Goal: Transaction & Acquisition: Purchase product/service

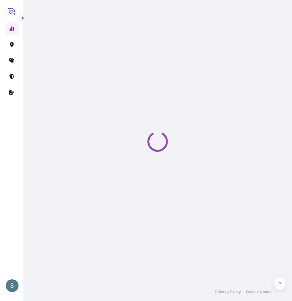
select select "2025"
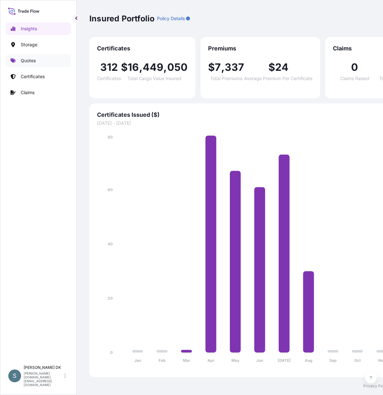
click at [25, 65] on link "Quotes" at bounding box center [38, 60] width 66 height 13
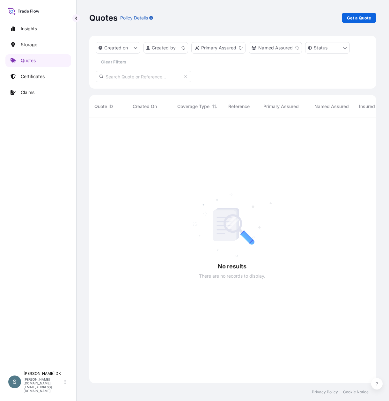
scroll to position [258, 279]
click at [292, 20] on link "Get a Quote" at bounding box center [359, 18] width 34 height 10
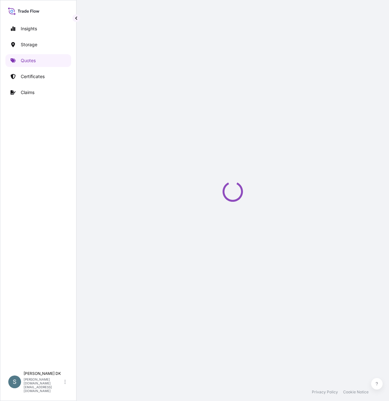
select select "Water"
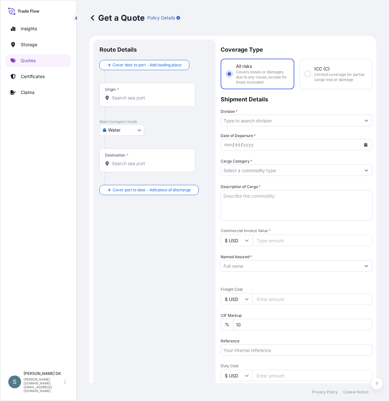
scroll to position [11, 0]
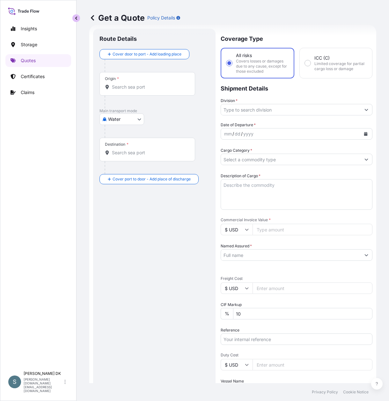
click at [72, 20] on button "button" at bounding box center [76, 18] width 8 height 8
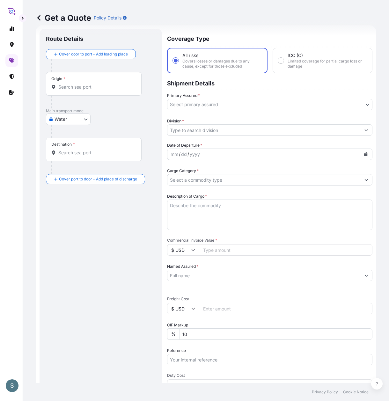
click at [97, 96] on div "Origin *" at bounding box center [94, 84] width 96 height 24
click at [97, 90] on input "Origin *" at bounding box center [95, 87] width 75 height 6
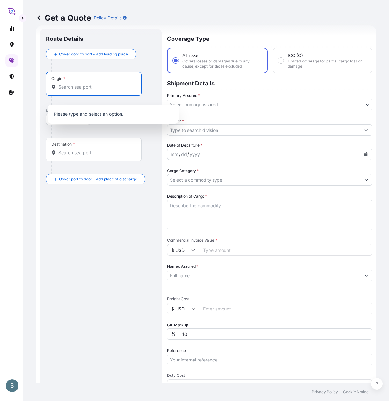
paste input "AARHUS, DENMARK"
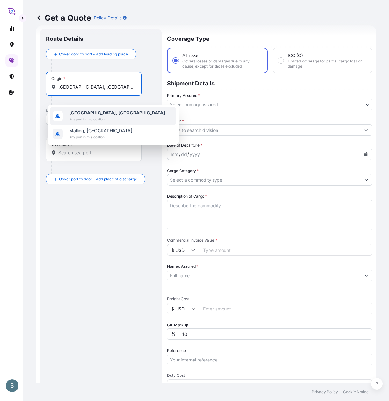
click at [92, 115] on b "Aarhus, Denmark" at bounding box center [117, 112] width 96 height 5
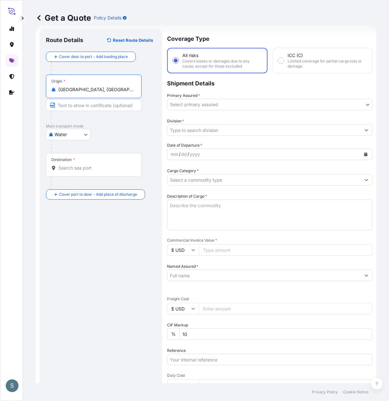
type input "Aarhus, Denmark"
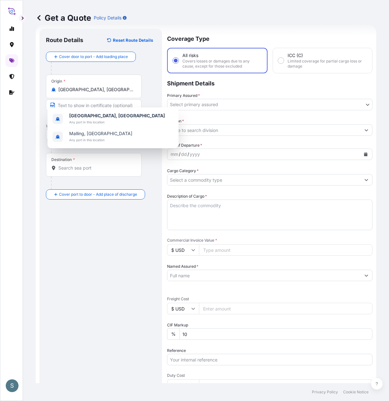
click at [97, 174] on div "Destination *" at bounding box center [94, 165] width 96 height 24
click at [97, 171] on input "Destination *" at bounding box center [95, 168] width 75 height 6
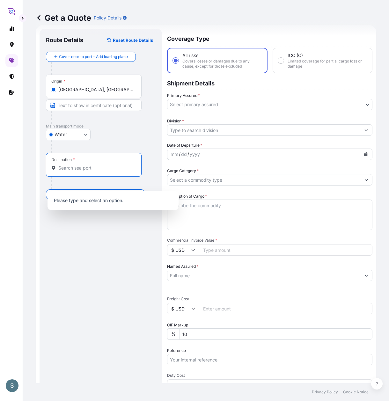
paste input "SANTOS, BRAZIL"
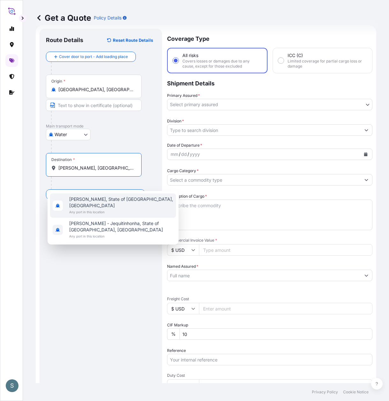
click at [89, 209] on span "Any port in this location" at bounding box center [121, 212] width 105 height 6
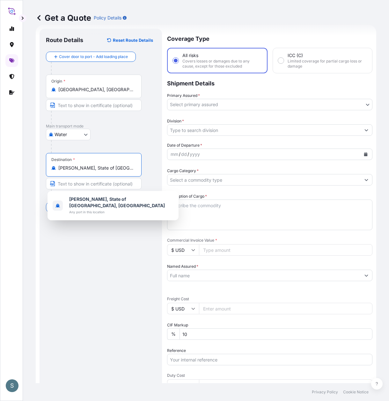
drag, startPoint x: 139, startPoint y: 181, endPoint x: 55, endPoint y: 181, distance: 83.6
click at [55, 171] on div "Santos, State of São Paulo, Brazil" at bounding box center [93, 168] width 85 height 6
paste input "ANTOS, BRAZIL"
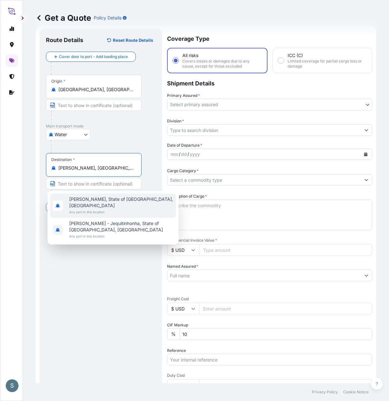
click at [101, 199] on span "Santos, State of São Paulo, Brazil" at bounding box center [121, 202] width 105 height 13
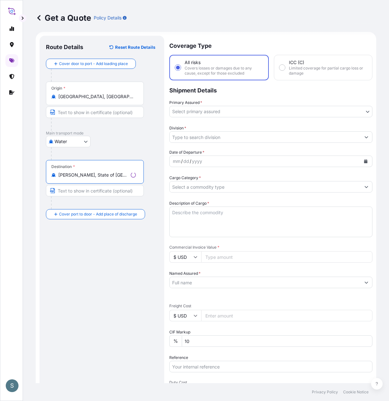
scroll to position [0, 0]
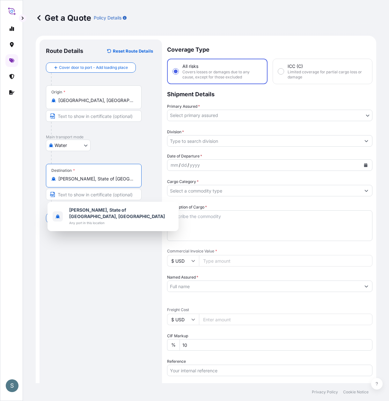
drag, startPoint x: 115, startPoint y: 193, endPoint x: 27, endPoint y: 193, distance: 88.3
click at [27, 193] on div "Get a Quote Policy Details Route Details Reset Route Details Cover door to port…" at bounding box center [206, 191] width 366 height 383
paste input "ANTOS, BRAZIL"
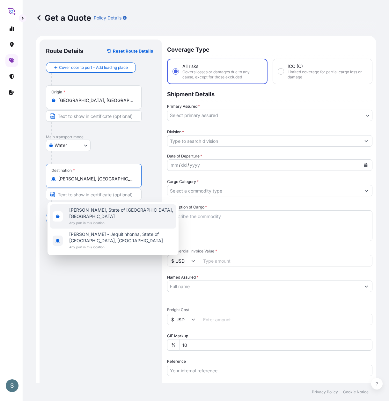
click at [100, 211] on span "Santos, State of São Paulo, Brazil" at bounding box center [121, 213] width 105 height 13
type input "Santos, State of São Paulo, Brazil"
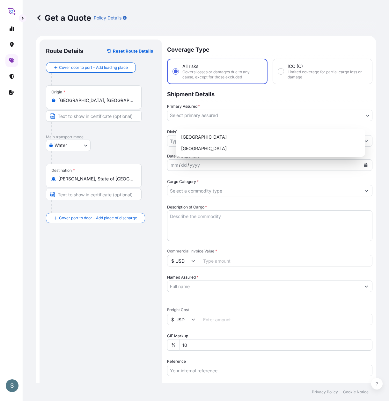
click at [194, 122] on body "S Get a Quote Policy Details Route Details Reset Route Details Cover door to po…" at bounding box center [194, 200] width 389 height 401
click at [195, 135] on div "Denmark" at bounding box center [271, 136] width 184 height 11
select select "31589"
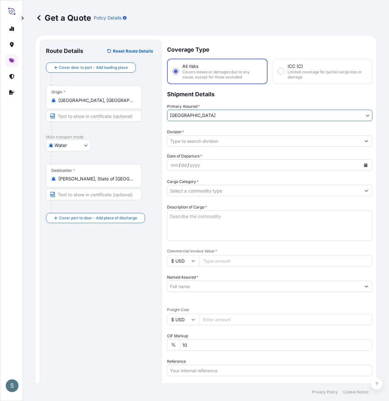
click at [199, 144] on input "Division *" at bounding box center [263, 140] width 193 height 11
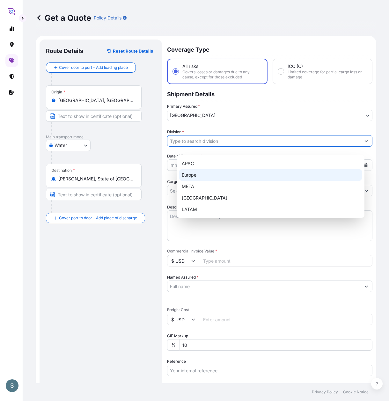
click at [188, 176] on div "Europe" at bounding box center [270, 174] width 183 height 11
type input "Europe"
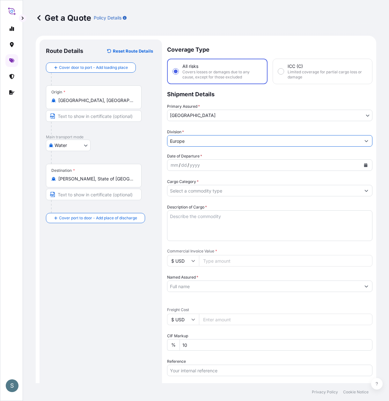
click at [292, 170] on button "Calendar" at bounding box center [366, 165] width 10 height 10
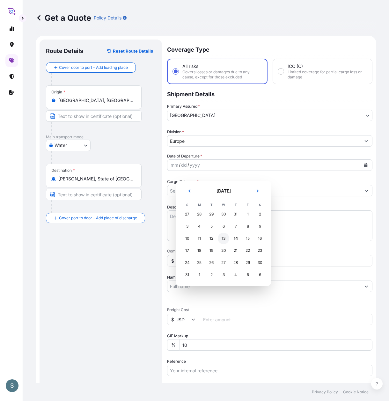
click at [227, 244] on div "13" at bounding box center [223, 238] width 11 height 11
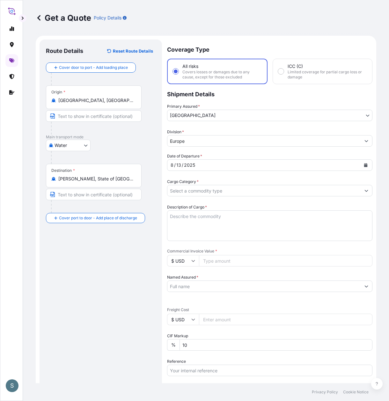
click at [101, 263] on div "Route Details Reset Route Details Cover door to port - Add loading place Place …" at bounding box center [101, 270] width 110 height 448
click at [187, 196] on input "Cargo Category *" at bounding box center [263, 190] width 193 height 11
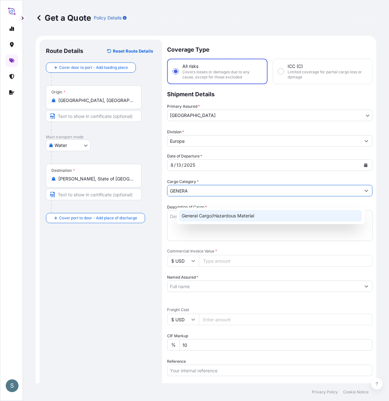
click at [211, 219] on div "General Cargo/Hazardous Material" at bounding box center [270, 215] width 183 height 11
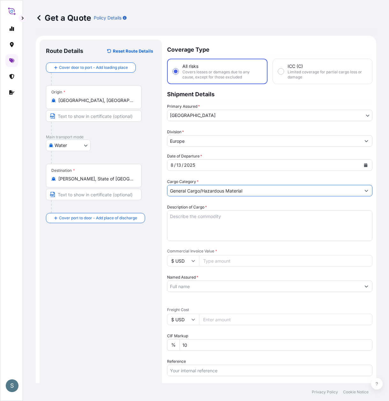
type input "General Cargo/Hazardous Material"
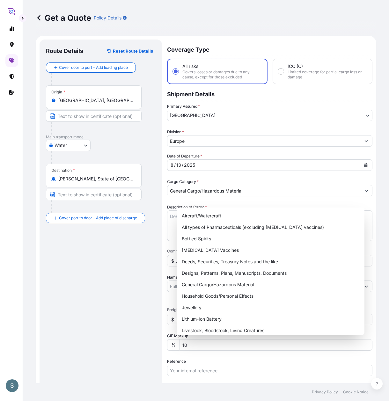
click at [70, 259] on div "Route Details Reset Route Details Cover door to port - Add loading place Place …" at bounding box center [101, 270] width 110 height 448
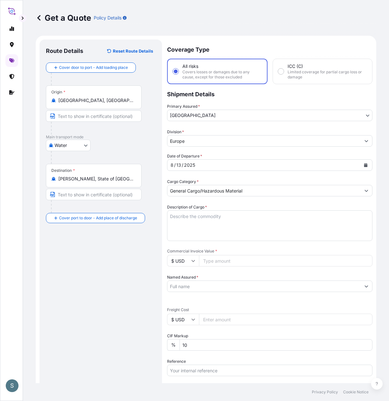
click at [196, 231] on textarea "Description of Cargo *" at bounding box center [269, 226] width 205 height 31
paste textarea "SANAL P, SODIUM CHLORIDE, PHARMACEUTICAL QUALITY"
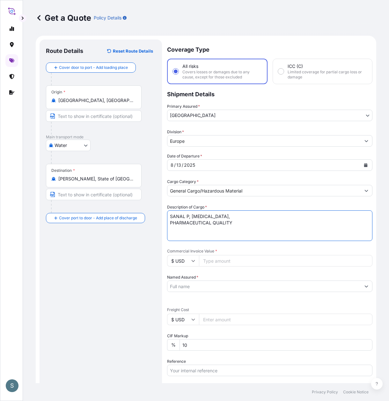
click at [180, 234] on textarea "SANAL P, SODIUM CHLORIDE, PHARMACEUTICAL QUALITY" at bounding box center [269, 226] width 205 height 31
type textarea "SANAL P, SODIUM CHLORIDE, PHARMACEUTICAL QUALITY"
click at [118, 301] on div "Route Details Reset Route Details Cover door to port - Add loading place Place …" at bounding box center [101, 270] width 110 height 448
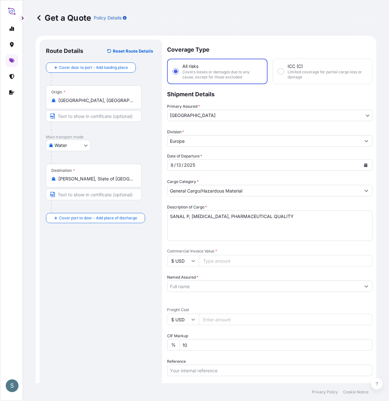
click at [223, 267] on input "Commercial Invoice Value *" at bounding box center [286, 260] width 174 height 11
click at [199, 267] on input "$ USD" at bounding box center [183, 260] width 32 height 11
click at [191, 292] on div "€ EUR" at bounding box center [192, 290] width 27 height 12
type input "€ EUR"
click at [223, 267] on input "Commercial Invoice Value *" at bounding box center [286, 260] width 174 height 11
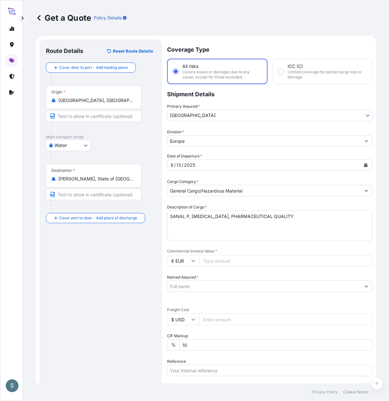
paste input "7276.50"
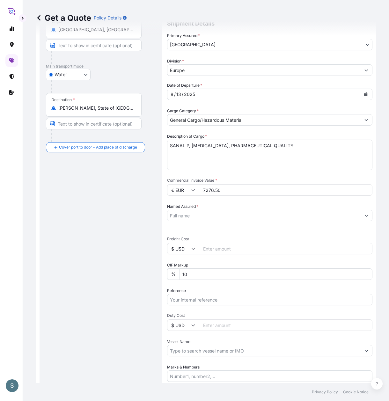
type input "7276.50"
click at [110, 242] on div "Route Details Reset Route Details Cover door to port - Add loading place Place …" at bounding box center [101, 199] width 110 height 448
click at [187, 221] on input "Named Assured *" at bounding box center [263, 215] width 193 height 11
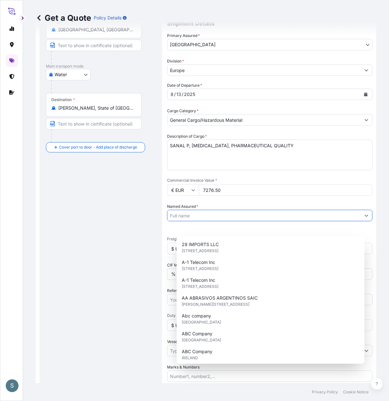
paste input "Mariager Salt Specialties A/S"
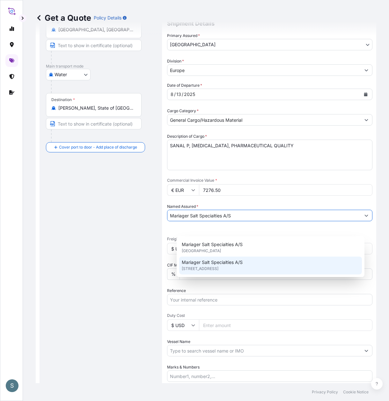
click at [196, 263] on span "Mariager Salt Specialties A/S" at bounding box center [212, 262] width 61 height 6
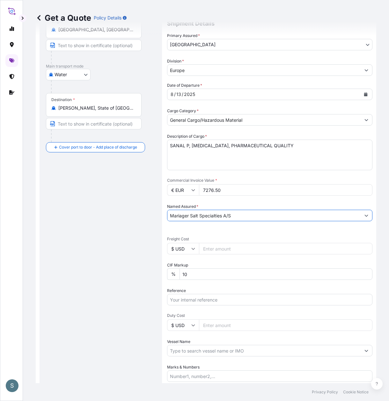
type input "Mariager Salt Specialties A/S"
click at [113, 263] on div "Route Details Reset Route Details Cover door to port - Add loading place Place …" at bounding box center [101, 199] width 110 height 448
click at [195, 255] on input "$ USD" at bounding box center [183, 248] width 32 height 11
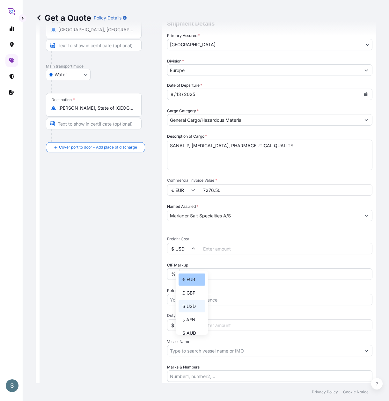
click at [189, 278] on div "€ EUR" at bounding box center [192, 280] width 27 height 12
type input "€ EUR"
drag, startPoint x: 107, startPoint y: 270, endPoint x: 78, endPoint y: 262, distance: 30.4
click at [107, 270] on div "Route Details Reset Route Details Cover door to port - Add loading place Place …" at bounding box center [101, 199] width 110 height 448
click at [212, 255] on input "Freight Cost" at bounding box center [286, 248] width 174 height 11
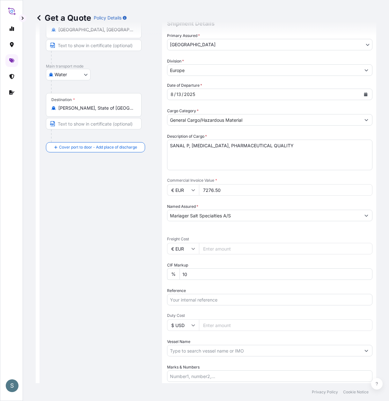
paste input "1784.29"
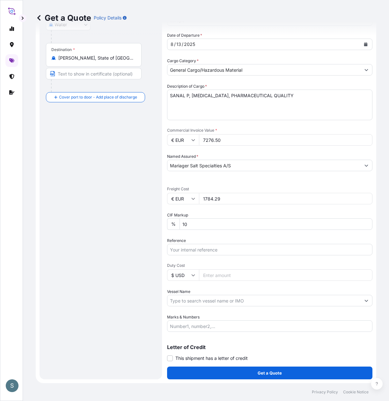
scroll to position [142, 0]
type input "1784.29"
drag, startPoint x: 232, startPoint y: 193, endPoint x: 186, endPoint y: 192, distance: 45.9
click at [186, 193] on div "€ EUR 1784.29" at bounding box center [269, 198] width 205 height 11
click at [98, 203] on div "Route Details Reset Route Details Cover door to port - Add loading place Place …" at bounding box center [101, 149] width 110 height 448
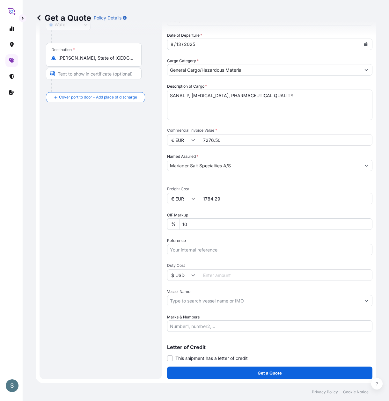
scroll to position [144, 0]
click at [211, 244] on input "Reference" at bounding box center [269, 249] width 205 height 11
paste input "DK1001019152 2585397"
click at [214, 244] on input "DK1001019152 2585397" at bounding box center [269, 249] width 205 height 11
type input "DK1001019152 - 2585397"
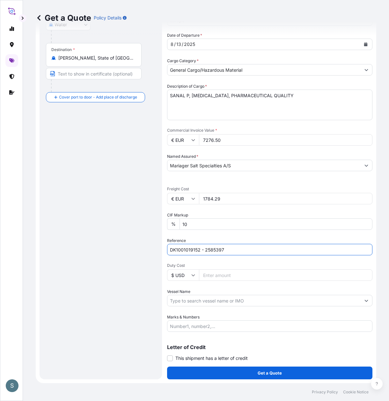
click at [108, 294] on div "Route Details Reset Route Details Cover door to port - Add loading place Place …" at bounding box center [101, 149] width 110 height 448
click at [187, 295] on input "Vessel Name" at bounding box center [263, 300] width 193 height 11
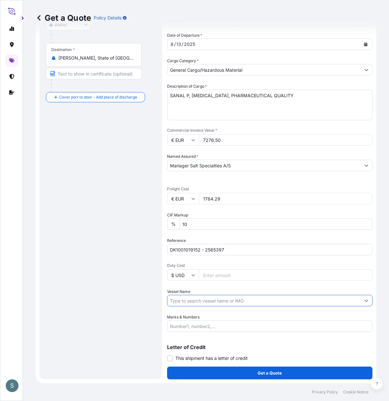
paste input "LAURA MAERSK"
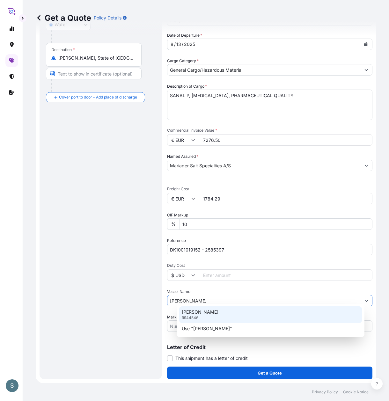
click at [204, 301] on p "LAURA MAERSK" at bounding box center [200, 312] width 37 height 6
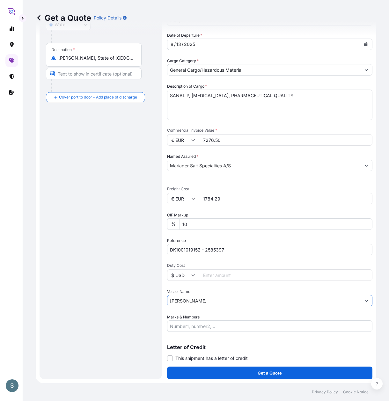
click at [227, 297] on input "LAURA MAERSK" at bounding box center [263, 300] width 193 height 11
click at [292, 296] on button "Show suggestions" at bounding box center [366, 300] width 11 height 11
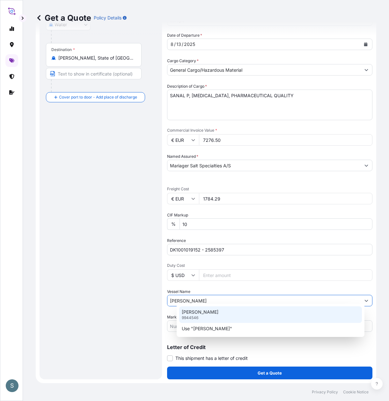
click at [217, 301] on div "LAURA MAERSK 9944546" at bounding box center [270, 315] width 183 height 17
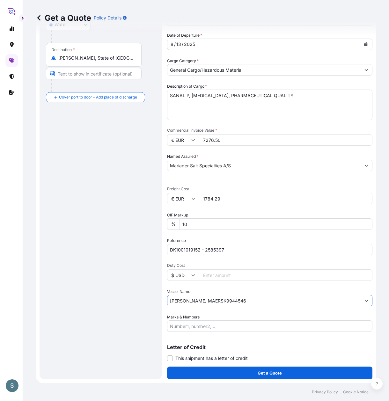
type input "LAURA MAERSK"
click at [123, 301] on div "Route Details Reset Route Details Cover door to port - Add loading place Place …" at bounding box center [101, 149] width 110 height 448
click at [127, 206] on div "Route Details Reset Route Details Cover door to port - Add loading place Place …" at bounding box center [101, 149] width 110 height 448
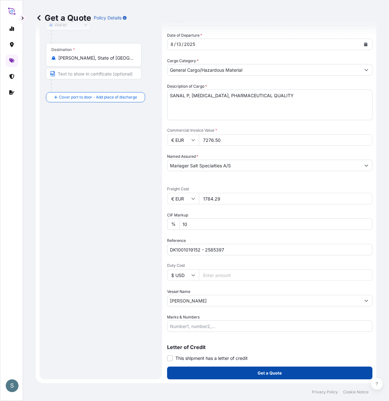
click at [229, 301] on button "Get a Quote" at bounding box center [269, 373] width 205 height 13
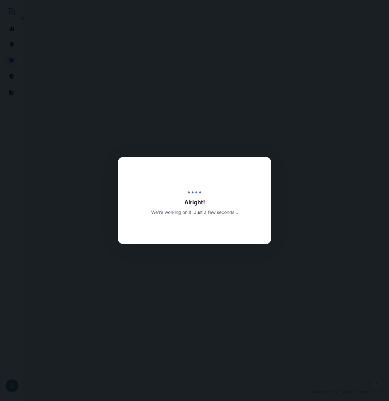
select select "Water"
select select "31589"
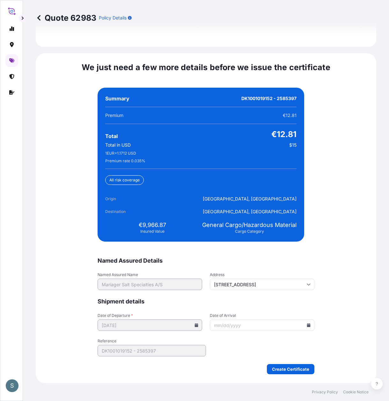
scroll to position [1516, 0]
click at [292, 301] on icon at bounding box center [309, 325] width 4 height 4
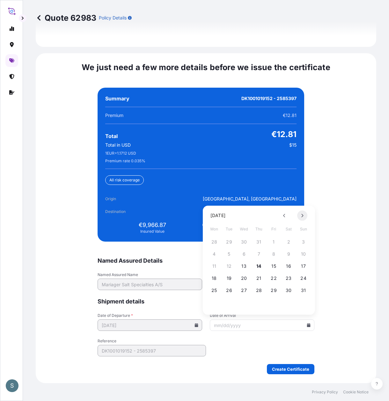
click at [292, 214] on icon at bounding box center [302, 216] width 3 height 4
click at [287, 254] on button "13" at bounding box center [289, 254] width 10 height 10
type input "09/13/2025"
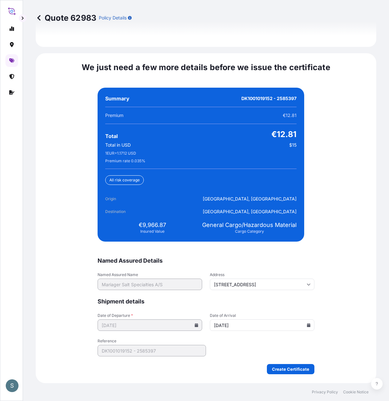
click at [292, 299] on div "We just need a few more details before we issue the certificate Named Assured D…" at bounding box center [206, 218] width 341 height 330
drag, startPoint x: 140, startPoint y: 219, endPoint x: 171, endPoint y: 221, distance: 31.3
click at [171, 221] on div "€9,966.87 Insured Value" at bounding box center [152, 227] width 94 height 13
click at [151, 229] on span "Insured Value" at bounding box center [152, 231] width 24 height 5
click at [165, 221] on div "€9,966.87 Insured Value" at bounding box center [152, 227] width 94 height 13
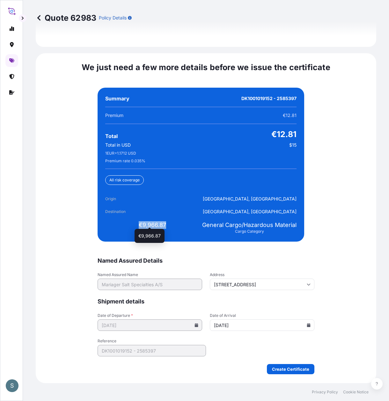
drag, startPoint x: 162, startPoint y: 222, endPoint x: 137, endPoint y: 222, distance: 25.2
click at [139, 222] on span "€9,966.87" at bounding box center [152, 225] width 27 height 8
copy span "€9,966.87"
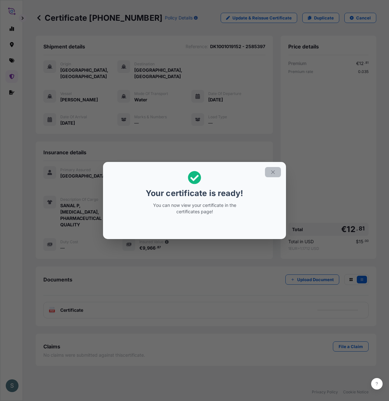
click at [276, 172] on icon "button" at bounding box center [273, 172] width 6 height 6
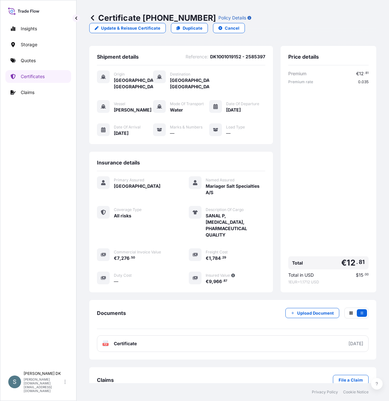
click at [72, 17] on div "Insights Storage Quotes Certificates Claims S Salins DK salins.dk@bdpint.com" at bounding box center [38, 200] width 77 height 401
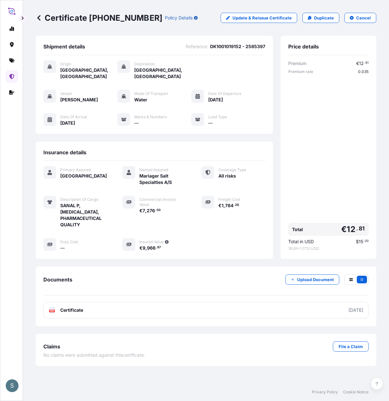
click at [196, 239] on div "Primary Assured Denmark Named Assured Mariager Salt Specialties A/S Coverage Ty…" at bounding box center [154, 208] width 222 height 85
click at [126, 301] on div "Claims File a Claim No claims were submitted against this certificate ." at bounding box center [206, 350] width 341 height 32
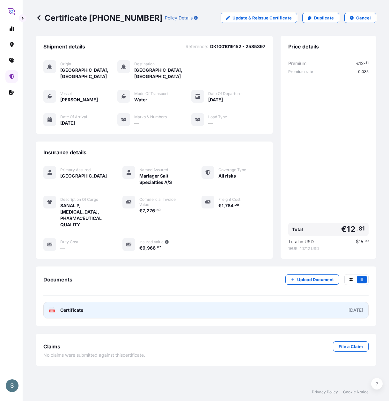
click at [180, 301] on link "PDF Certificate 2025-08-14" at bounding box center [205, 310] width 325 height 17
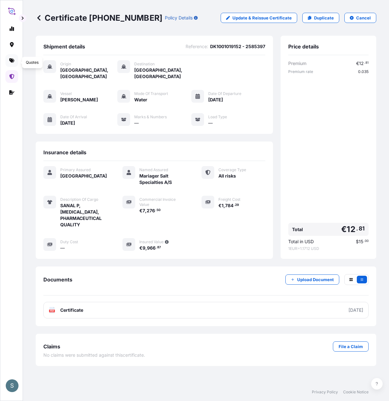
click at [7, 65] on link at bounding box center [11, 60] width 13 height 13
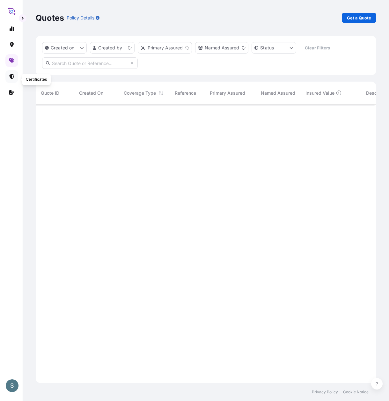
scroll to position [272, 333]
click at [292, 20] on p "Get a Quote" at bounding box center [359, 18] width 24 height 6
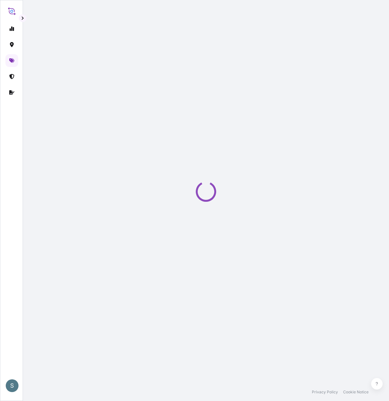
select select "Water"
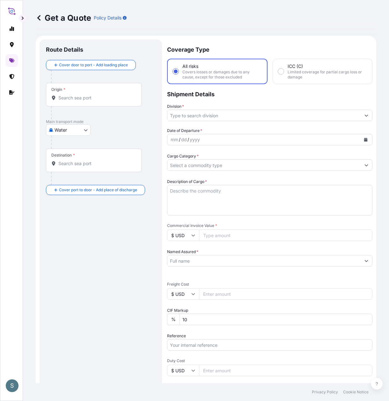
scroll to position [11, 0]
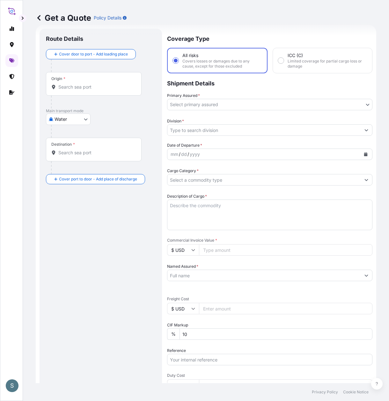
click at [96, 90] on input "Origin *" at bounding box center [95, 87] width 75 height 6
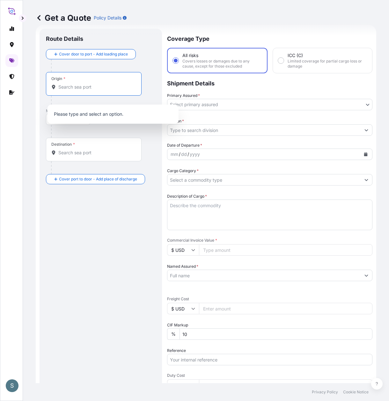
paste input "AARHUS, DENMARK"
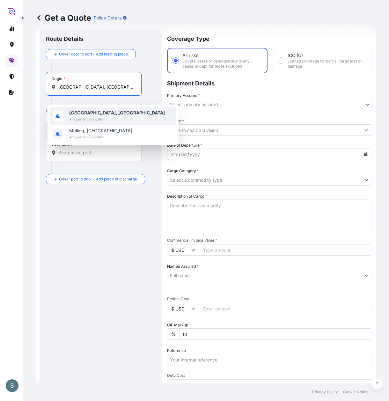
click at [90, 118] on span "Any port in this location" at bounding box center [117, 119] width 96 height 6
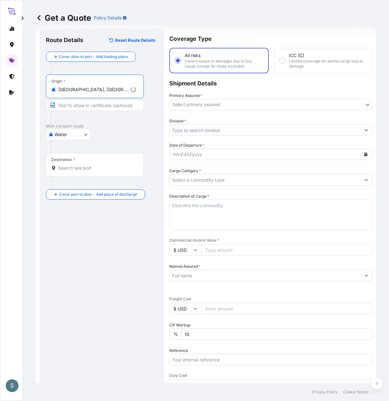
type input "Aarhus, Denmark"
click at [99, 171] on div "Destination *" at bounding box center [94, 165] width 96 height 24
click at [99, 171] on input "Destination *" at bounding box center [95, 168] width 75 height 6
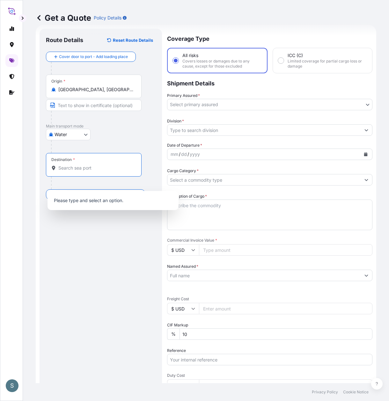
paste input "SANTOS, BRAZIL"
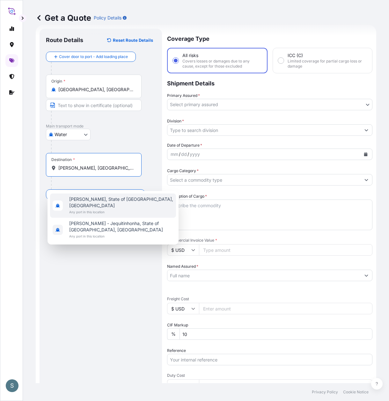
click at [85, 196] on div "Santos, State of São Paulo, Brazil Any port in this location" at bounding box center [113, 206] width 126 height 24
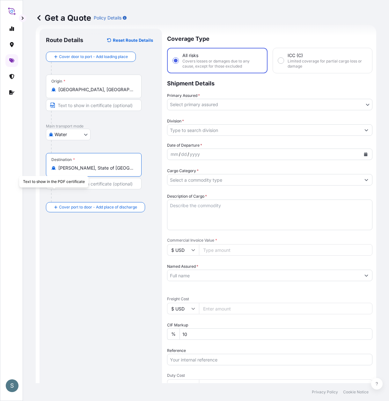
type input "Santos, State of São Paulo, Brazil"
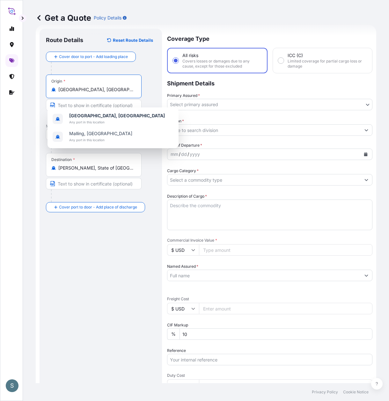
drag, startPoint x: 105, startPoint y: 95, endPoint x: 38, endPoint y: 95, distance: 66.7
click at [38, 95] on form "Route Details Reset Route Details Cover door to port - Add loading place Place …" at bounding box center [206, 259] width 341 height 469
paste input "ARHUS, DENMARK"
click at [100, 119] on span "Any port in this location" at bounding box center [117, 122] width 96 height 6
type input "Aarhus, Denmark"
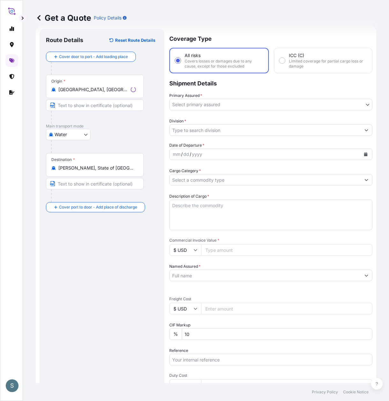
click at [105, 258] on div "Route Details Reset Route Details Cover door to port - Add loading place Place …" at bounding box center [102, 259] width 112 height 448
click at [232, 104] on body "1 option available. 2 options available. 1 option available. 0 options availabl…" at bounding box center [194, 200] width 389 height 401
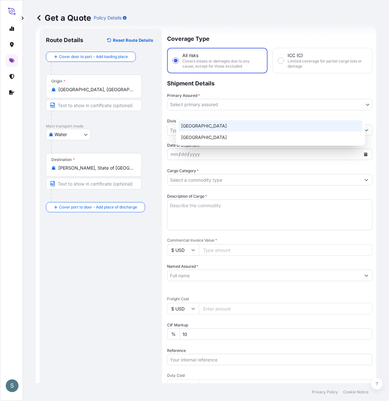
click at [204, 126] on div "Denmark" at bounding box center [271, 125] width 184 height 11
select select "31589"
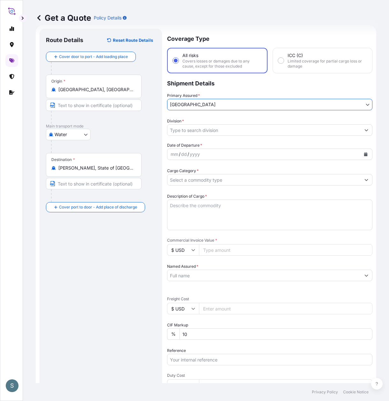
click at [205, 136] on input "Division *" at bounding box center [263, 129] width 193 height 11
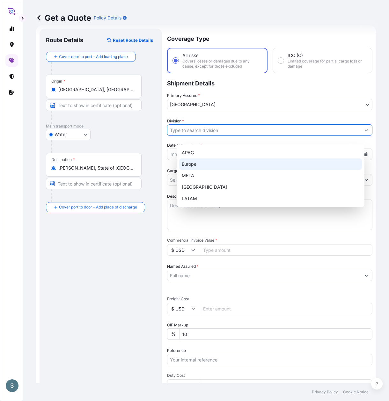
click at [195, 167] on div "Europe" at bounding box center [270, 164] width 183 height 11
type input "Europe"
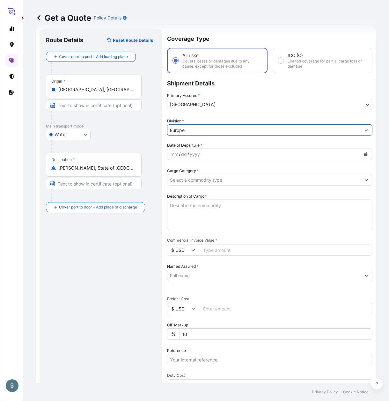
click at [292, 156] on icon "Calendar" at bounding box center [366, 154] width 4 height 4
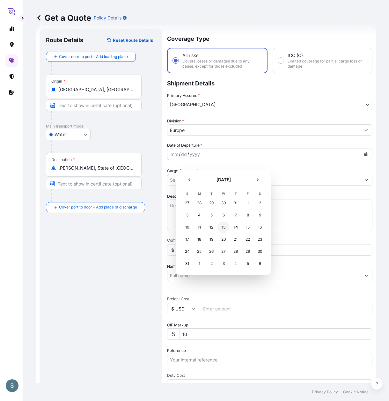
click at [226, 229] on div "13" at bounding box center [223, 227] width 11 height 11
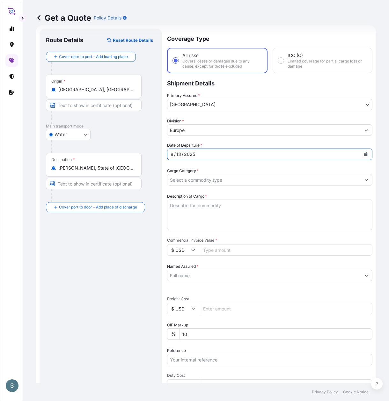
click at [211, 186] on input "Cargo Category *" at bounding box center [263, 179] width 193 height 11
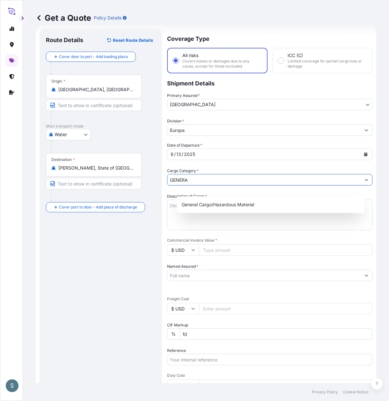
click at [211, 202] on div "General Cargo/Hazardous Material" at bounding box center [270, 204] width 183 height 11
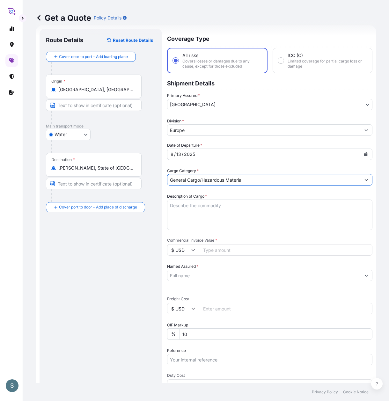
type input "General Cargo/Hazardous Material"
click at [134, 256] on div "Route Details Reset Route Details Cover door to port - Add loading place Place …" at bounding box center [101, 259] width 110 height 448
click at [141, 256] on div "Route Details Reset Route Details Cover door to port - Add loading place Place …" at bounding box center [101, 259] width 110 height 448
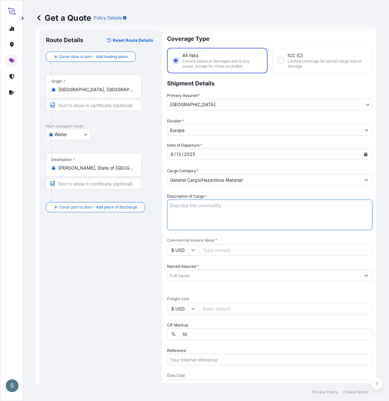
click at [221, 220] on textarea "Description of Cargo *" at bounding box center [269, 215] width 205 height 31
paste textarea "SANAL P, SODIUM CHLORIDE PHARMACEUTICAL QUALITY"
click at [180, 221] on textarea "SANAL P, SODIUM CHLORIDE PHARMACEUTICAL QUALITY" at bounding box center [269, 215] width 205 height 31
type textarea "SANAL P, SODIUM CHLORIDE PHARMACEUTICAL QUALITY"
click at [106, 259] on div "Route Details Reset Route Details Cover door to port - Add loading place Place …" at bounding box center [101, 259] width 110 height 448
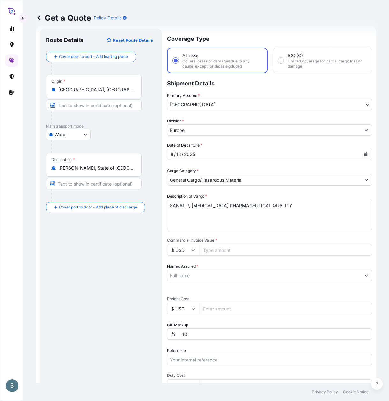
click at [191, 256] on input "$ USD" at bounding box center [183, 249] width 32 height 11
click at [192, 272] on div "€ EUR £ GBP $ USD ؋ AFN $ AUD R$ BRL $ CAD ¥ CNY $ HKD ₹ INR ¥ JPY DH MAD RM MY…" at bounding box center [192, 302] width 32 height 64
click at [188, 243] on span "Commercial Invoice Value *" at bounding box center [269, 240] width 205 height 5
click at [199, 254] on input "Commercial Invoice Value *" at bounding box center [286, 249] width 174 height 11
click at [189, 256] on input "$ USD" at bounding box center [183, 249] width 32 height 11
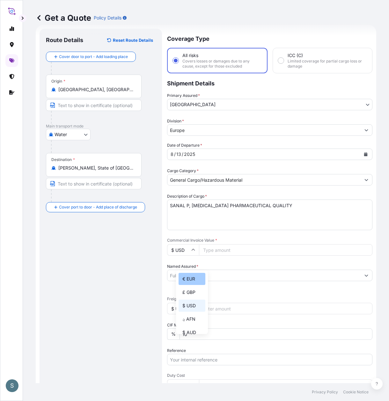
click at [187, 285] on div "€ EUR" at bounding box center [192, 279] width 27 height 12
type input "€ EUR"
click at [189, 301] on input "$ USD" at bounding box center [183, 308] width 32 height 11
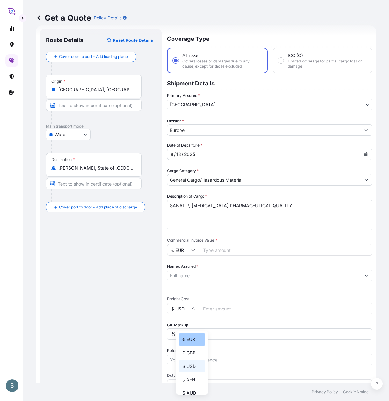
click at [186, 301] on div "€ EUR" at bounding box center [192, 340] width 27 height 12
type input "€ EUR"
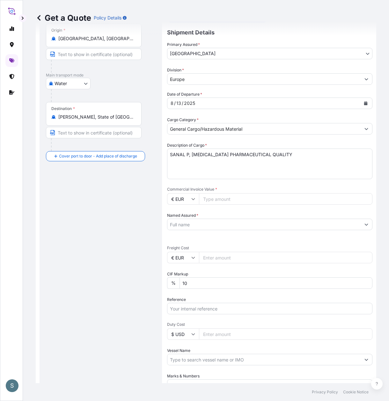
scroll to position [82, 0]
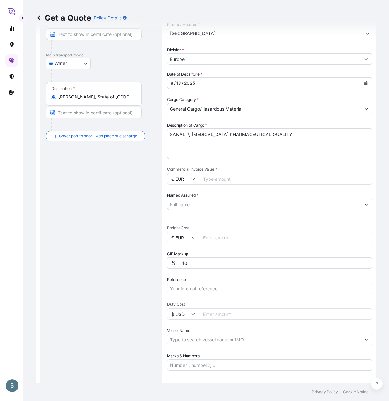
click at [220, 185] on input "Commercial Invoice Value *" at bounding box center [286, 178] width 174 height 11
paste input "7276.50"
type input "7276.50"
click at [87, 242] on div "Route Details Reset Route Details Cover door to port - Add loading place Place …" at bounding box center [101, 188] width 110 height 448
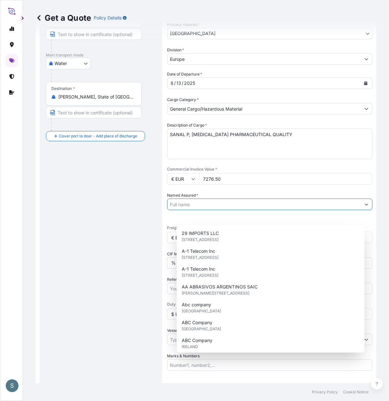
click at [196, 210] on input "Named Assured *" at bounding box center [263, 204] width 193 height 11
paste input "Mariager Salt Specialties A/S"
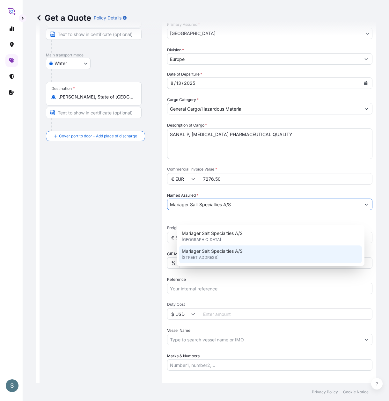
click at [218, 260] on span "Hadsundvej 17, 9550, Mariager, DENMARK" at bounding box center [200, 258] width 37 height 6
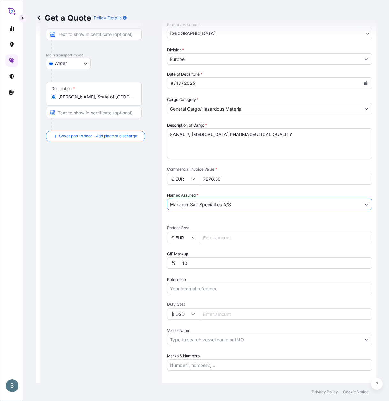
type input "Mariager Salt Specialties A/S"
click at [115, 272] on div "Route Details Reset Route Details Cover door to port - Add loading place Place …" at bounding box center [101, 188] width 110 height 448
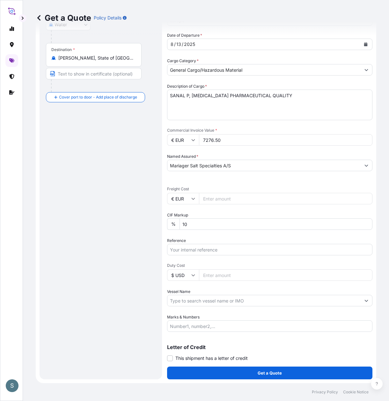
scroll to position [144, 0]
click at [213, 193] on input "Freight Cost" at bounding box center [286, 198] width 174 height 11
paste input "2000.81"
type input "2000.81"
drag, startPoint x: 227, startPoint y: 192, endPoint x: 193, endPoint y: 189, distance: 34.2
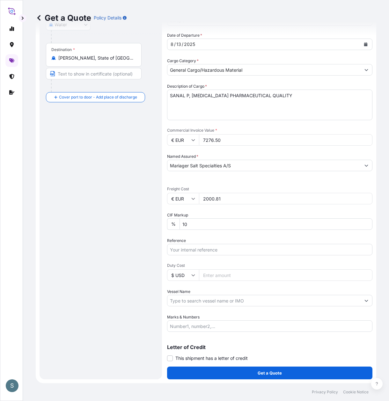
click at [193, 193] on div "€ EUR 2000.81" at bounding box center [269, 198] width 205 height 11
click at [104, 211] on div "Route Details Reset Route Details Cover door to port - Add loading place Place …" at bounding box center [101, 149] width 110 height 448
click at [206, 244] on input "Reference" at bounding box center [269, 249] width 205 height 11
paste input "DK1001020090 2600208"
click at [214, 245] on input "DK1001020090 2600208" at bounding box center [269, 249] width 205 height 11
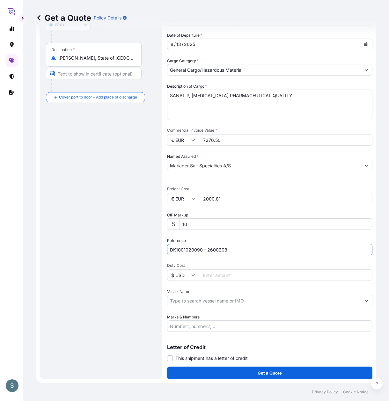
type input "DK1001020090 - 2600208"
click at [121, 301] on div "Route Details Reset Route Details Cover door to port - Add loading place Place …" at bounding box center [101, 149] width 110 height 448
click at [201, 299] on input "Vessel Name" at bounding box center [263, 300] width 193 height 11
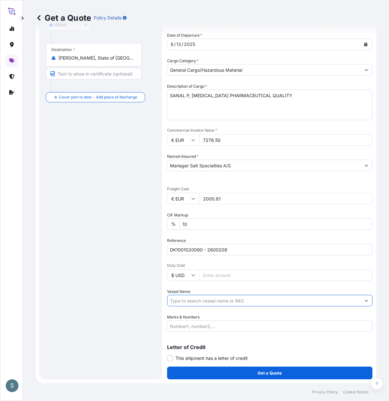
paste input "LAURA MAERSK"
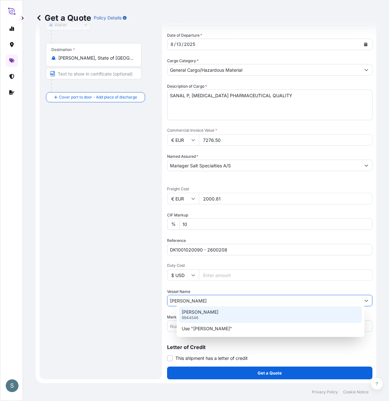
click at [200, 301] on p "LAURA MAERSK" at bounding box center [200, 312] width 37 height 6
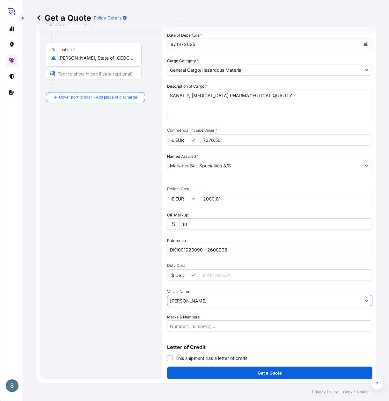
type input "LAURA MAERSK"
click at [133, 301] on div "Route Details Reset Route Details Cover door to port - Add loading place Place …" at bounding box center [101, 149] width 110 height 448
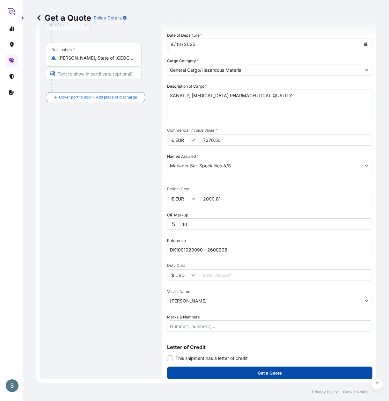
click at [233, 301] on button "Get a Quote" at bounding box center [269, 373] width 205 height 13
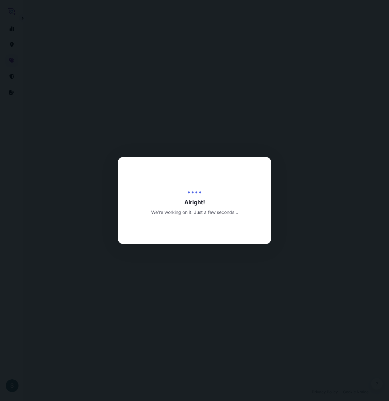
select select "Water"
select select "31589"
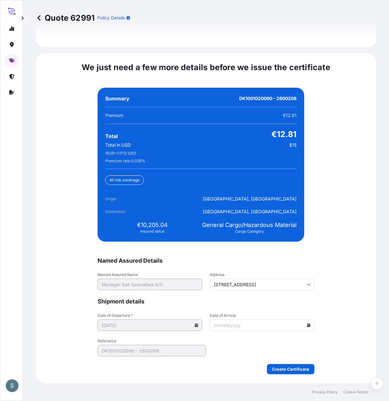
scroll to position [1516, 0]
drag, startPoint x: 138, startPoint y: 220, endPoint x: 165, endPoint y: 220, distance: 26.5
click at [165, 221] on div "€10,205.04 Insured Value" at bounding box center [152, 227] width 94 height 13
copy span "10,205.04"
click at [292, 301] on input "Date of Arrival" at bounding box center [262, 325] width 105 height 11
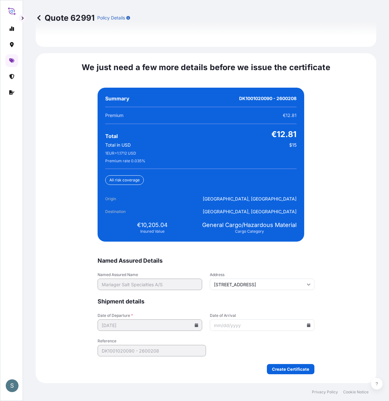
click at [292, 301] on icon at bounding box center [309, 325] width 4 height 4
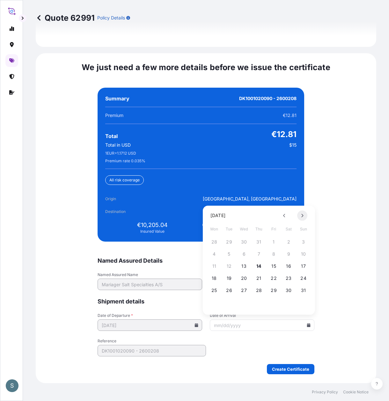
click at [292, 215] on button at bounding box center [302, 216] width 10 height 10
click at [285, 255] on button "13" at bounding box center [289, 254] width 10 height 10
type input "09/13/2025"
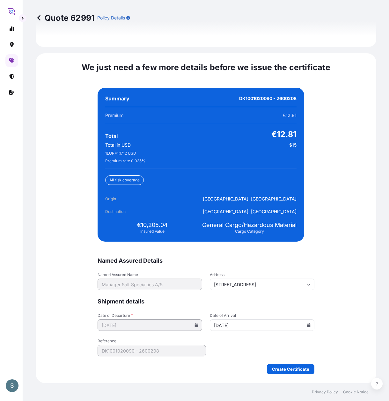
click at [292, 301] on div "We just need a few more details before we issue the certificate Named Assured D…" at bounding box center [206, 218] width 341 height 330
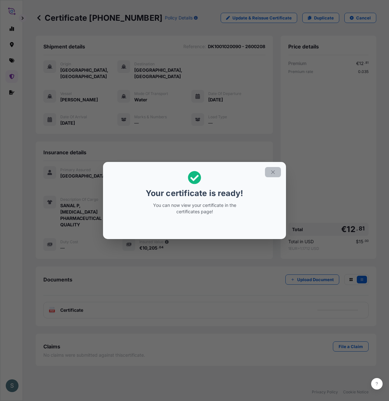
click at [276, 170] on icon "button" at bounding box center [273, 172] width 6 height 6
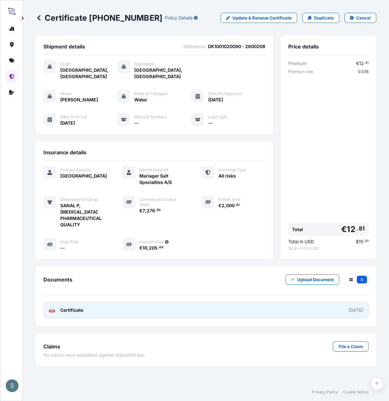
click at [117, 301] on link "PDF Certificate 2025-08-14" at bounding box center [205, 310] width 325 height 17
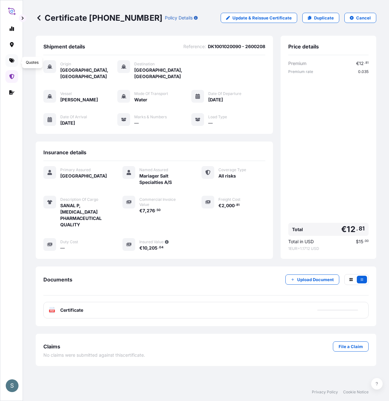
click at [8, 64] on link at bounding box center [11, 60] width 13 height 13
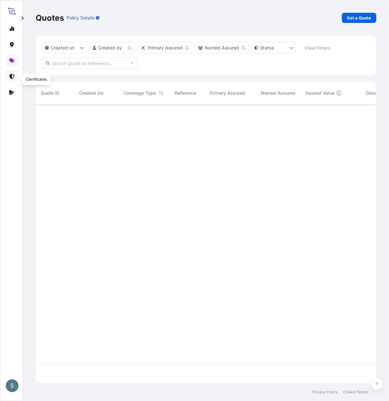
scroll to position [7, 7]
click at [292, 18] on p "Get a Quote" at bounding box center [359, 18] width 24 height 6
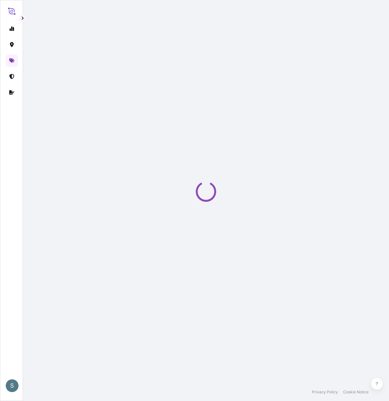
select select "Water"
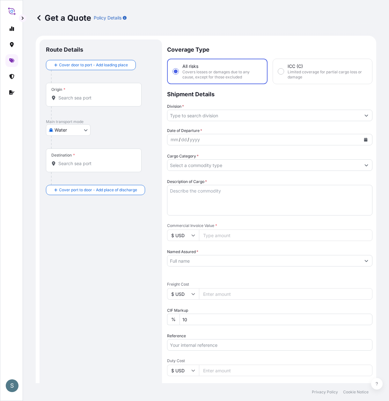
scroll to position [11, 0]
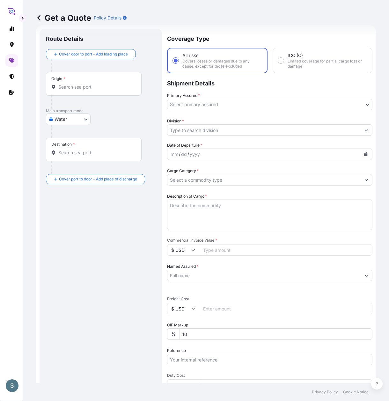
click at [79, 90] on input "Origin *" at bounding box center [95, 87] width 75 height 6
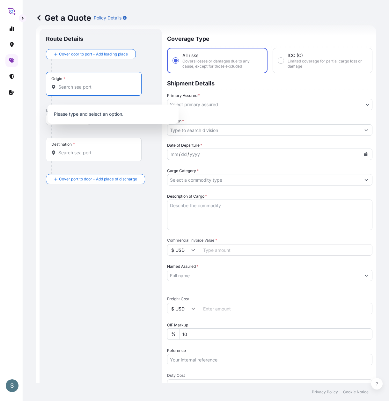
paste input "AARHUS, DENMARK"
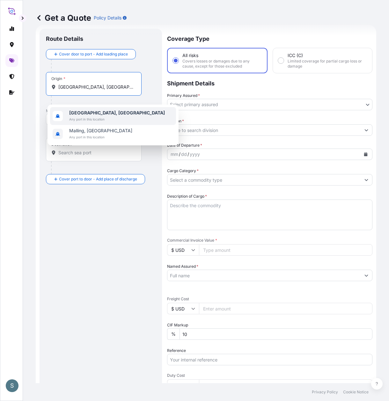
click at [97, 116] on span "Aarhus, Denmark" at bounding box center [117, 113] width 96 height 6
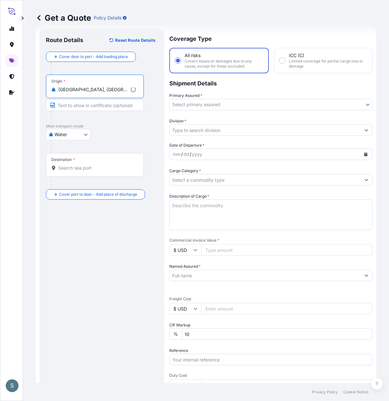
type input "Aarhus, Denmark"
click at [69, 171] on input "Destination *" at bounding box center [95, 168] width 75 height 6
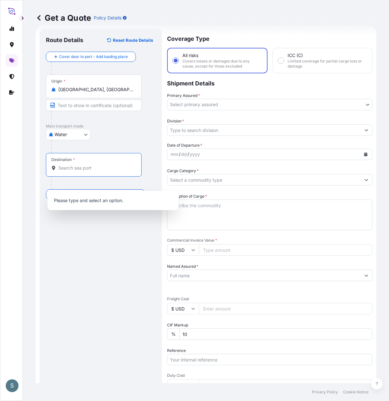
paste input "SANTOS, BRAZIL"
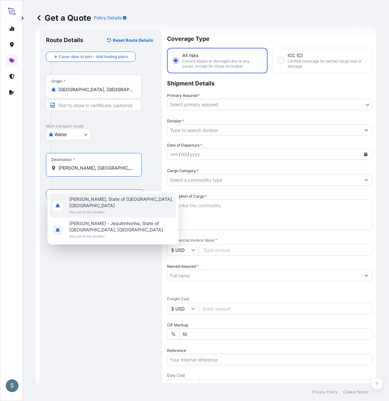
click at [111, 209] on span "Any port in this location" at bounding box center [121, 212] width 105 height 6
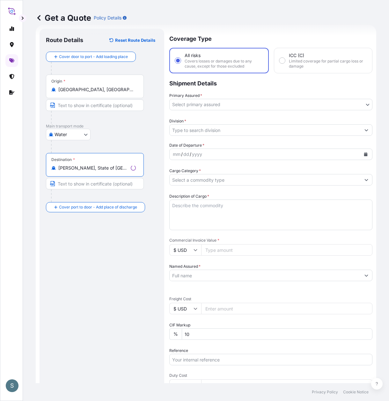
type input "Santos, State of São Paulo, Brazil"
click at [235, 112] on body "2 options available. 0 options available. 2 options available. S Get a Quote Po…" at bounding box center [194, 200] width 389 height 401
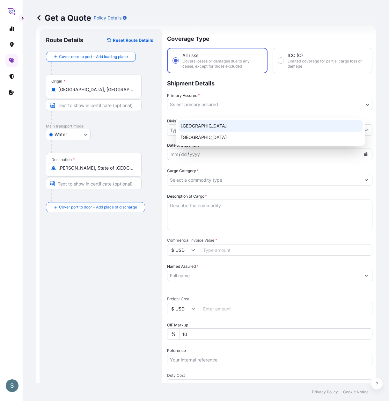
click at [212, 130] on div "Denmark" at bounding box center [271, 125] width 184 height 11
select select "31589"
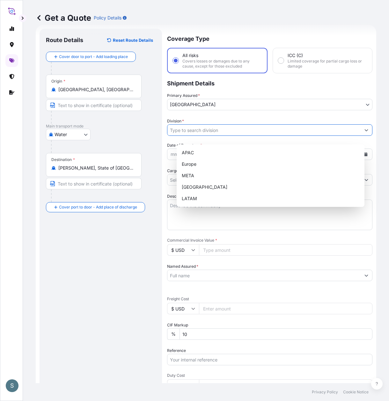
drag, startPoint x: 209, startPoint y: 136, endPoint x: 209, endPoint y: 146, distance: 10.5
click at [209, 136] on input "Division *" at bounding box center [263, 129] width 193 height 11
click at [203, 162] on div "Europe" at bounding box center [270, 164] width 183 height 11
type input "Europe"
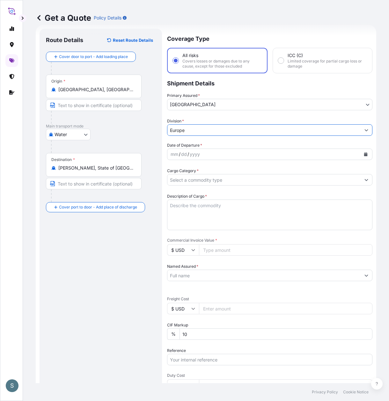
click at [292, 159] on button "Calendar" at bounding box center [366, 154] width 10 height 10
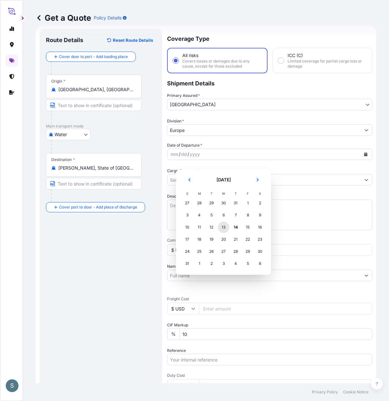
click at [225, 231] on div "13" at bounding box center [223, 227] width 11 height 11
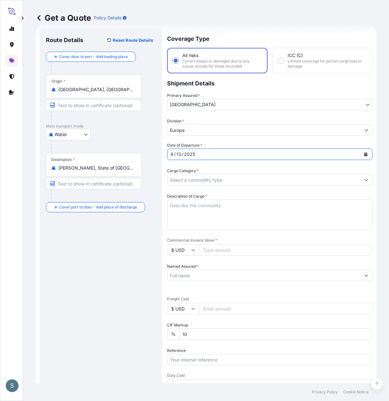
click at [118, 260] on div "Route Details Reset Route Details Cover door to port - Add loading place Place …" at bounding box center [101, 259] width 110 height 448
click at [194, 186] on input "Cargo Category *" at bounding box center [263, 179] width 193 height 11
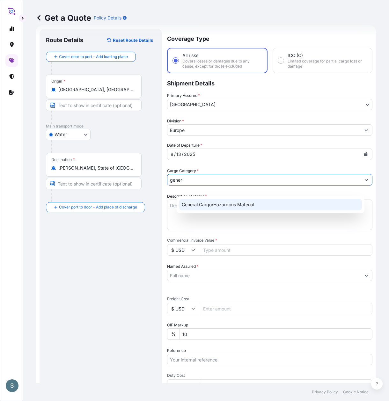
click at [203, 209] on div "General Cargo/Hazardous Material" at bounding box center [270, 204] width 183 height 11
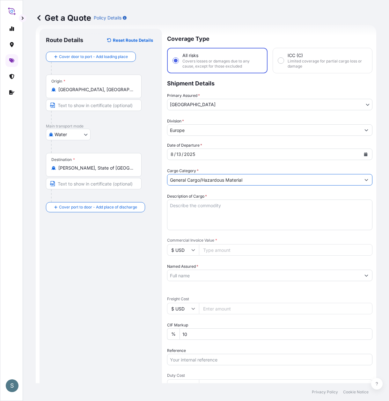
type input "General Cargo/Hazardous Material"
click at [101, 284] on div "Route Details Reset Route Details Cover door to port - Add loading place Place …" at bounding box center [101, 259] width 110 height 448
click at [156, 269] on div "Route Details Reset Route Details Cover door to port - Add loading place Place …" at bounding box center [101, 259] width 110 height 448
click at [193, 230] on textarea "Description of Cargo *" at bounding box center [269, 215] width 205 height 31
click at [119, 275] on div "Route Details Reset Route Details Cover door to port - Add loading place Place …" at bounding box center [101, 259] width 110 height 448
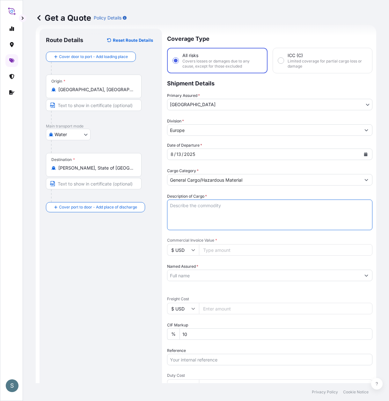
click at [197, 226] on textarea "Description of Cargo *" at bounding box center [269, 215] width 205 height 31
paste textarea "SANAL P, SODIUM CHLORIDE, PHARMACEUTICAL QUALITY"
click at [180, 220] on textarea "SANAL P, SODIUM CHLORIDE, PHARMACEUTICAL QUALITY" at bounding box center [269, 215] width 205 height 31
type textarea "SANAL P, SODIUM CHLORIDE, PHARMACEUTICAL QUALITY"
click at [117, 257] on div "Route Details Reset Route Details Cover door to port - Add loading place Place …" at bounding box center [101, 259] width 110 height 448
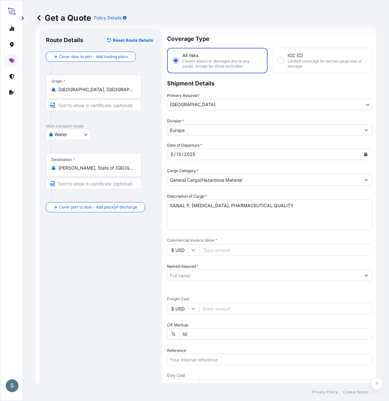
click at [190, 256] on input "$ USD" at bounding box center [183, 249] width 32 height 11
click at [190, 279] on div "€ EUR" at bounding box center [192, 279] width 27 height 12
type input "€ EUR"
click at [186, 301] on input "$ USD" at bounding box center [183, 308] width 32 height 11
click at [188, 301] on div "€ EUR" at bounding box center [192, 340] width 27 height 12
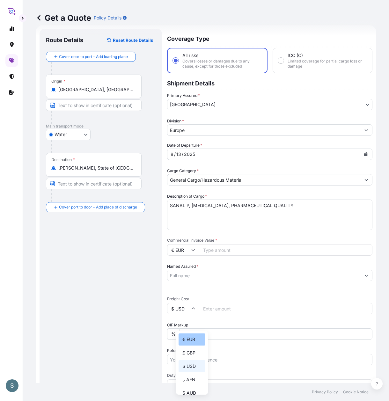
type input "€ EUR"
click at [120, 301] on div "Route Details Reset Route Details Cover door to port - Add loading place Place …" at bounding box center [101, 259] width 110 height 448
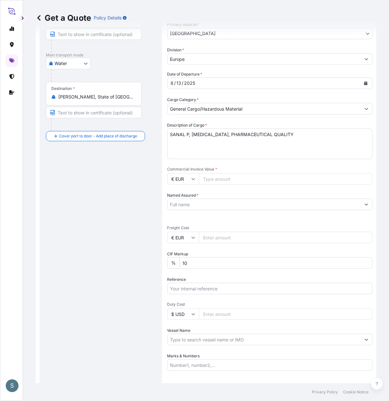
click at [233, 184] on div "Commercial Invoice Value * € EUR" at bounding box center [269, 176] width 205 height 18
click at [233, 185] on input "Commercial Invoice Value *" at bounding box center [286, 178] width 174 height 11
paste input "7276.50"
type input "7276.50"
click at [147, 214] on div "Route Details Reset Route Details Cover door to port - Add loading place Place …" at bounding box center [101, 188] width 110 height 448
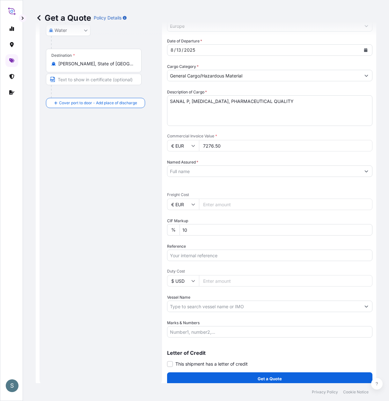
scroll to position [144, 0]
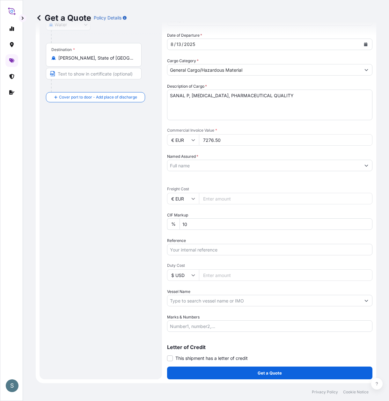
click at [213, 160] on input "Named Assured *" at bounding box center [263, 165] width 193 height 11
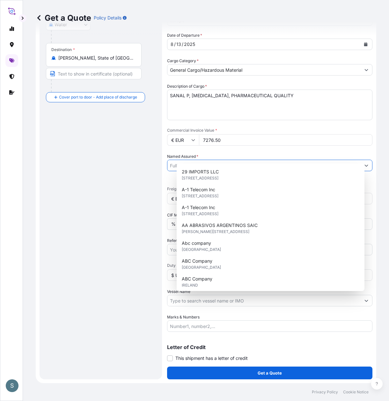
paste input "Mariager Salt Specialties A/S"
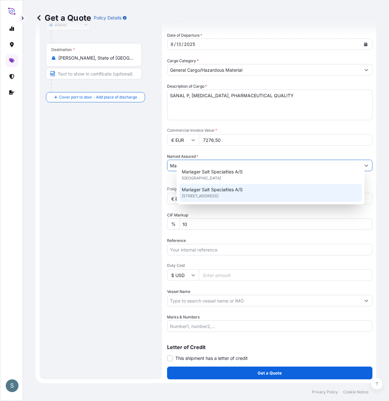
click at [218, 195] on span "Hadsundvej 17, 9550, Mariager, DENMARK" at bounding box center [200, 196] width 37 height 6
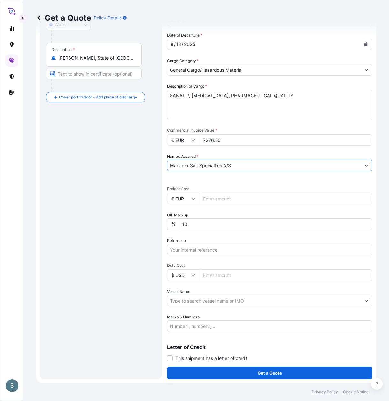
type input "Mariager Salt Specialties A/S"
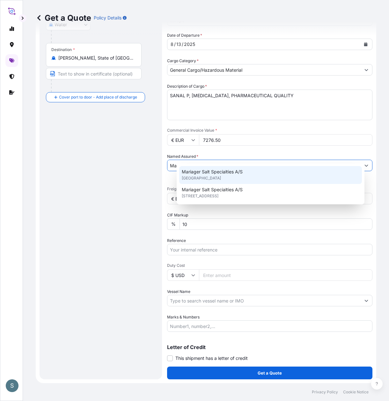
click at [100, 196] on div "Route Details Reset Route Details Cover door to port - Add loading place Place …" at bounding box center [101, 149] width 110 height 448
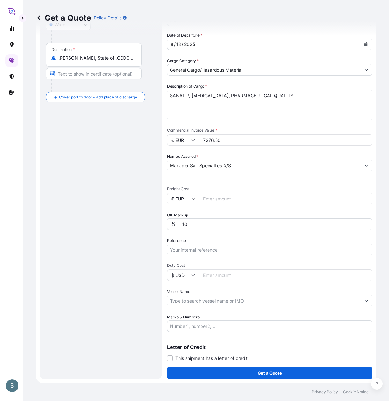
click at [217, 193] on input "Freight Cost" at bounding box center [286, 198] width 174 height 11
paste input "2002.80"
type input "2002.80"
click at [120, 229] on div "Route Details Reset Route Details Cover door to port - Add loading place Place …" at bounding box center [101, 149] width 110 height 448
click at [198, 247] on input "Reference" at bounding box center [269, 249] width 205 height 11
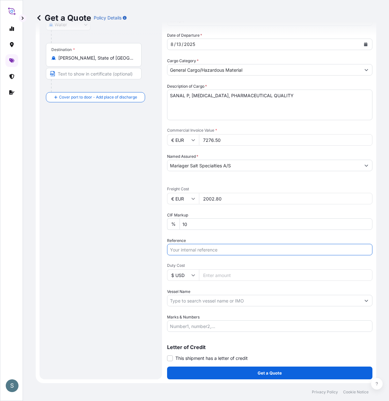
paste input "DK1001020089 2600225"
click at [214, 244] on input "DK1001020089 2600225" at bounding box center [269, 249] width 205 height 11
type input "DK1001020089 - 2600225"
click at [109, 296] on div "Route Details Reset Route Details Cover door to port - Add loading place Place …" at bounding box center [101, 149] width 110 height 448
click at [210, 295] on input "Vessel Name" at bounding box center [263, 300] width 193 height 11
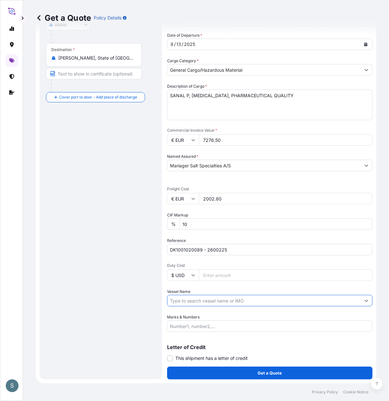
paste input "LAURA MAERSK"
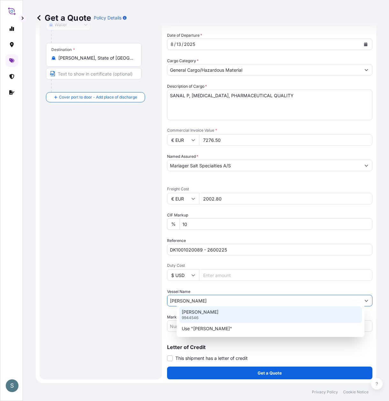
click at [219, 301] on div "LAURA MAERSK 9944546" at bounding box center [270, 315] width 183 height 17
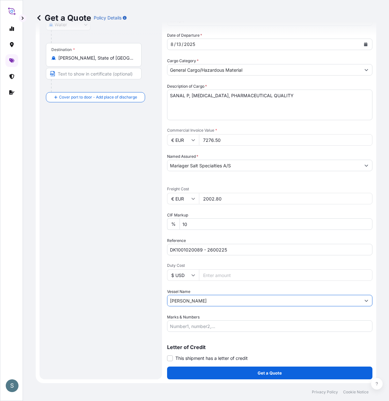
type input "LAURA MAERSK"
click at [142, 301] on div "Route Details Reset Route Details Cover door to port - Add loading place Place …" at bounding box center [101, 149] width 110 height 448
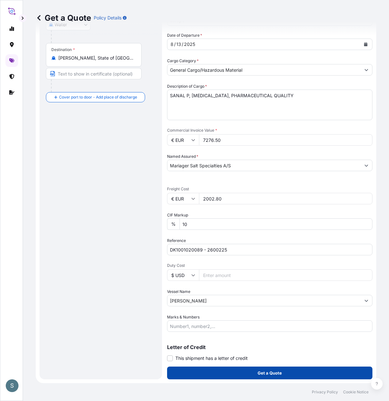
click at [216, 301] on button "Get a Quote" at bounding box center [269, 373] width 205 height 13
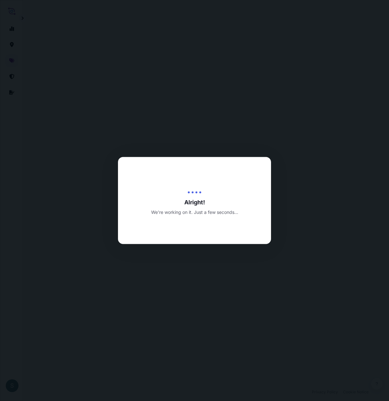
select select "Water"
select select "31589"
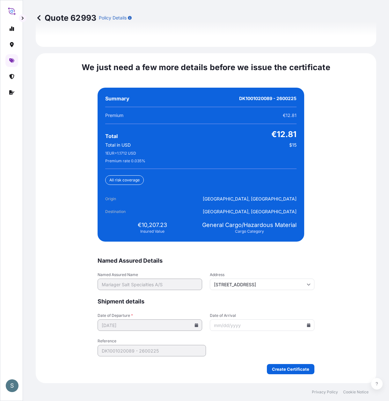
scroll to position [1516, 0]
drag, startPoint x: 137, startPoint y: 220, endPoint x: 164, endPoint y: 220, distance: 26.8
click at [164, 221] on span "€10,207.23" at bounding box center [152, 225] width 29 height 8
copy span "10,207.23"
click at [292, 301] on input "Date of Arrival" at bounding box center [262, 325] width 105 height 11
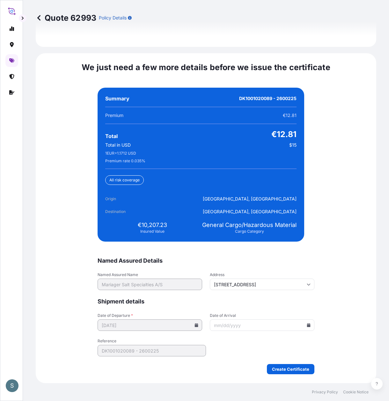
click at [292, 301] on icon at bounding box center [309, 325] width 4 height 4
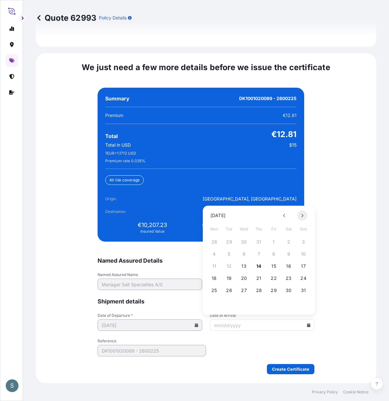
click at [292, 214] on button at bounding box center [302, 216] width 10 height 10
click at [290, 254] on button "13" at bounding box center [289, 254] width 10 height 10
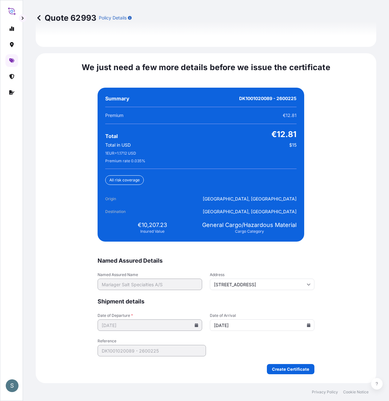
type input "09/13/2025"
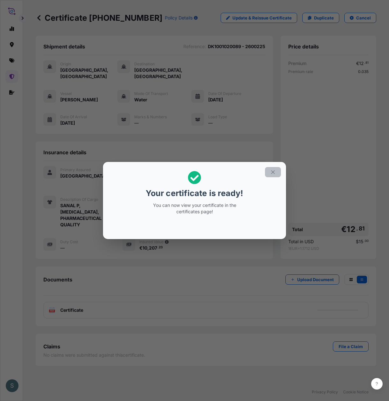
click at [276, 169] on icon "button" at bounding box center [273, 172] width 6 height 6
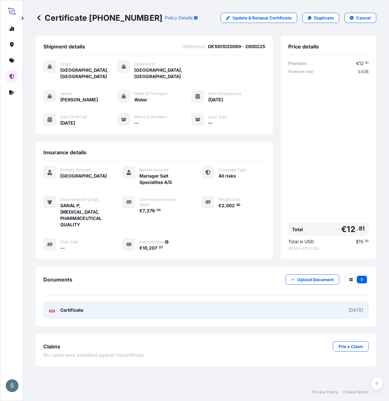
click at [116, 301] on link "PDF Certificate 2025-08-14" at bounding box center [205, 310] width 325 height 17
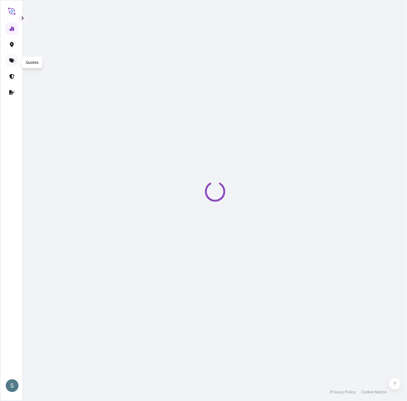
click at [14, 63] on icon at bounding box center [11, 60] width 5 height 5
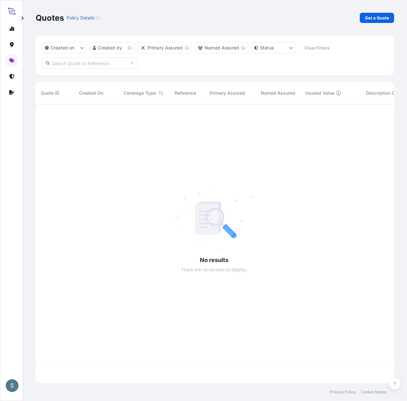
scroll to position [272, 351]
click at [305, 20] on p "Get a Quote" at bounding box center [377, 18] width 24 height 6
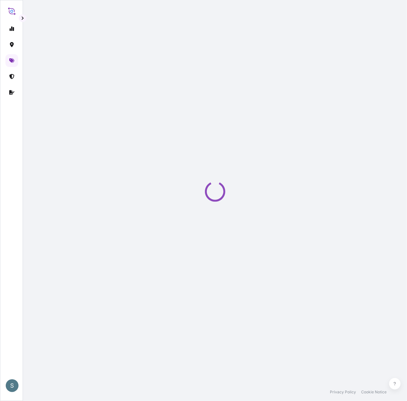
select select "Water"
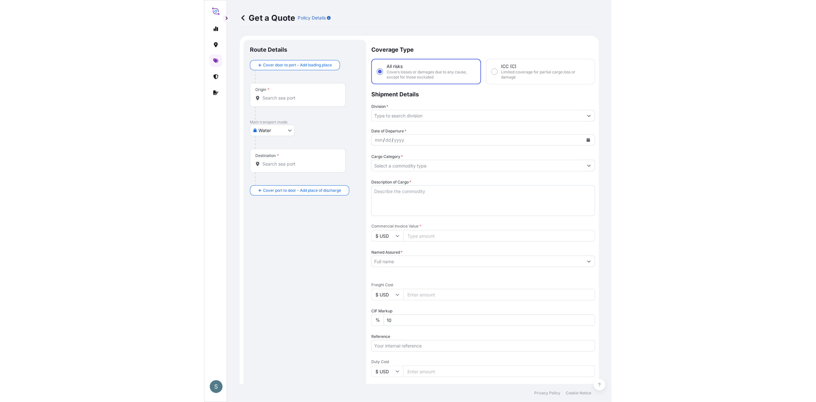
scroll to position [11, 0]
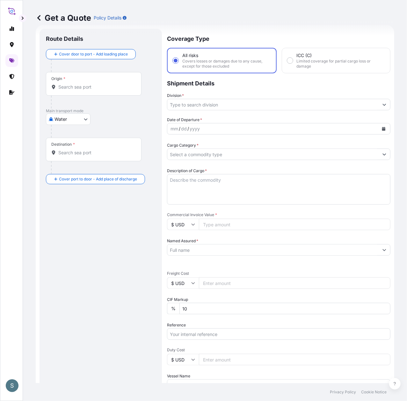
click at [77, 90] on input "Origin *" at bounding box center [95, 87] width 75 height 6
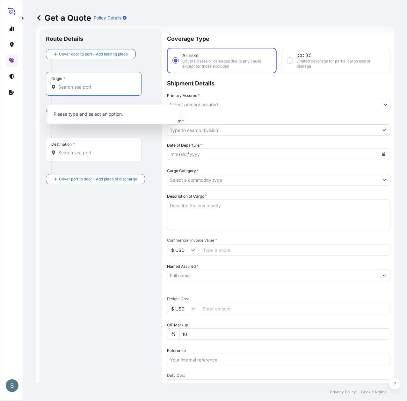
click at [70, 161] on div "Destination *" at bounding box center [94, 150] width 96 height 24
click at [70, 156] on input "Destination *" at bounding box center [95, 153] width 75 height 6
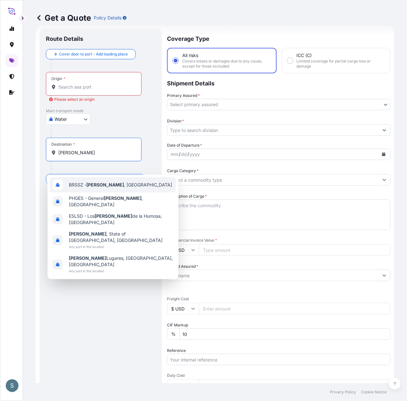
click at [84, 183] on span "BRSSZ - Santos , Brazil" at bounding box center [120, 185] width 103 height 6
type input "BRSSZ - Santos, Brazil"
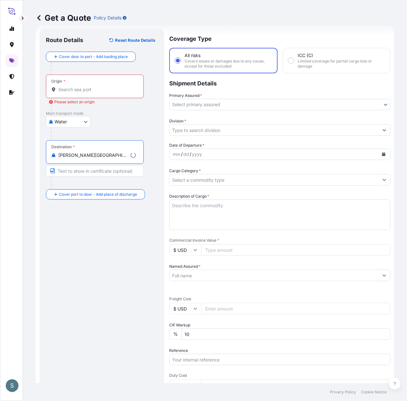
click at [113, 159] on input "BRSSZ - Santos, Brazil" at bounding box center [93, 155] width 70 height 6
click at [112, 159] on input "BRSSZ - Santos, Brazil" at bounding box center [95, 155] width 75 height 6
drag, startPoint x: 112, startPoint y: 162, endPoint x: 55, endPoint y: 166, distance: 56.6
click at [55, 159] on div "BRSSZ - Santos, Brazil" at bounding box center [93, 155] width 85 height 6
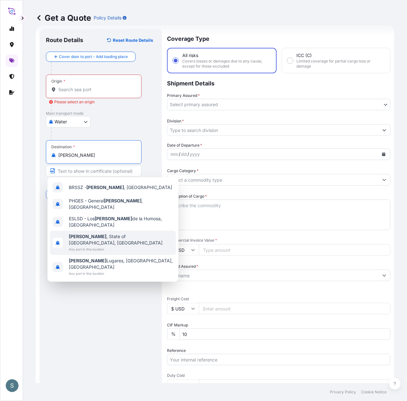
type input "BRSSZ - Santos, Brazil"
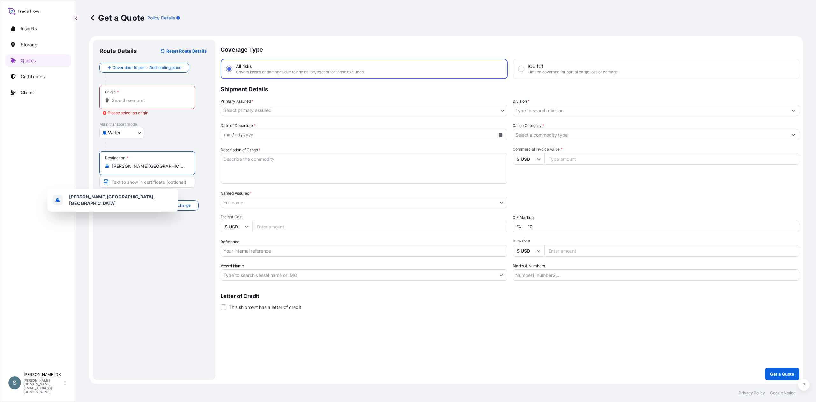
scroll to position [0, 0]
click at [127, 301] on div "Route Details Reset Route Details Cover door to port - Add loading place Place …" at bounding box center [155, 210] width 110 height 328
click at [93, 18] on icon at bounding box center [92, 17] width 3 height 5
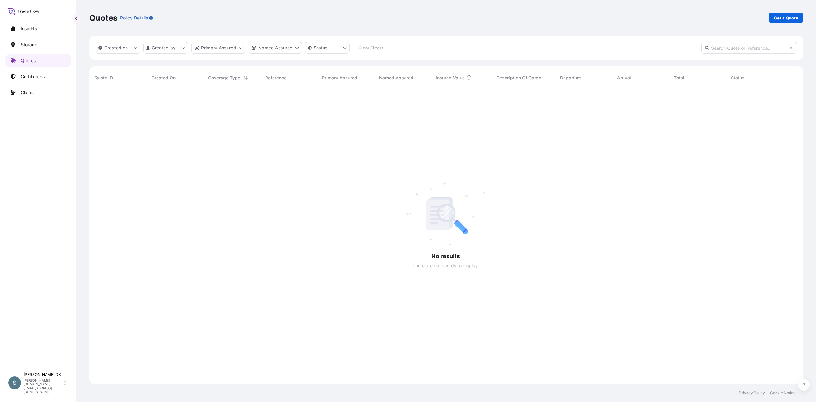
scroll to position [288, 707]
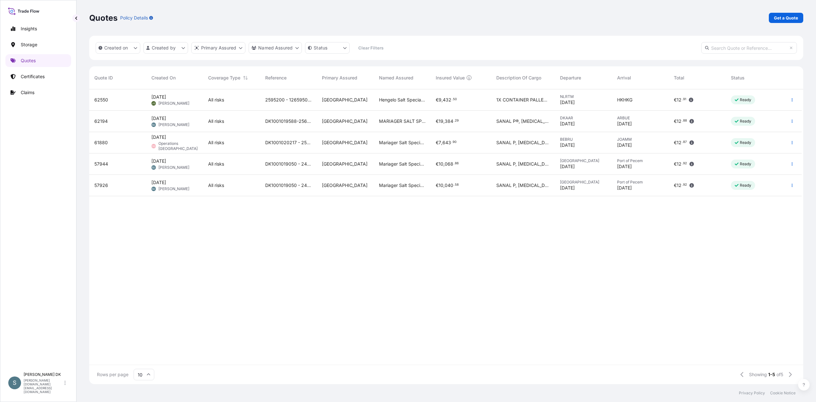
click at [143, 281] on div "62550 Aug 12, 2025 JG Jaco Groeneveld All risks 2595200 - 1265950308 Netherland…" at bounding box center [445, 225] width 713 height 272
click at [40, 62] on link "Quotes" at bounding box center [38, 60] width 66 height 13
click at [28, 76] on p "Certificates" at bounding box center [33, 76] width 24 height 6
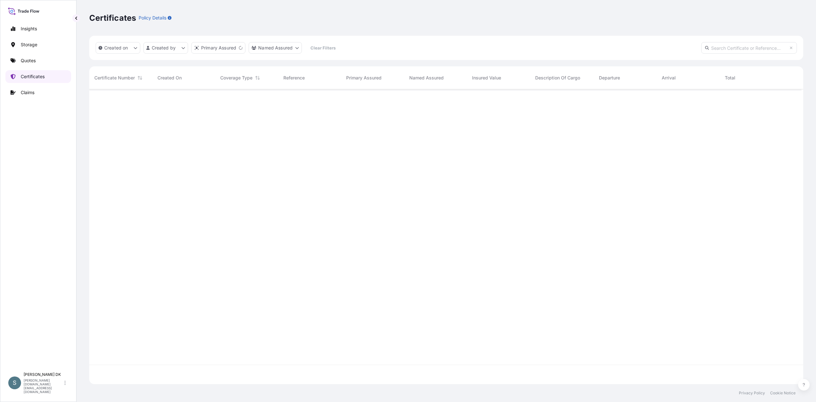
scroll to position [288, 707]
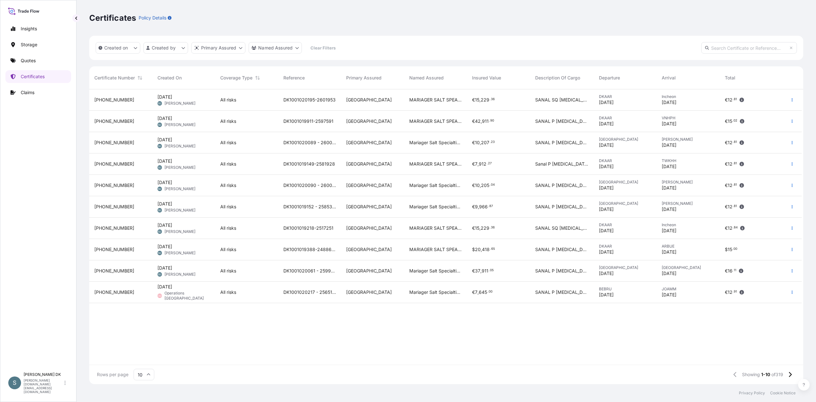
click at [238, 301] on div "31589-237-1 Aug 14, 2025 SD Salins DK All risks DK1001020195-2601953 Denmark MA…" at bounding box center [445, 225] width 713 height 272
click at [305, 53] on input "text" at bounding box center [750, 47] width 96 height 11
paste input "DK1001020090"
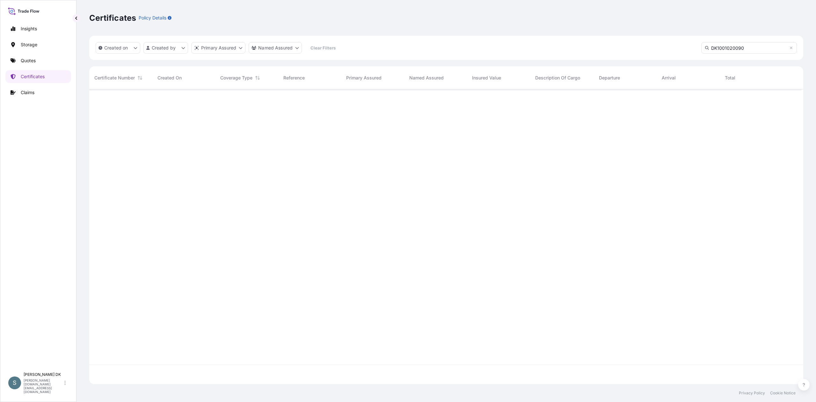
type input "DK1001020090"
click at [168, 155] on div "31589-233-1 Aug 14, 2025 SD Salins DK All risks DK1001020090 - 2600208 Denmark …" at bounding box center [445, 225] width 713 height 272
click at [305, 102] on span "205" at bounding box center [485, 100] width 8 height 4
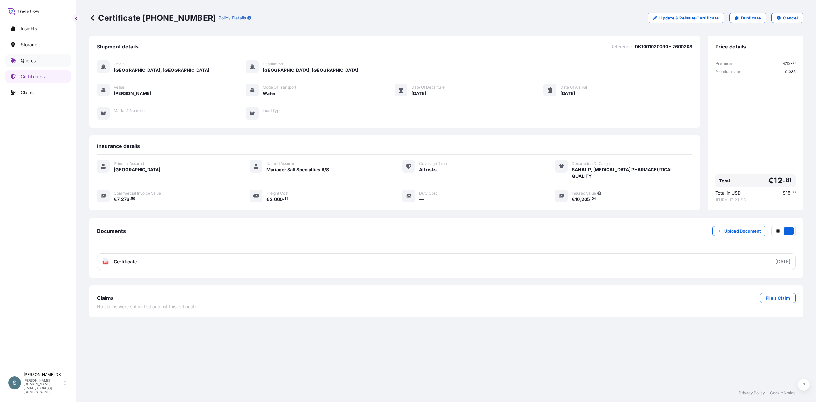
click at [33, 59] on p "Quotes" at bounding box center [28, 60] width 15 height 6
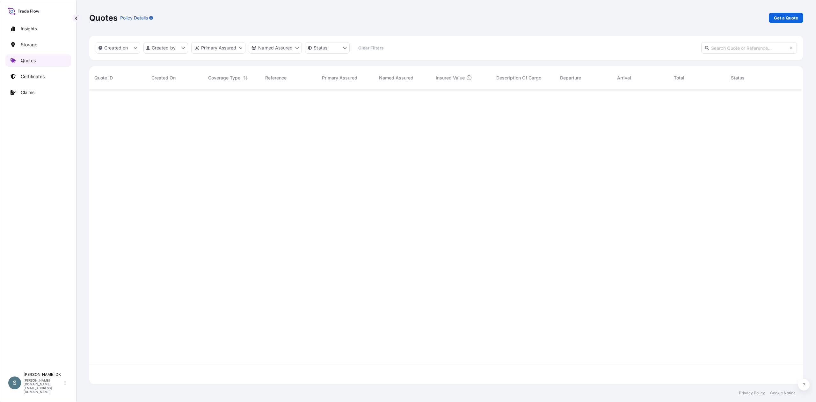
scroll to position [288, 707]
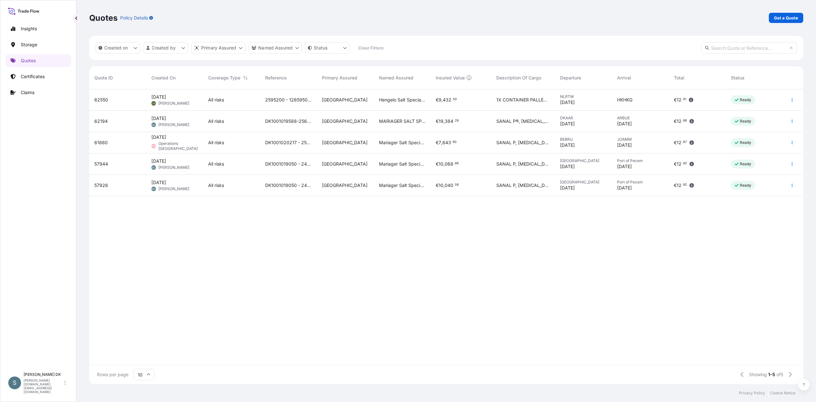
click at [305, 50] on input "text" at bounding box center [750, 47] width 96 height 11
paste input "DK1001020090"
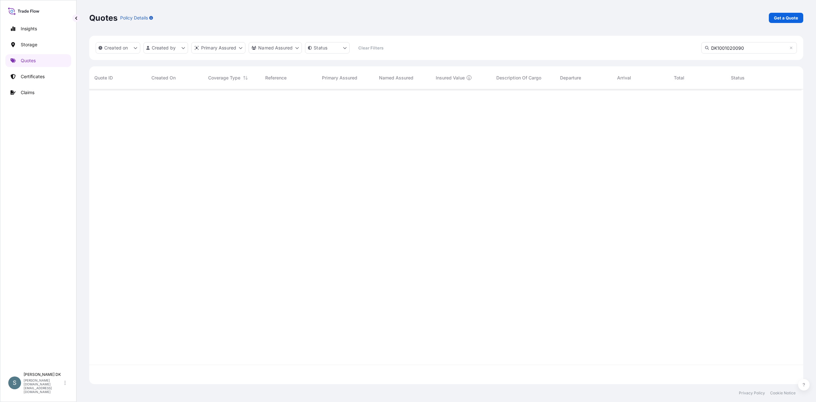
scroll to position [308, 707]
click at [305, 48] on input "DK1001020090" at bounding box center [750, 47] width 96 height 11
type input "DK1001020090"
click at [305, 49] on icon at bounding box center [792, 48] width 4 height 4
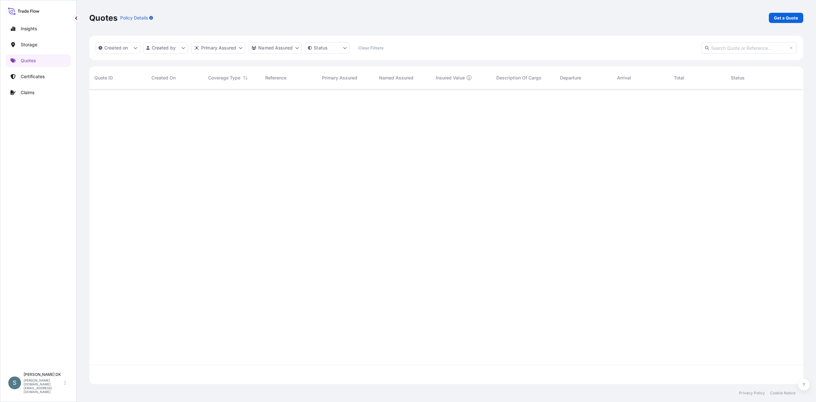
click at [305, 53] on input "text" at bounding box center [750, 47] width 96 height 11
paste input "DK1001020090"
type input "DK1001020090"
click at [305, 172] on div at bounding box center [445, 225] width 713 height 272
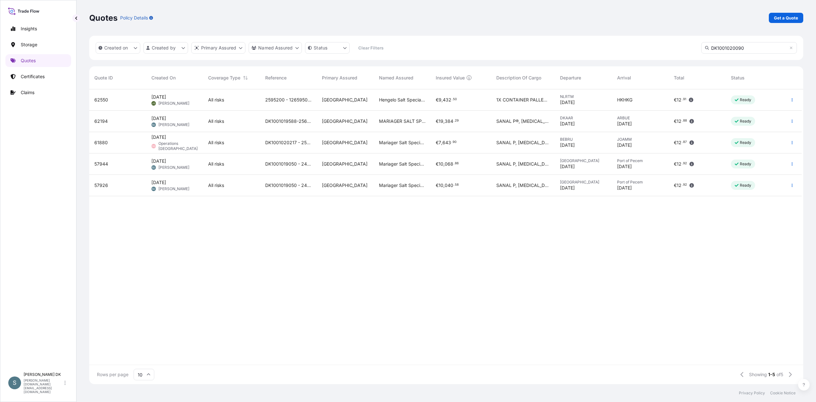
scroll to position [308, 707]
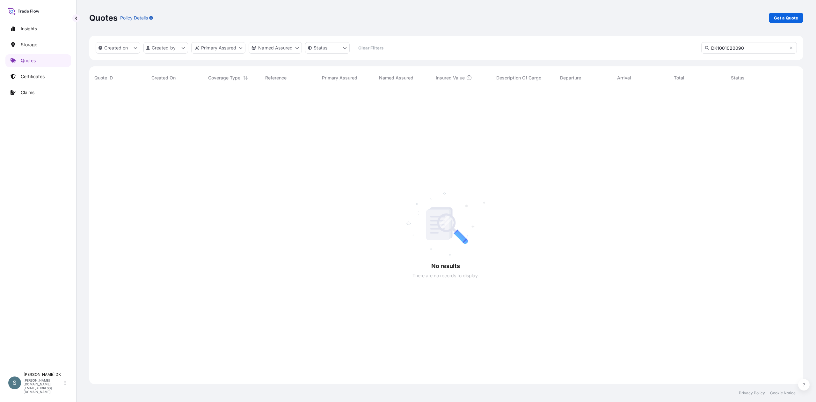
click at [305, 54] on input "DK1001020090" at bounding box center [750, 47] width 96 height 11
click at [34, 79] on p "Certificates" at bounding box center [33, 76] width 24 height 6
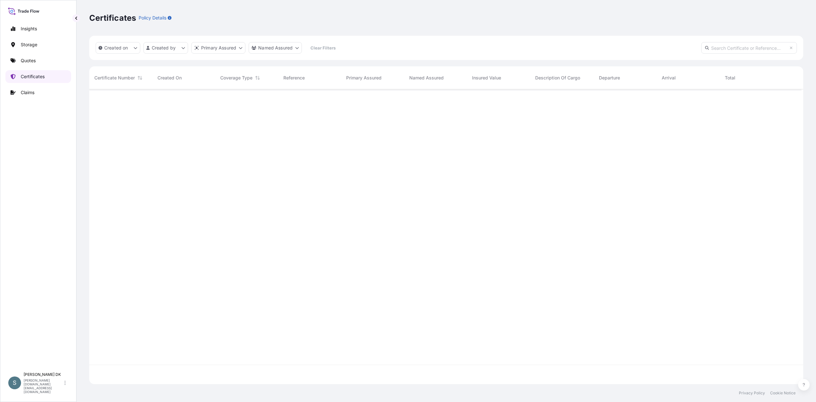
scroll to position [288, 707]
click at [305, 49] on input "text" at bounding box center [750, 47] width 96 height 11
paste input "DK1001020090"
type input "DK1001020090"
click at [305, 261] on div at bounding box center [445, 225] width 713 height 272
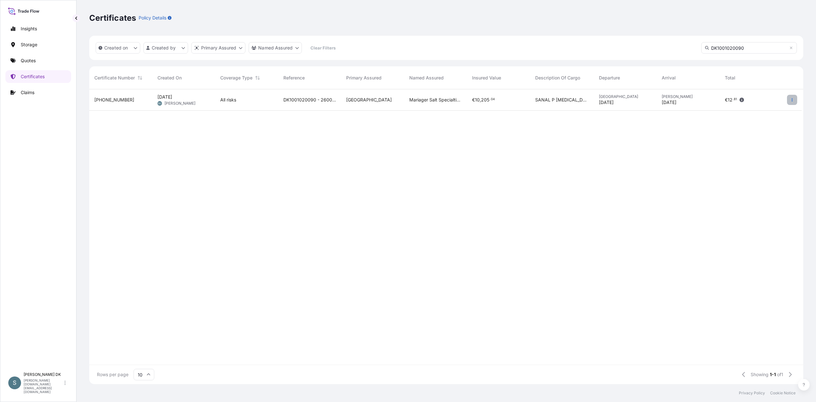
click at [305, 100] on icon "button" at bounding box center [793, 100] width 4 height 4
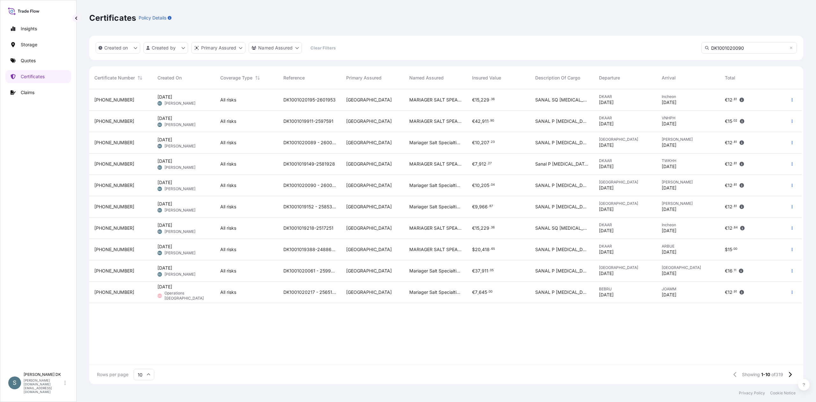
click at [305, 51] on input "DK1001020090" at bounding box center [750, 47] width 96 height 11
click at [305, 301] on div "31589-237-1 Aug 14, 2025 SD Salins DK All risks DK1001020195-2601953 Denmark MA…" at bounding box center [445, 225] width 713 height 272
click at [305, 49] on input "DK1001020090" at bounding box center [750, 47] width 96 height 11
click at [305, 48] on input "DK1001020090" at bounding box center [750, 47] width 96 height 11
click at [305, 48] on icon at bounding box center [792, 48] width 4 height 4
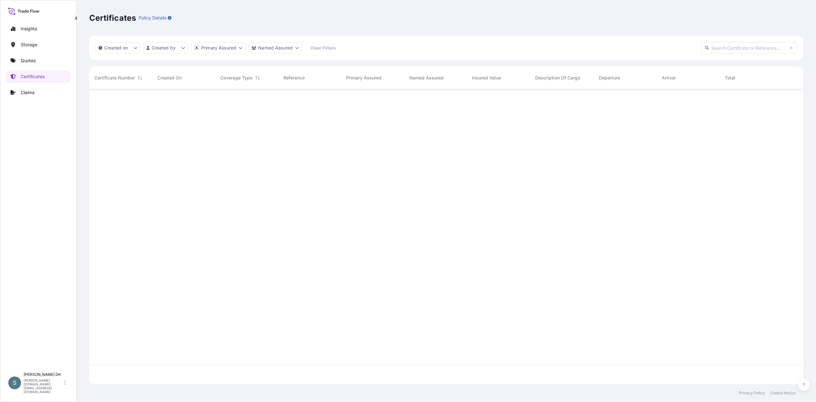
click at [305, 49] on input "text" at bounding box center [750, 47] width 96 height 11
paste input "DK1001020090"
type input "DK1001020090"
click at [305, 187] on div at bounding box center [445, 225] width 713 height 272
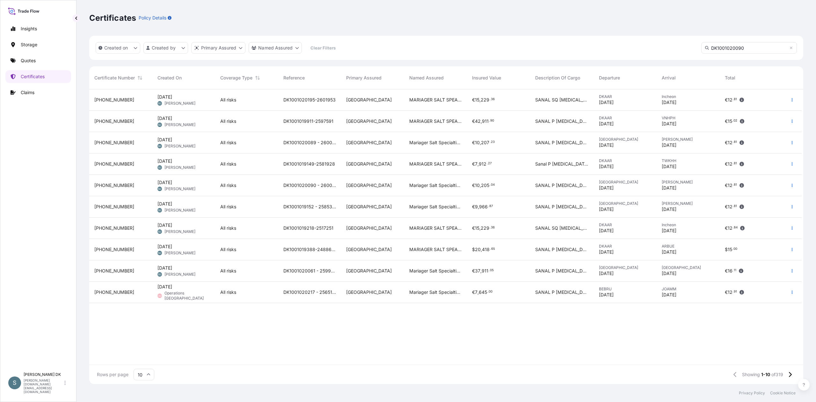
click at [296, 188] on span "DK1001020090 - 2600208" at bounding box center [310, 185] width 53 height 6
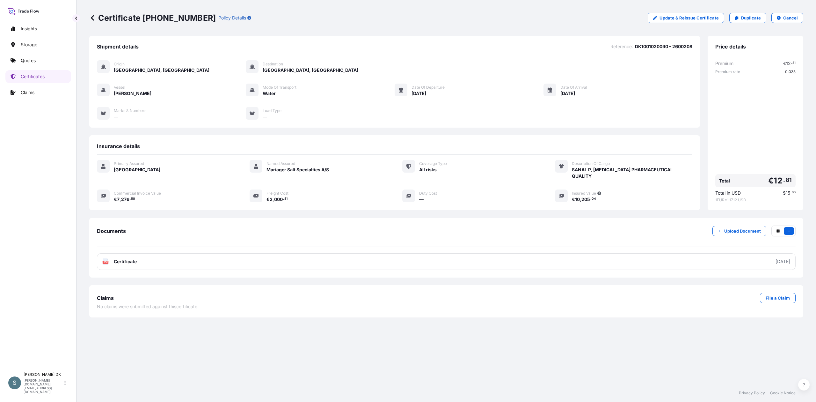
click at [305, 301] on div "Shipment details Reference : DK1001020090 - 2600208 Origin Aarhus, Denmark Dest…" at bounding box center [446, 210] width 714 height 348
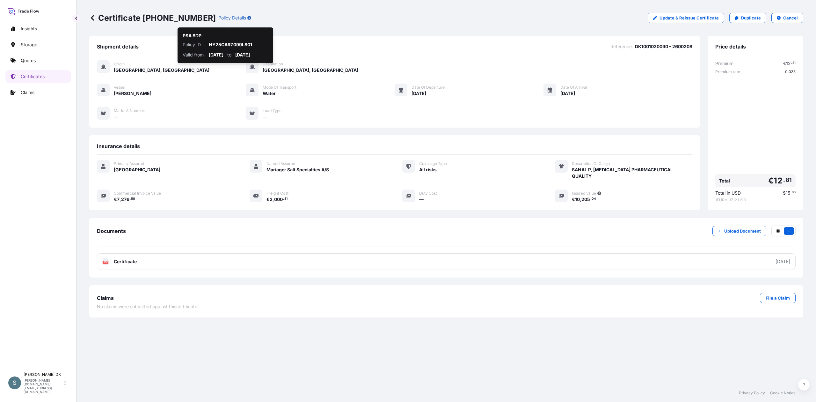
click at [173, 196] on div "Primary Assured Denmark Named Assured Mariager Salt Specialties A/S Coverage Ty…" at bounding box center [395, 181] width 596 height 43
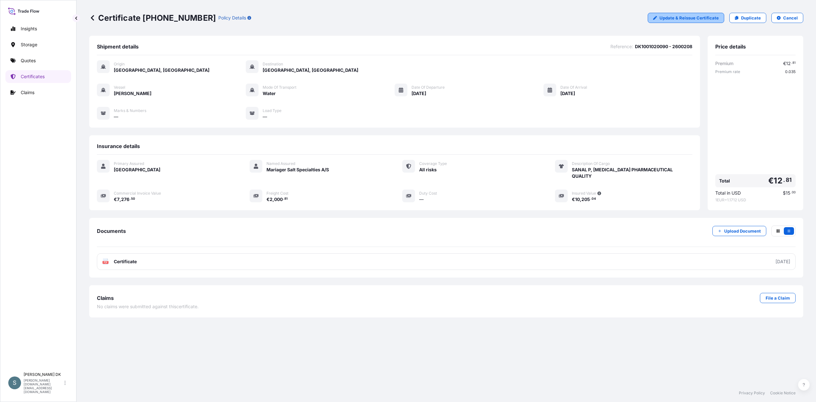
click at [305, 20] on p "Update & Reissue Certificate" at bounding box center [689, 18] width 59 height 6
select select "Water"
select select "31589"
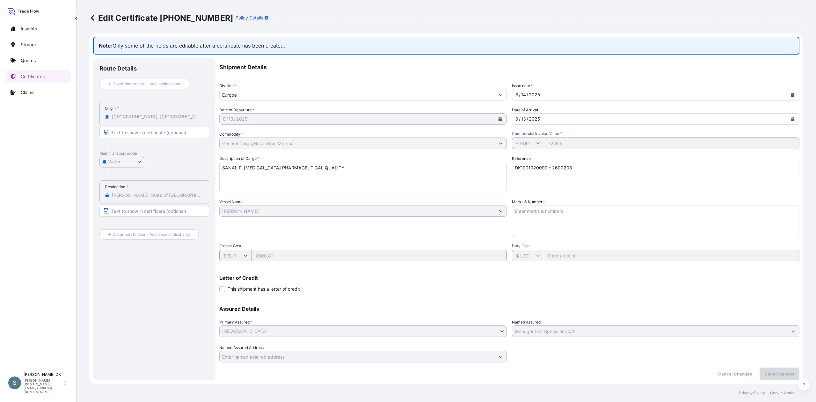
scroll to position [21, 0]
click at [305, 212] on textarea "Marks & Numbers" at bounding box center [656, 221] width 288 height 32
click at [305, 275] on p "Letter of Credit" at bounding box center [509, 277] width 580 height 5
click at [305, 162] on input "DK1001020090 - 2600208" at bounding box center [656, 167] width 288 height 11
click at [305, 113] on div "9 / 13 / 2025" at bounding box center [651, 118] width 276 height 11
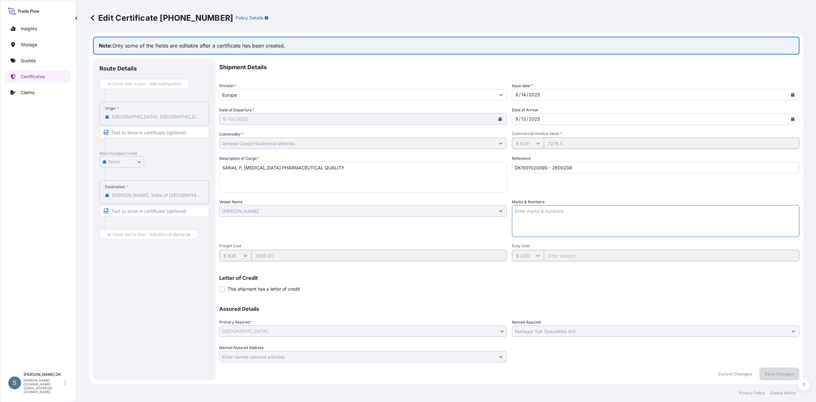
click at [305, 205] on textarea "Marks & Numbers" at bounding box center [656, 221] width 288 height 32
click at [152, 180] on div "Destination * Santos, State of São Paulo, Brazil" at bounding box center [155, 192] width 110 height 24
click at [159, 207] on input "Text to appear on certificate" at bounding box center [155, 210] width 110 height 11
click at [179, 290] on div "Route Details Cover door to port - Add loading place Place of loading Road / In…" at bounding box center [155, 219] width 110 height 309
click at [305, 301] on button at bounding box center [804, 384] width 11 height 11
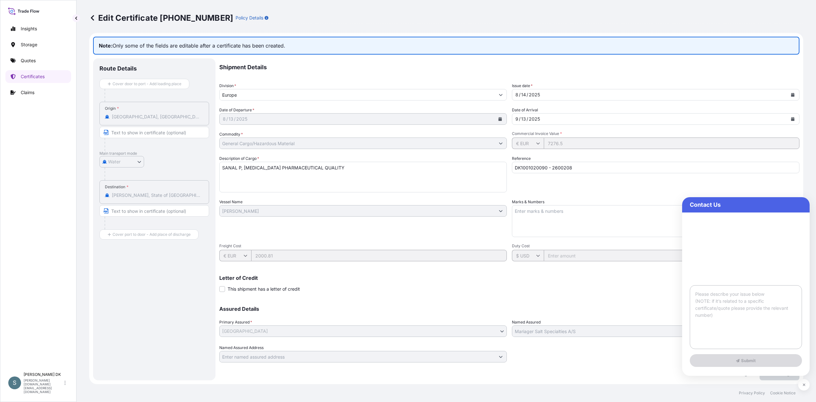
click at [305, 301] on div "Shipment Details Division * Europe Issue date * 8 / 14 / 2025 Date of Departure…" at bounding box center [509, 219] width 580 height 322
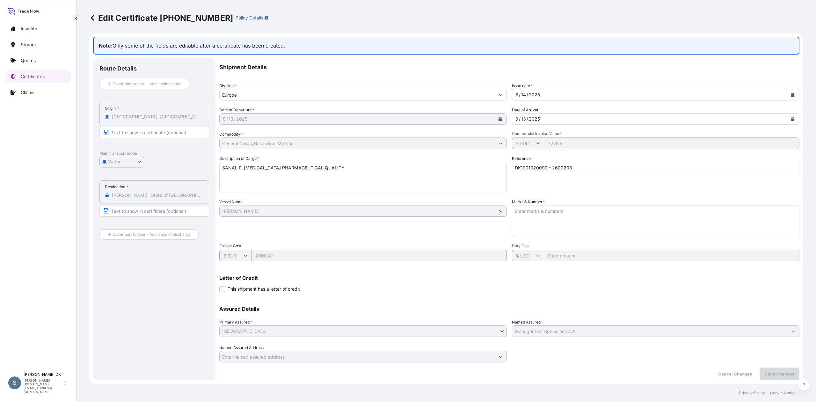
scroll to position [0, 0]
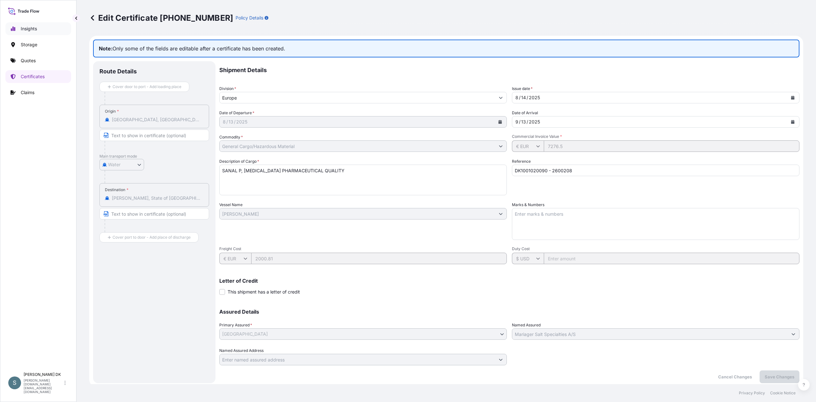
click at [42, 29] on link "Insights" at bounding box center [38, 28] width 66 height 13
select select "2025"
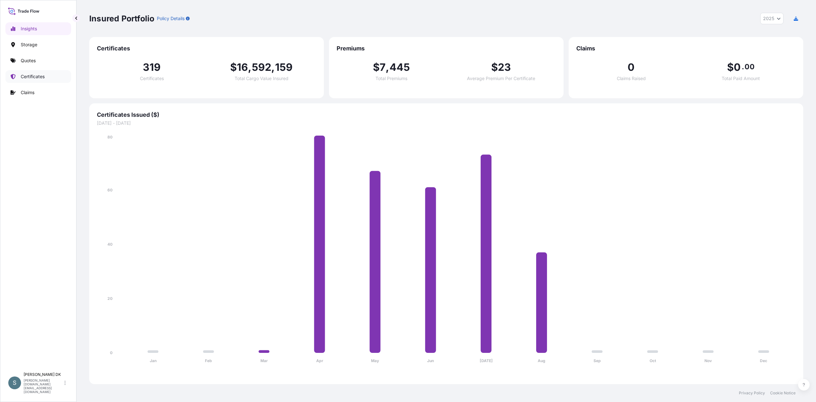
click at [31, 75] on link "Certificates" at bounding box center [38, 76] width 66 height 13
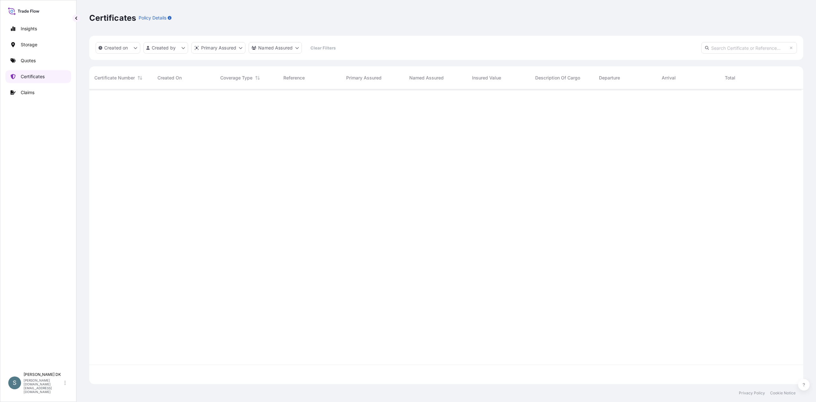
scroll to position [288, 707]
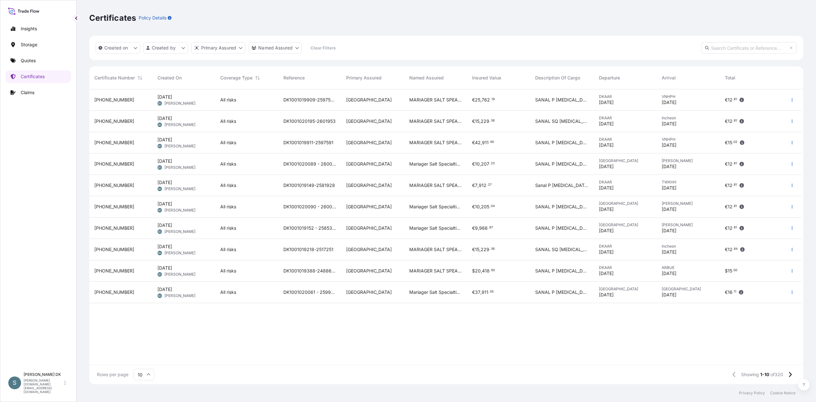
click at [305, 50] on div "Created on Created by Primary Assured Named Assured Clear Filters" at bounding box center [446, 48] width 714 height 24
click at [305, 54] on input "text" at bounding box center [750, 47] width 96 height 11
paste input "DK1001020090"
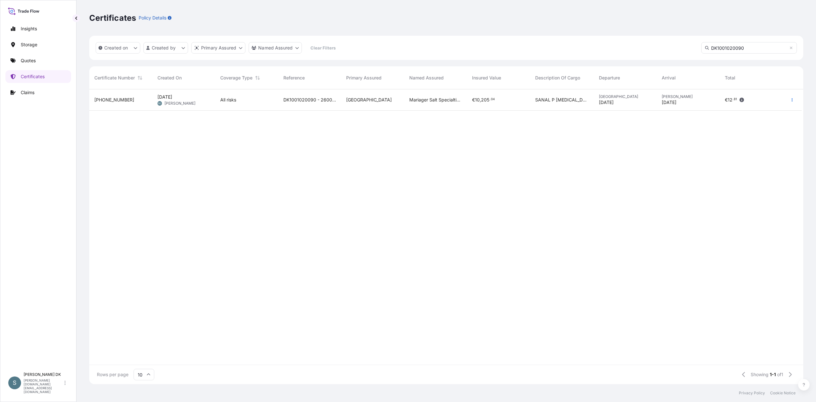
type input "DK1001020090"
click at [305, 98] on div "Denmark" at bounding box center [372, 99] width 63 height 21
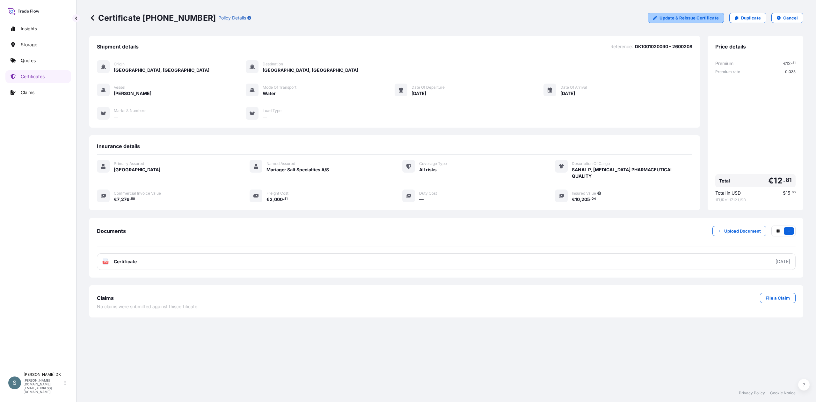
click at [305, 19] on p "Update & Reissue Certificate" at bounding box center [689, 18] width 59 height 6
select select "Water"
select select "31589"
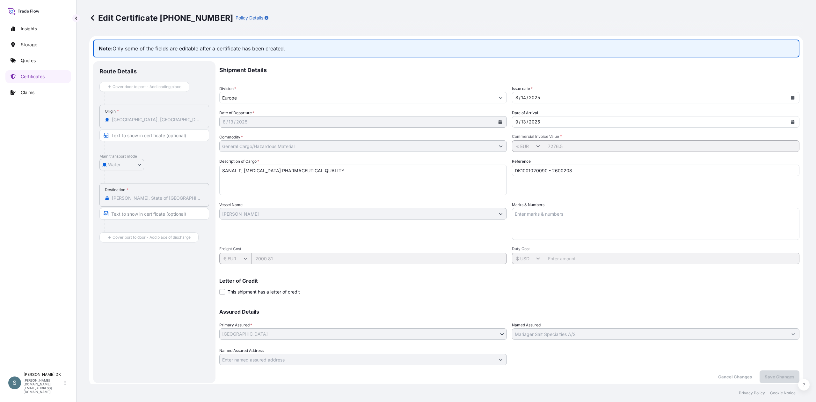
click at [132, 50] on p "Note: Only some of the fields are editable after a certificate has been created." at bounding box center [446, 49] width 707 height 18
drag, startPoint x: 132, startPoint y: 50, endPoint x: 240, endPoint y: 50, distance: 108.8
click at [240, 50] on p "Note: Only some of the fields are editable after a certificate has been created." at bounding box center [446, 49] width 707 height 18
click at [246, 50] on p "Note: Only some of the fields are editable after a certificate has been created." at bounding box center [446, 49] width 707 height 18
click at [152, 207] on div "Destination * Santos, State of São Paulo, Brazil" at bounding box center [155, 195] width 110 height 24
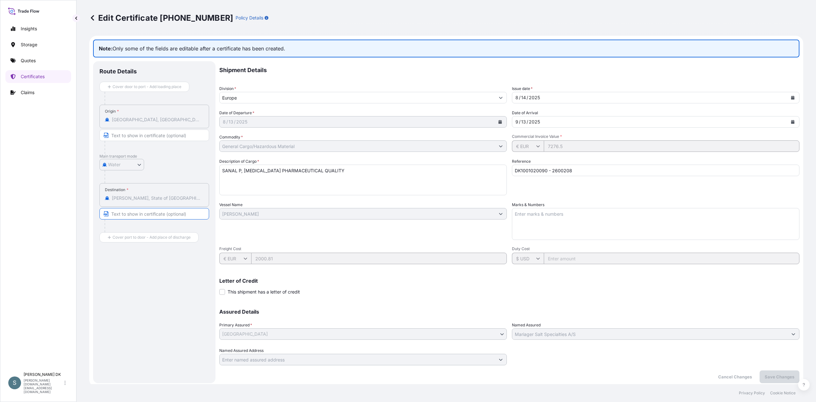
click at [156, 219] on input "Text to appear on certificate" at bounding box center [155, 213] width 110 height 11
type input "s"
click at [305, 301] on div "Shipment Details Division * Europe Issue date * 8 / 14 / 2025 Date of Departure…" at bounding box center [509, 213] width 580 height 304
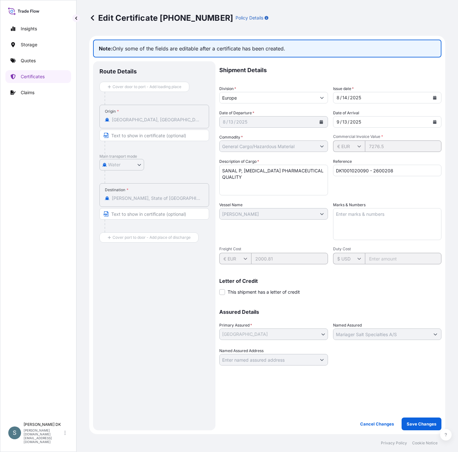
click at [305, 212] on div "Marks & Numbers" at bounding box center [387, 221] width 109 height 38
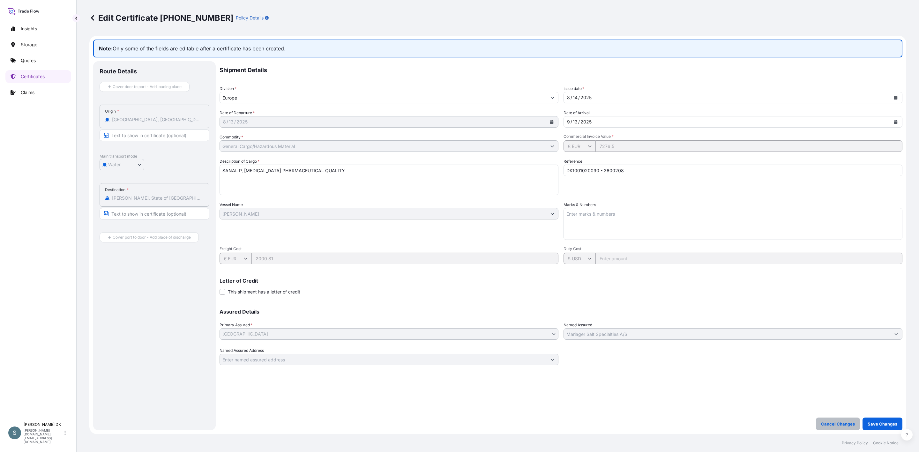
click at [305, 301] on button "Cancel Changes" at bounding box center [838, 423] width 44 height 13
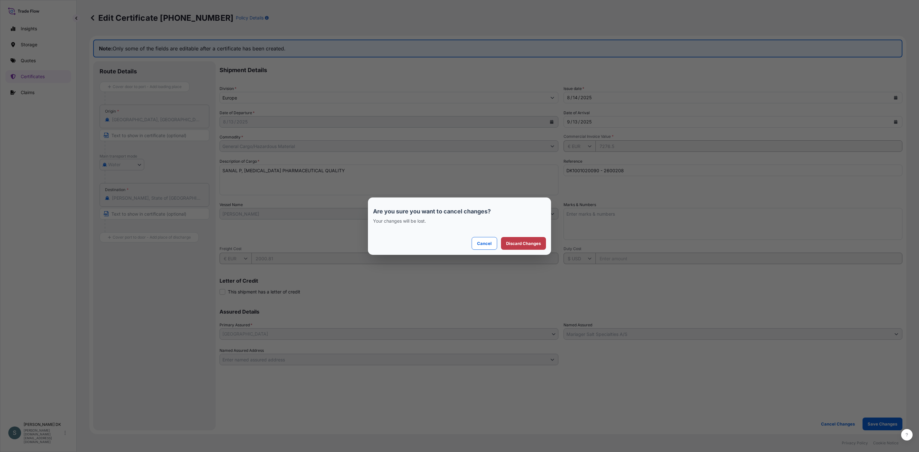
select select "Water"
select select "31589"
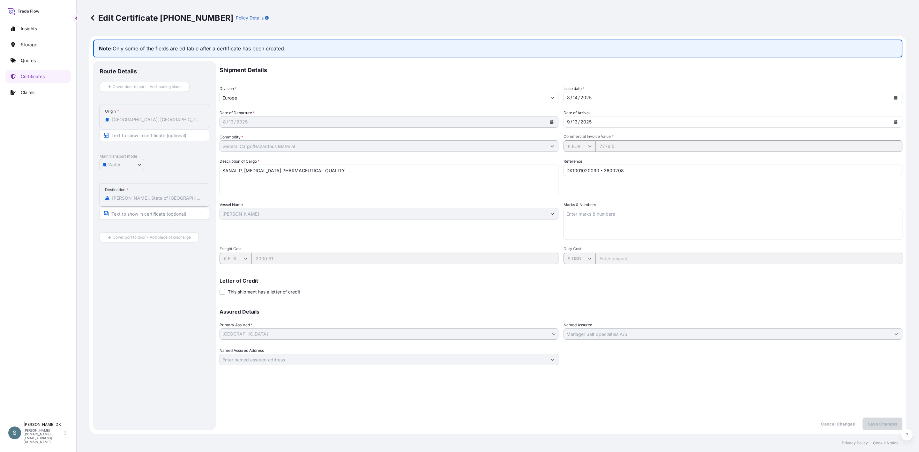
click at [90, 16] on icon at bounding box center [92, 18] width 6 height 6
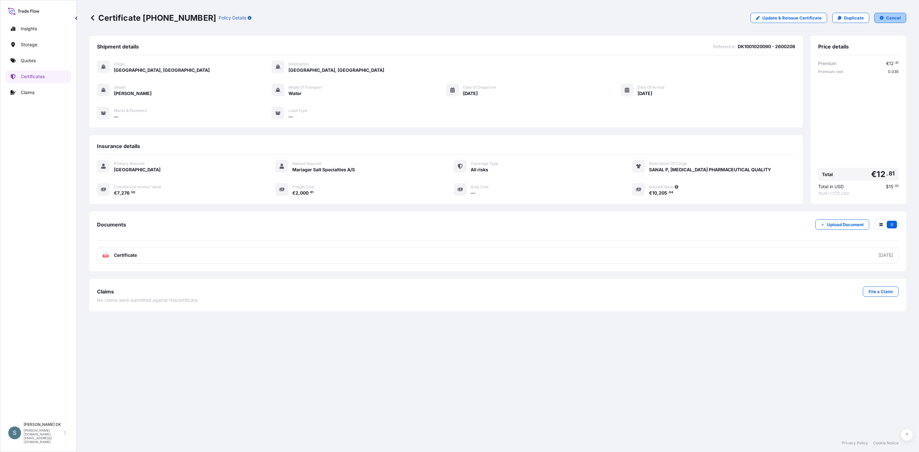
click at [305, 20] on p "Cancel" at bounding box center [893, 18] width 15 height 6
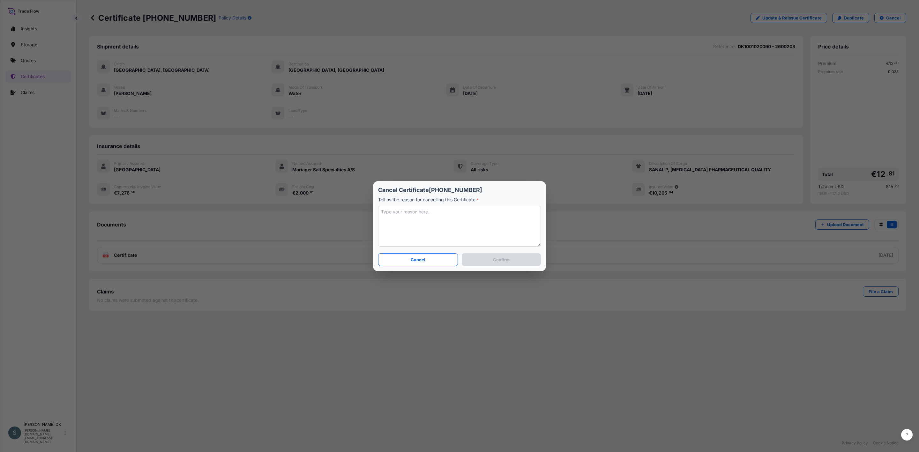
click at [305, 229] on textarea at bounding box center [459, 226] width 163 height 41
click at [305, 259] on button "Cancel" at bounding box center [418, 259] width 80 height 13
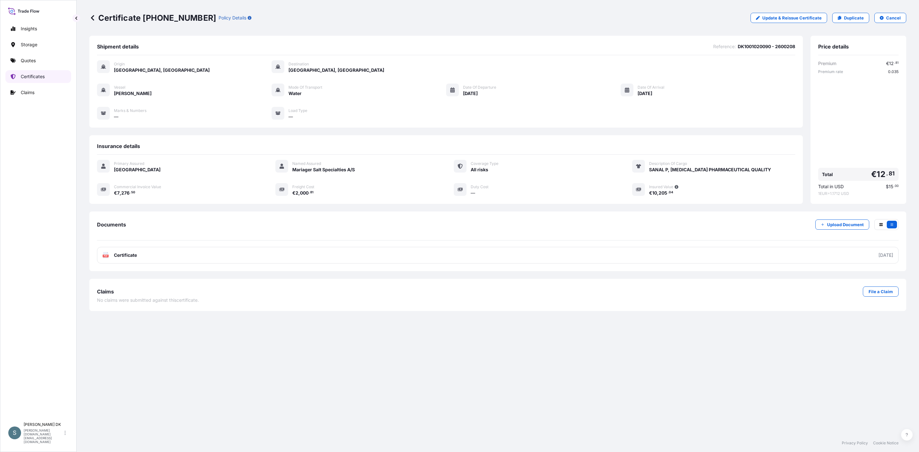
click at [43, 80] on p "Certificates" at bounding box center [33, 76] width 24 height 6
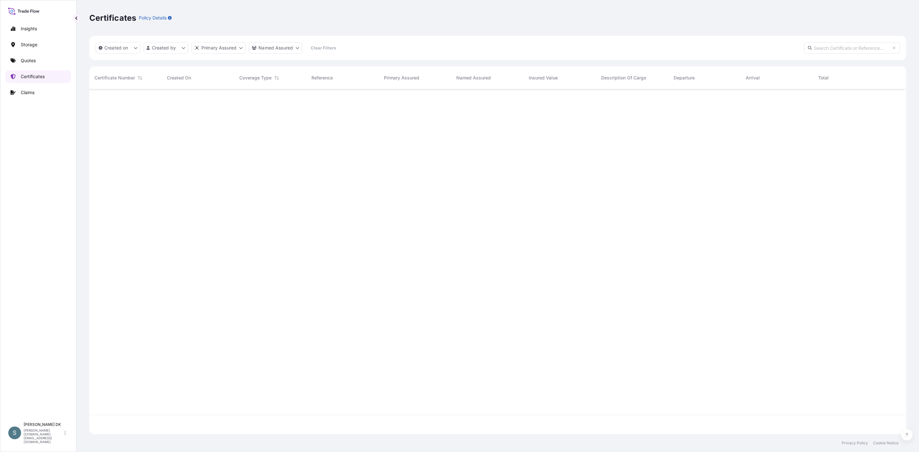
scroll to position [338, 808]
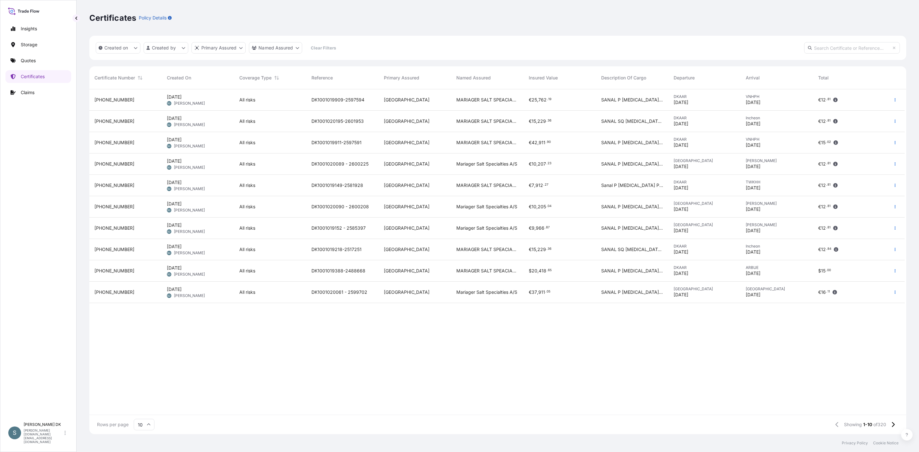
click at [305, 47] on input "text" at bounding box center [852, 47] width 96 height 11
paste input "DK1001020090"
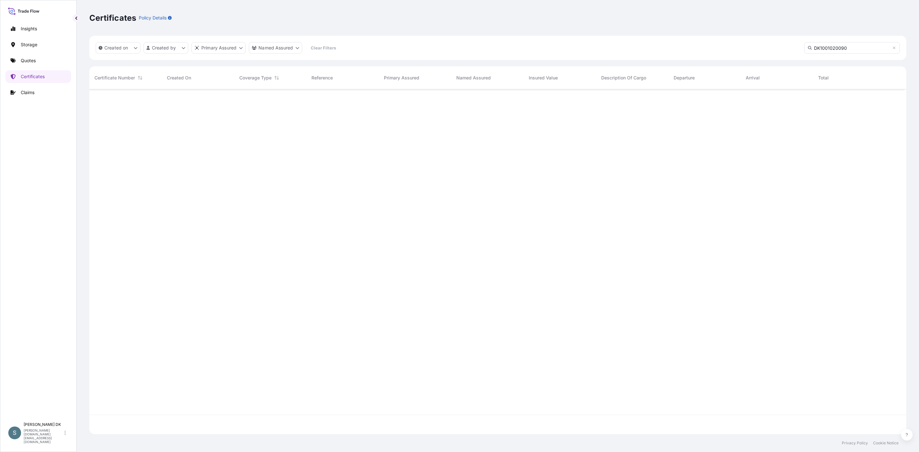
type input "DK1001020090"
click at [305, 301] on div at bounding box center [496, 250] width 815 height 322
click at [305, 103] on div "Denmark" at bounding box center [415, 100] width 62 height 6
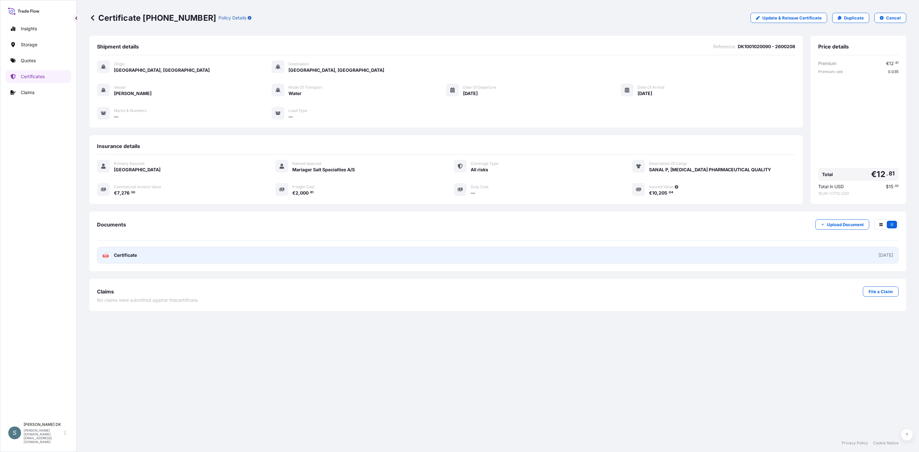
click at [251, 263] on link "PDF Certificate 2025-08-14" at bounding box center [497, 255] width 801 height 17
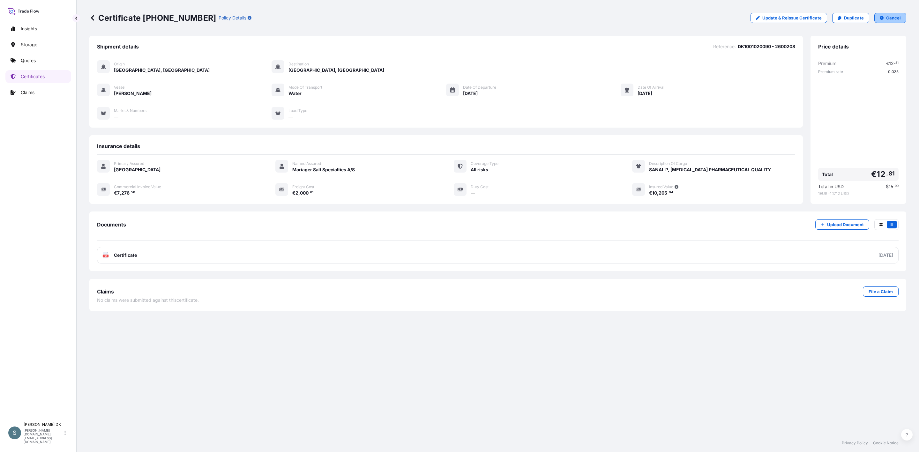
click at [305, 20] on button "Cancel" at bounding box center [890, 18] width 32 height 10
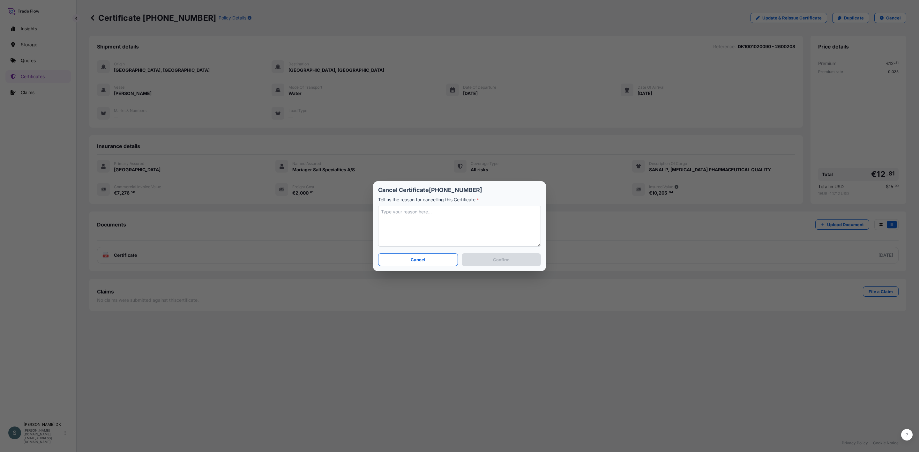
click at [305, 224] on textarea at bounding box center [459, 226] width 163 height 41
type textarea "Incorrect destination address"
click at [305, 259] on button "Confirm" at bounding box center [501, 259] width 79 height 13
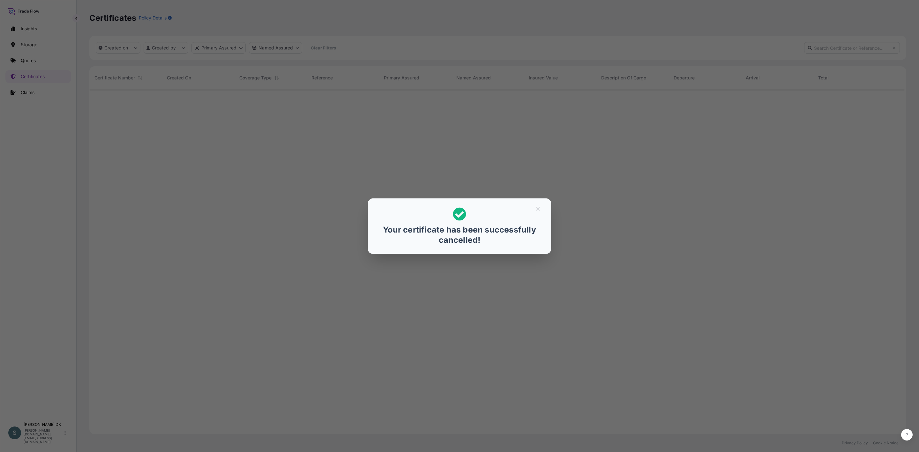
scroll to position [338, 808]
click at [305, 206] on icon "button" at bounding box center [538, 209] width 6 height 6
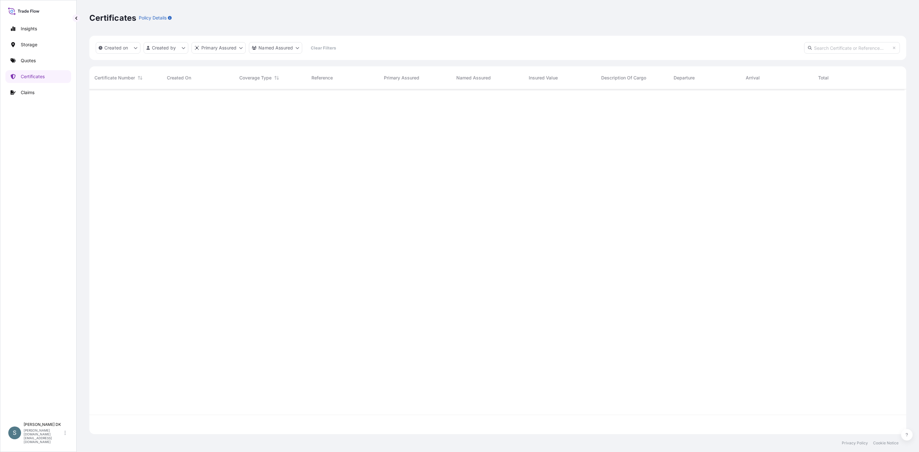
click at [305, 177] on div at bounding box center [496, 250] width 815 height 322
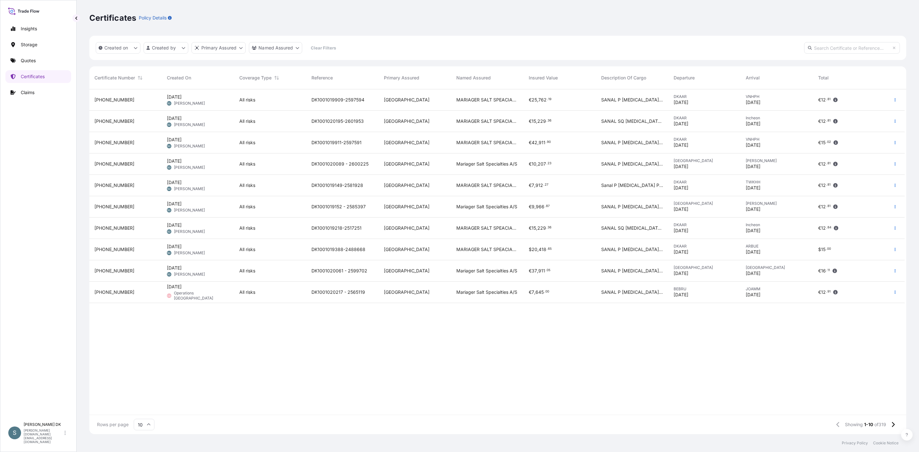
click at [305, 301] on div "31589-238-1 Aug 14, 2025 SD Salins DK All risks DK1001019909-2597594 Denmark MA…" at bounding box center [496, 250] width 815 height 322
click at [305, 50] on input "text" at bounding box center [852, 47] width 96 height 11
paste input "DK1001020089"
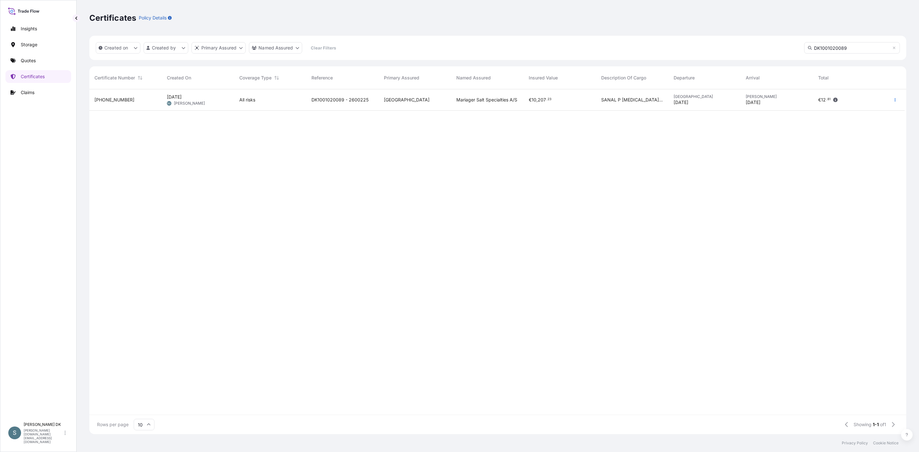
type input "DK1001020089"
click at [305, 106] on div "DK1001020089 - 2600225" at bounding box center [342, 99] width 72 height 21
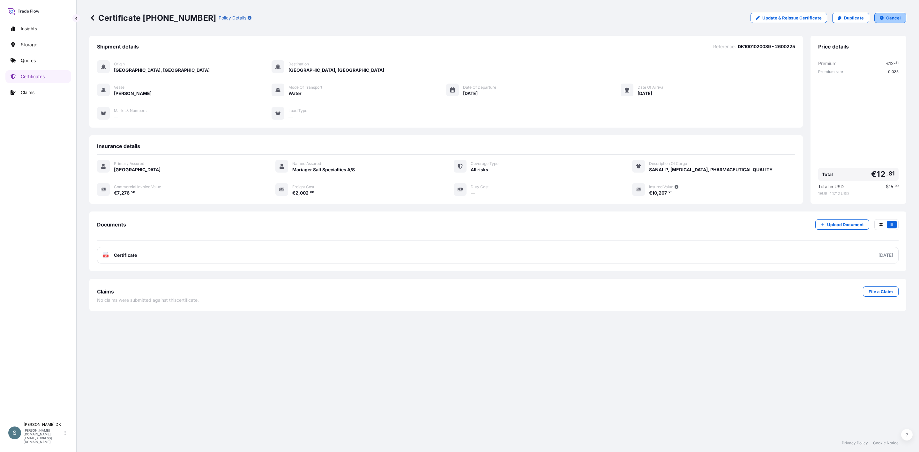
click at [305, 23] on button "Cancel" at bounding box center [890, 18] width 32 height 10
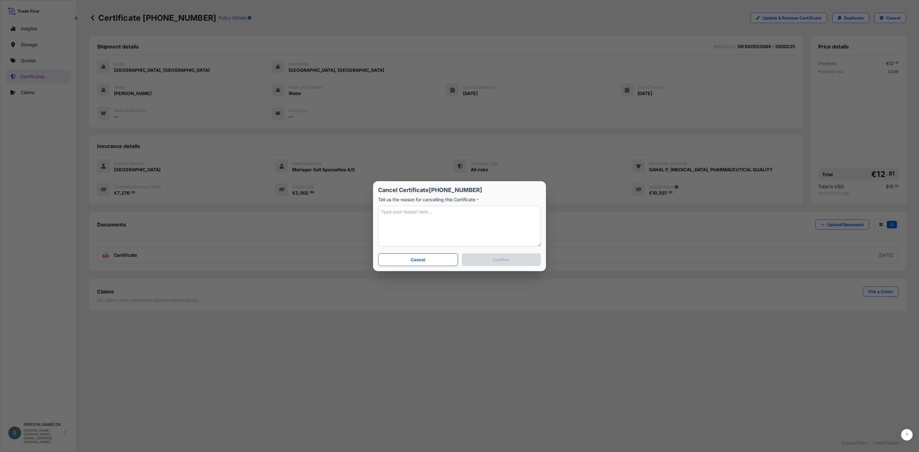
click at [305, 229] on textarea at bounding box center [459, 226] width 163 height 41
type textarea "Incorrect destination address"
click at [305, 263] on p "Confirm" at bounding box center [501, 259] width 17 height 6
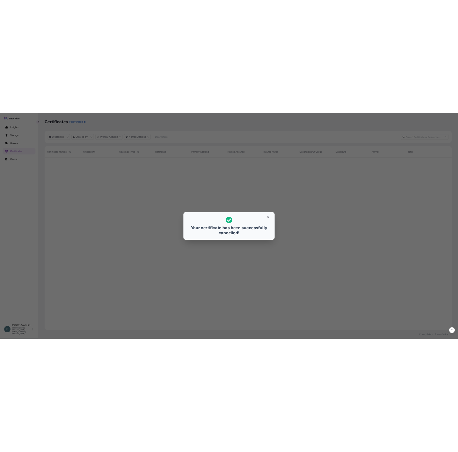
scroll to position [8, 8]
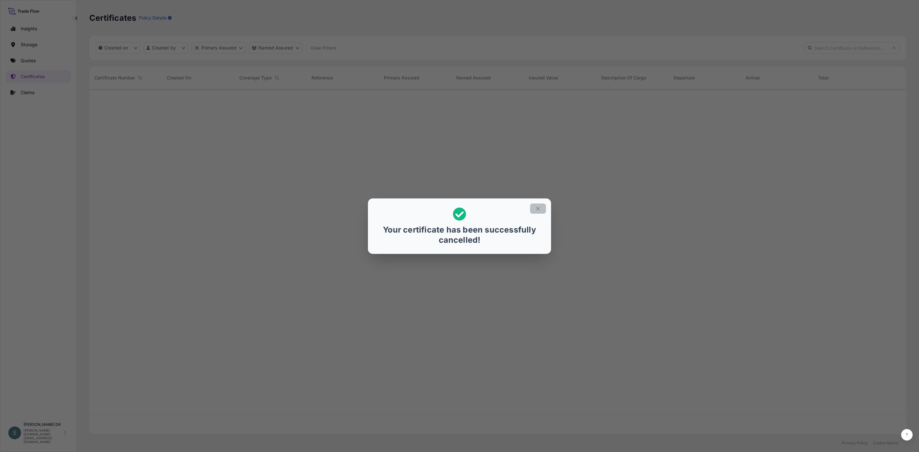
click at [305, 209] on icon "button" at bounding box center [538, 209] width 6 height 6
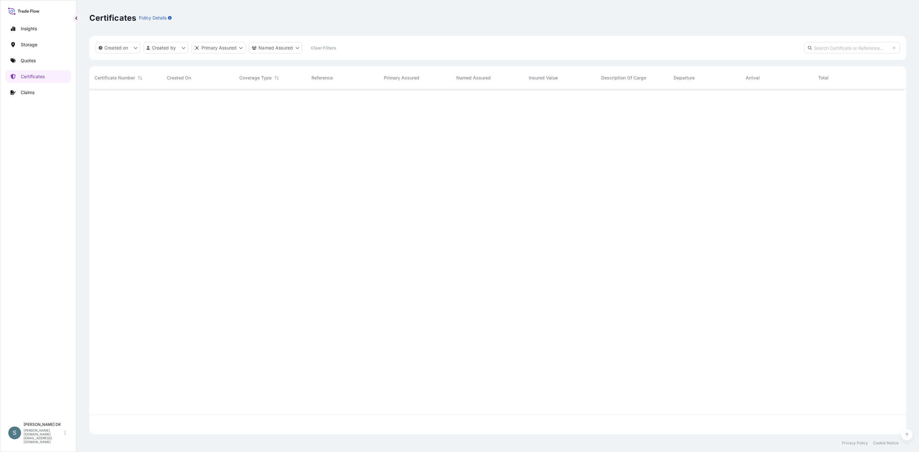
click at [305, 52] on input "text" at bounding box center [852, 47] width 96 height 11
paste input "DK1001019152"
type input "DK1001019152"
click at [305, 107] on div "Denmark" at bounding box center [415, 99] width 72 height 21
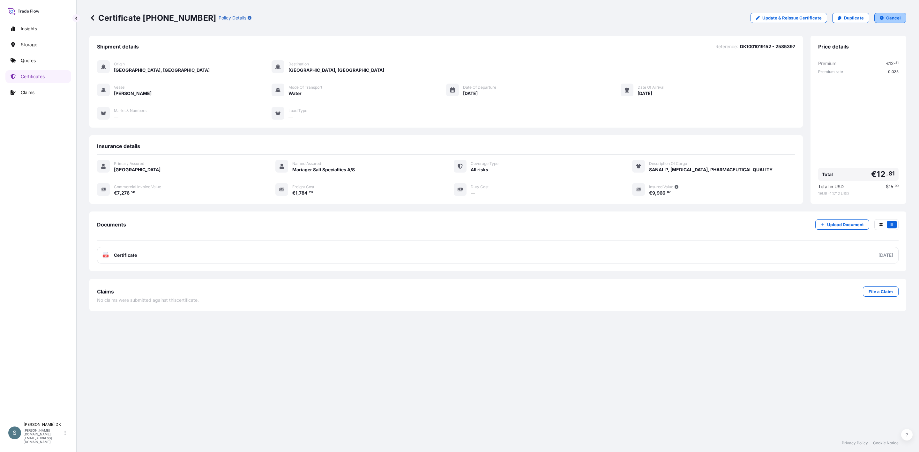
click at [305, 20] on p "Cancel" at bounding box center [893, 18] width 15 height 6
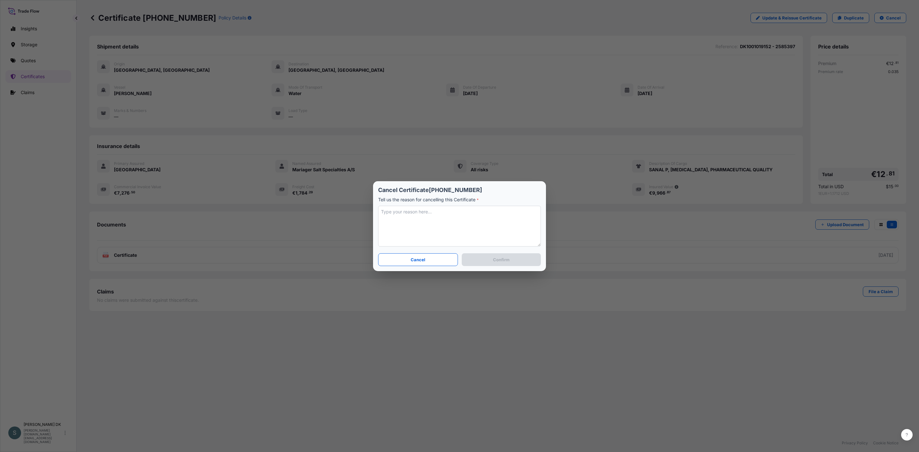
click at [305, 218] on textarea at bounding box center [459, 226] width 163 height 41
type textarea "incorrect destination address"
click at [305, 265] on button "Confirm" at bounding box center [501, 259] width 79 height 13
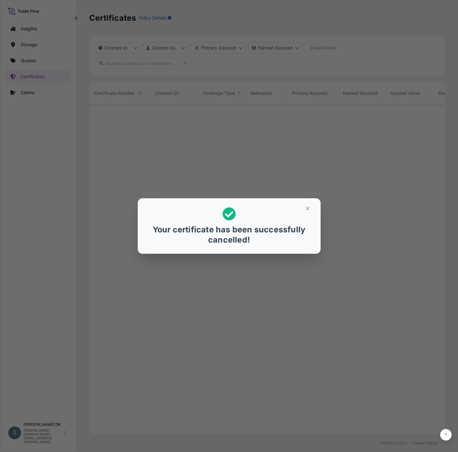
scroll to position [322, 348]
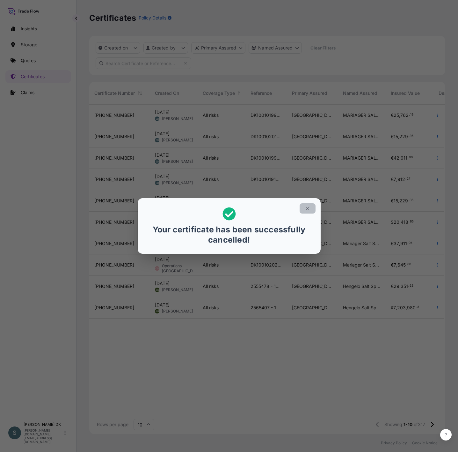
click at [305, 205] on icon "button" at bounding box center [308, 208] width 6 height 6
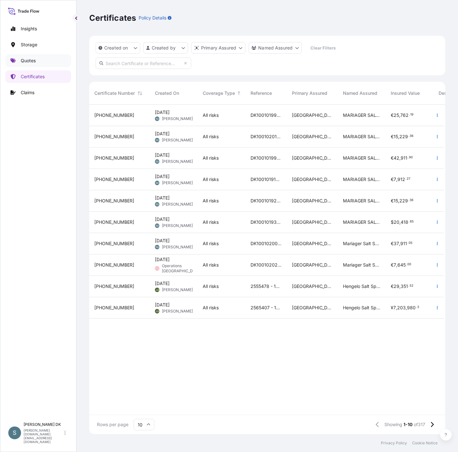
click at [31, 64] on p "Quotes" at bounding box center [28, 60] width 15 height 6
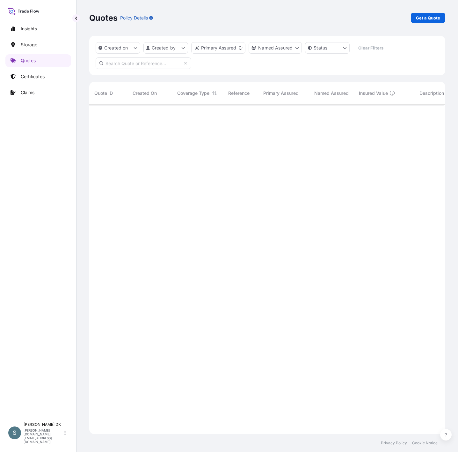
scroll to position [322, 348]
click at [73, 22] on button "button" at bounding box center [76, 18] width 8 height 8
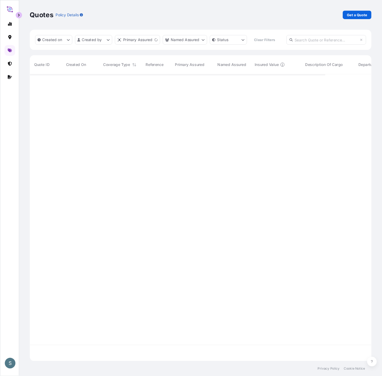
scroll to position [322, 401]
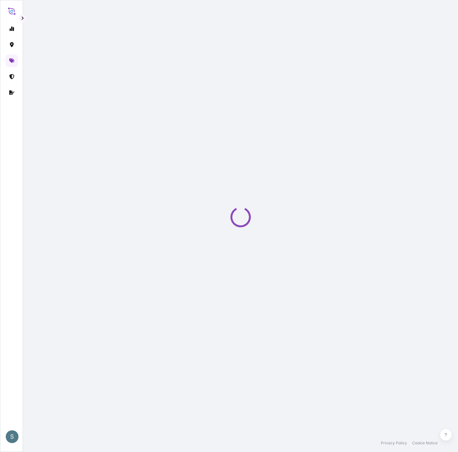
select select "Water"
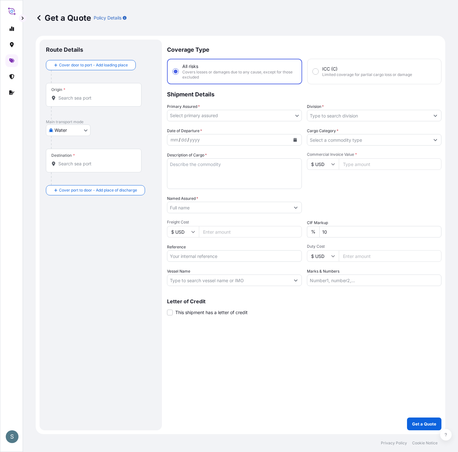
click at [79, 98] on div "Origin *" at bounding box center [94, 95] width 96 height 24
click at [79, 98] on input "Origin *" at bounding box center [95, 98] width 75 height 6
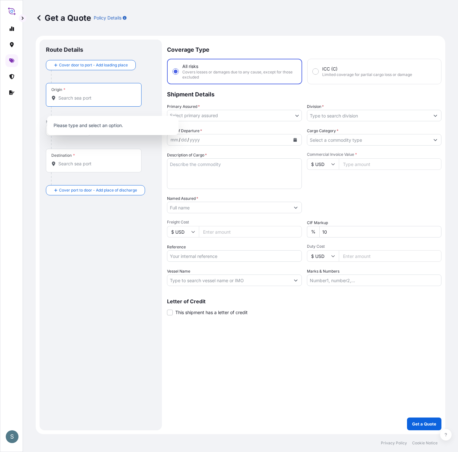
paste input "AARHUS, DENMARK"
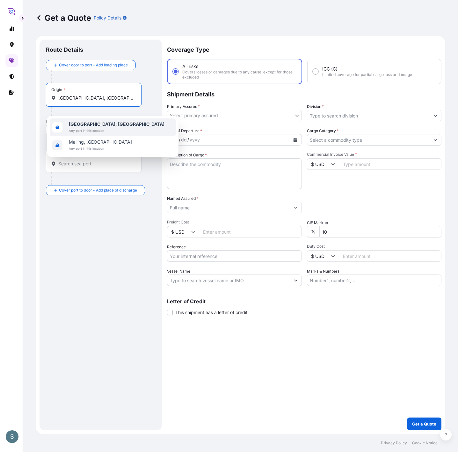
click at [91, 124] on b "Aarhus, Denmark" at bounding box center [117, 123] width 96 height 5
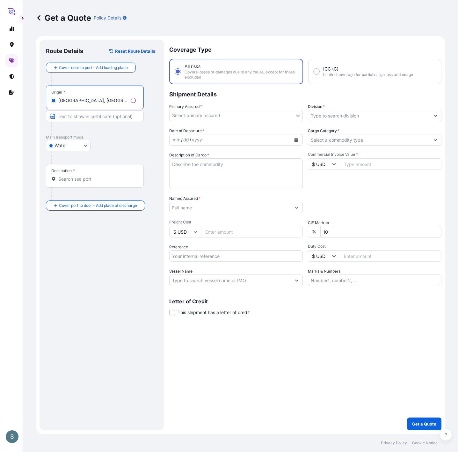
type input "Aarhus, Denmark"
click at [82, 188] on div "Destination *" at bounding box center [95, 176] width 98 height 24
click at [82, 182] on input "Destination *" at bounding box center [97, 179] width 78 height 6
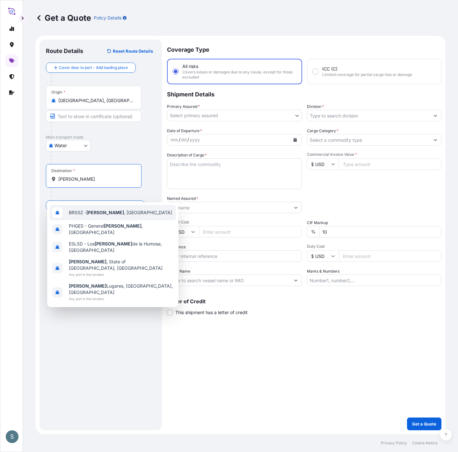
click at [85, 217] on div "BRSSZ - Santos , Brazil" at bounding box center [113, 212] width 126 height 15
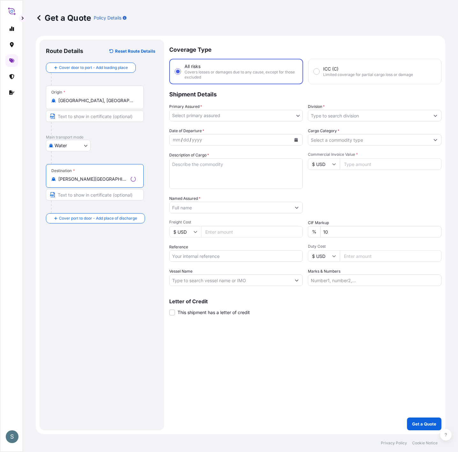
type input "BRSSZ - Santos, Brazil"
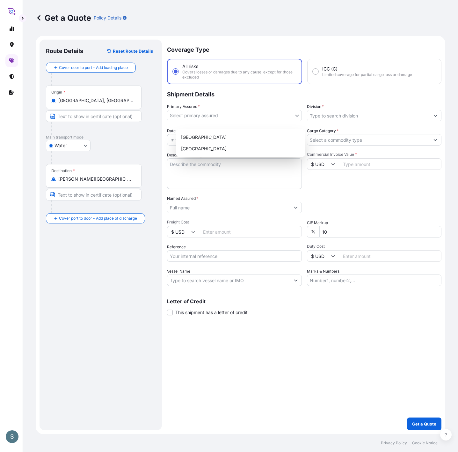
click at [223, 120] on body "10 options available. 1 option available. 0 options available. 5 options availa…" at bounding box center [229, 226] width 458 height 452
click at [210, 139] on div "Denmark" at bounding box center [241, 136] width 124 height 11
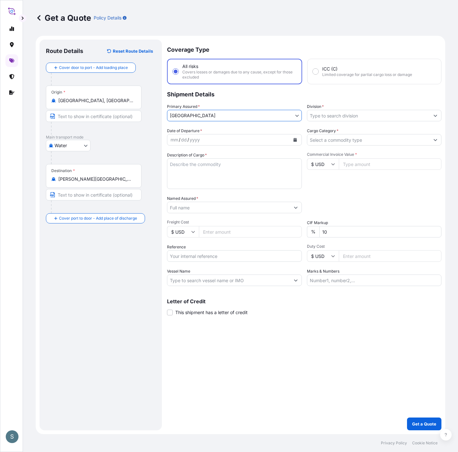
click at [305, 117] on input "Division *" at bounding box center [368, 115] width 123 height 11
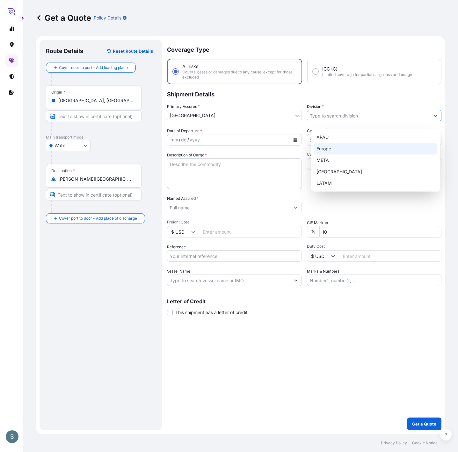
click at [305, 148] on div "Europe" at bounding box center [375, 148] width 123 height 11
type input "Europe"
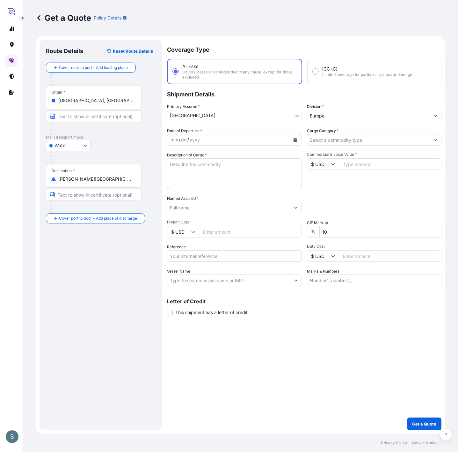
click at [296, 142] on icon "Calendar" at bounding box center [295, 140] width 4 height 4
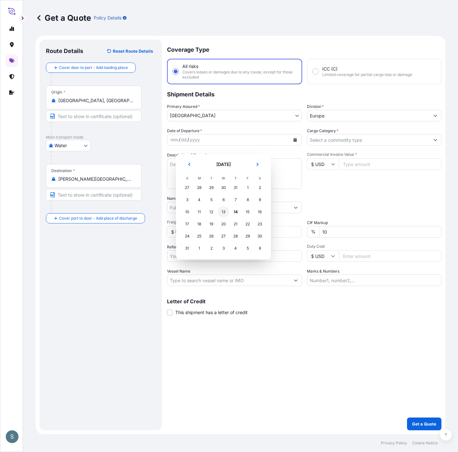
click at [223, 215] on div "13" at bounding box center [223, 211] width 11 height 11
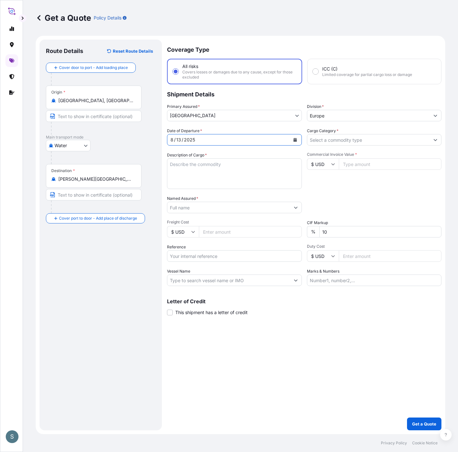
click at [100, 261] on div "Route Details Reset Route Details Cover door to port - Add loading place Place …" at bounding box center [101, 235] width 110 height 378
click at [305, 144] on input "Cargo Category *" at bounding box center [368, 139] width 123 height 11
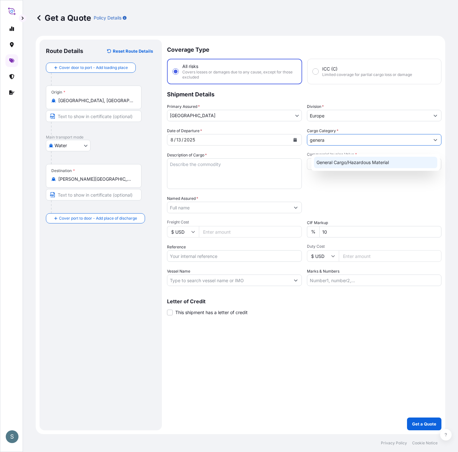
click at [305, 167] on div "General Cargo/Hazardous Material" at bounding box center [375, 162] width 123 height 11
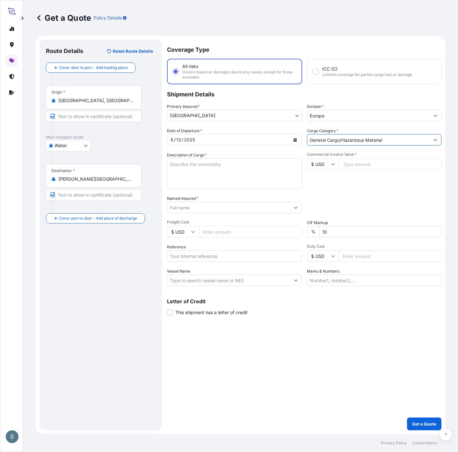
type input "General Cargo/Hazardous Material"
click at [201, 174] on textarea "Description of Cargo *" at bounding box center [234, 173] width 135 height 31
click at [194, 177] on textarea "Description of Cargo *" at bounding box center [234, 173] width 135 height 31
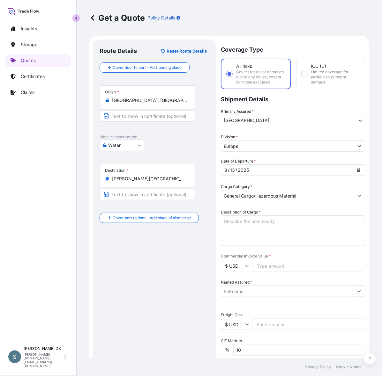
click at [73, 21] on button "button" at bounding box center [76, 18] width 8 height 8
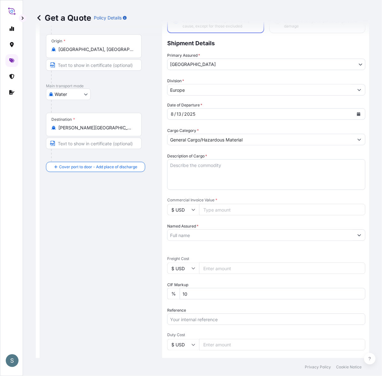
scroll to position [66, 0]
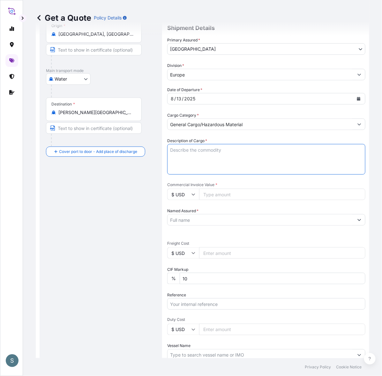
click at [202, 173] on textarea "Description of Cargo *" at bounding box center [266, 159] width 198 height 31
paste textarea "SANAL P, SODIUM CHLORIDE, PHARMACEUTICAL QUALITY"
click at [179, 165] on textarea "SANAL P, SODIUM CHLORIDE, PHARMACEUTICAL QUALITY" at bounding box center [266, 159] width 198 height 31
type textarea "SANAL P, SODIUM CHLORIDE, PHARMACEUTICAL QUALITY"
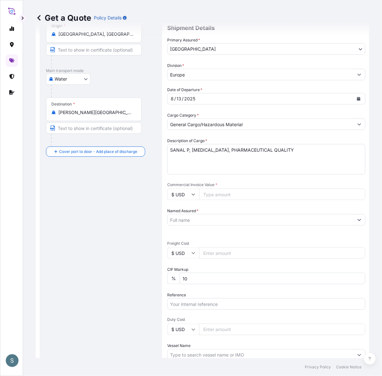
click at [106, 222] on div "Route Details Reset Route Details Cover door to port - Add loading place Place …" at bounding box center [101, 204] width 110 height 448
click at [195, 200] on input "$ USD" at bounding box center [183, 194] width 32 height 11
click at [193, 228] on div "€ EUR" at bounding box center [192, 223] width 27 height 12
type input "€ EUR"
click at [183, 259] on input "$ USD" at bounding box center [183, 252] width 32 height 11
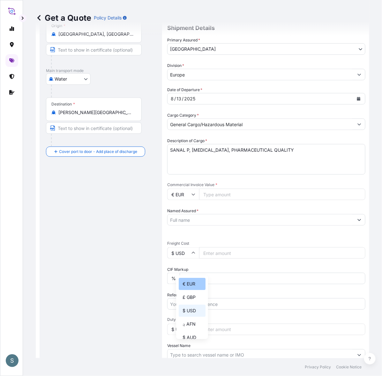
click at [192, 281] on div "€ EUR" at bounding box center [192, 284] width 27 height 12
type input "€ EUR"
click at [134, 275] on div "Route Details Reset Route Details Cover door to port - Add loading place Place …" at bounding box center [101, 204] width 110 height 448
click at [219, 200] on input "Commercial Invoice Value *" at bounding box center [282, 194] width 166 height 11
paste input "7276.50"
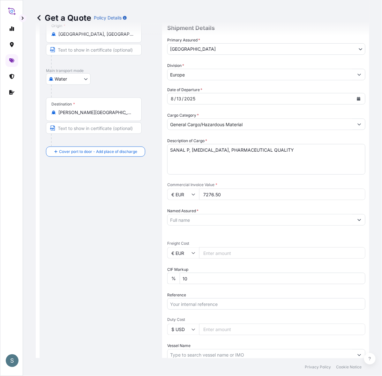
type input "7276.50"
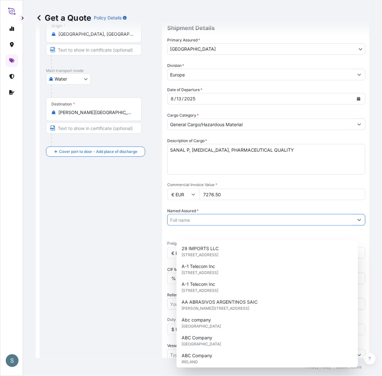
click at [193, 226] on input "Named Assured *" at bounding box center [260, 219] width 186 height 11
paste input "Mariager Salt Specialties A/S"
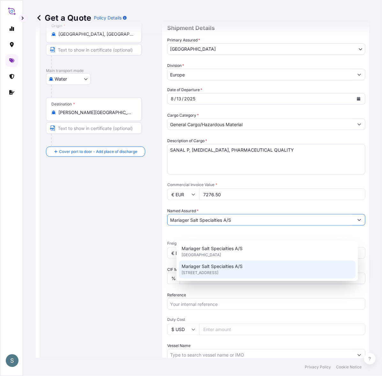
click at [212, 270] on span "Hadsundvej 17, 9550, Mariager, DENMARK" at bounding box center [199, 273] width 37 height 6
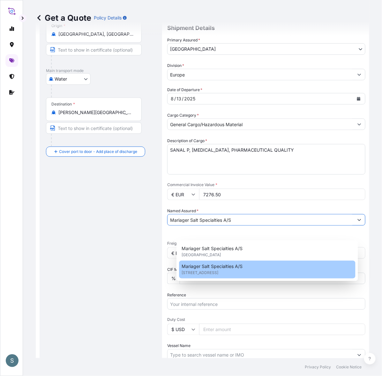
type input "Mariager Salt Specialties A/S"
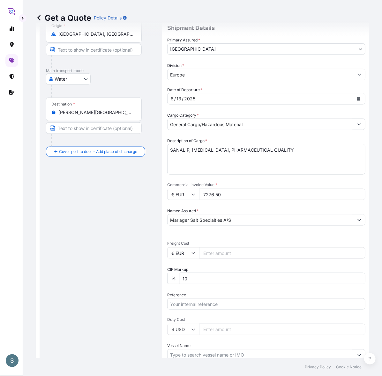
click at [132, 280] on div "Route Details Reset Route Details Cover door to port - Add loading place Place …" at bounding box center [101, 204] width 110 height 448
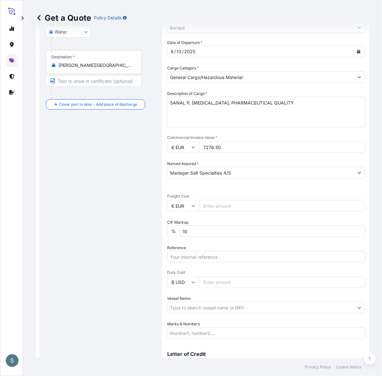
scroll to position [133, 0]
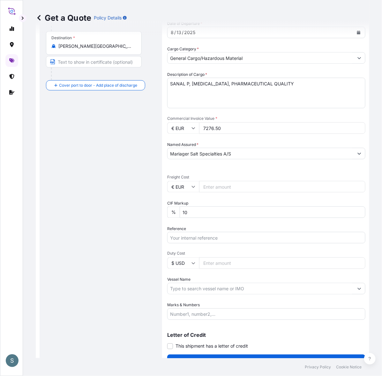
click at [218, 193] on input "Freight Cost" at bounding box center [282, 186] width 166 height 11
paste input "1784.29"
type input "1784.29"
click at [115, 216] on div "Route Details Reset Route Details Cover door to port - Add loading place Place …" at bounding box center [101, 137] width 110 height 448
drag, startPoint x: 232, startPoint y: 199, endPoint x: 184, endPoint y: 201, distance: 48.5
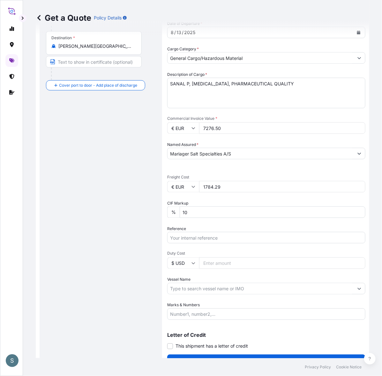
click at [184, 193] on div "€ EUR 1784.29" at bounding box center [266, 186] width 198 height 11
click at [93, 211] on div "Route Details Reset Route Details Cover door to port - Add loading place Place …" at bounding box center [101, 137] width 110 height 448
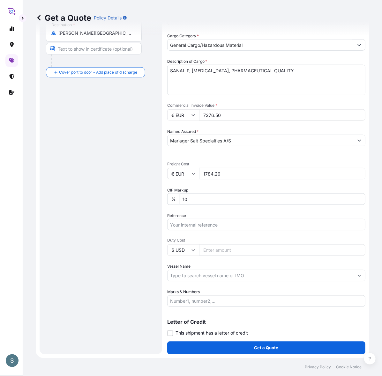
scroll to position [168, 0]
click at [208, 219] on input "Reference" at bounding box center [266, 224] width 198 height 11
paste input "DK1001019152 2585397"
click at [213, 220] on input "DK1001019152 2585397" at bounding box center [266, 224] width 198 height 11
type input "DK1001019152 - 2585397"
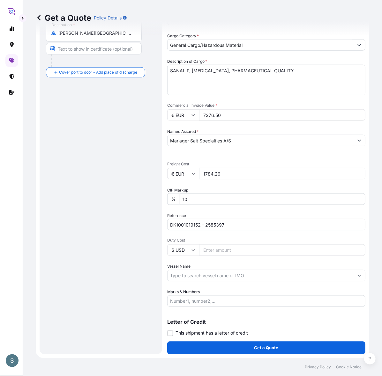
click at [209, 270] on input "Vessel Name" at bounding box center [260, 275] width 186 height 11
paste input "LAURA MAERSK"
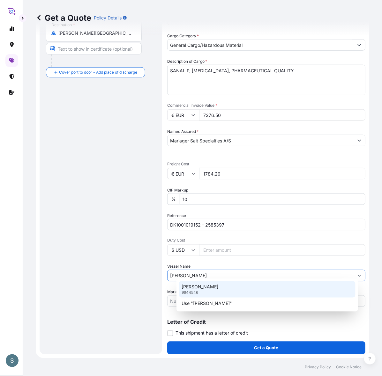
click at [214, 289] on p "LAURA MAERSK" at bounding box center [199, 287] width 37 height 6
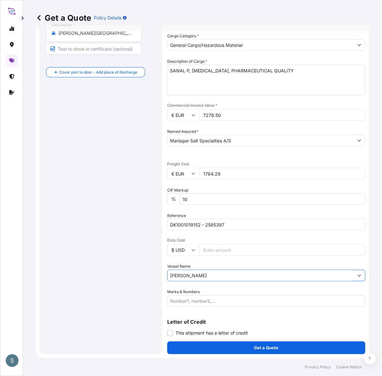
type input "LAURA MAERSK"
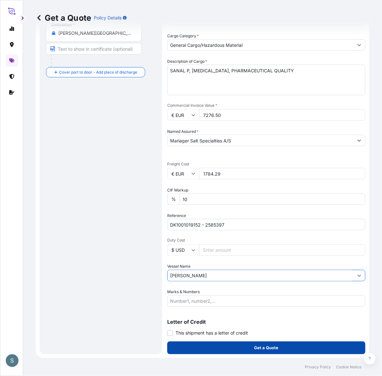
click at [243, 301] on button "Get a Quote" at bounding box center [266, 348] width 198 height 13
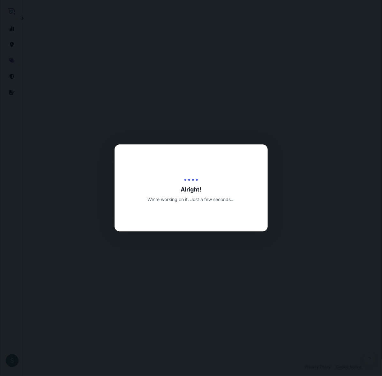
select select "Water"
select select "31589"
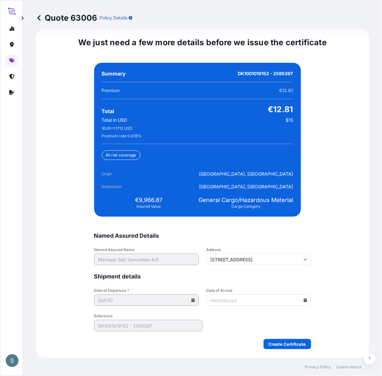
scroll to position [1534, 0]
click at [303, 301] on icon at bounding box center [305, 301] width 4 height 4
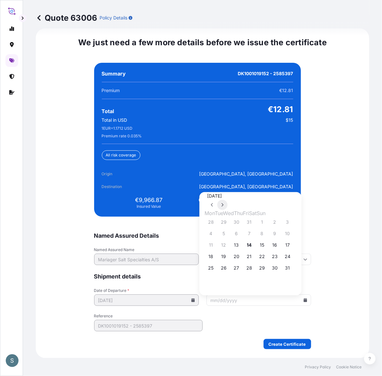
click at [224, 203] on icon at bounding box center [222, 205] width 3 height 4
click at [280, 236] on button "13" at bounding box center [275, 234] width 10 height 10
type input "09/13/2025"
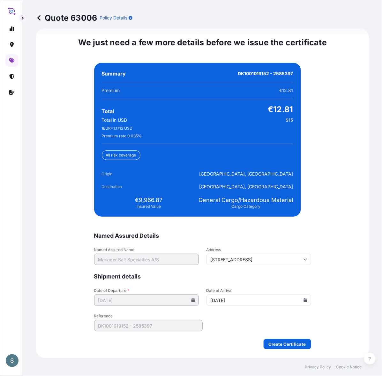
click at [305, 284] on div "We just need a few more details before we issue the certificate Named Assured D…" at bounding box center [202, 193] width 333 height 330
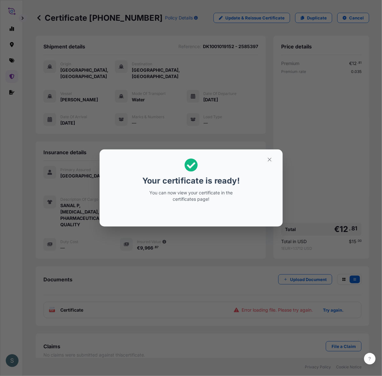
click at [277, 157] on button "button" at bounding box center [270, 160] width 16 height 10
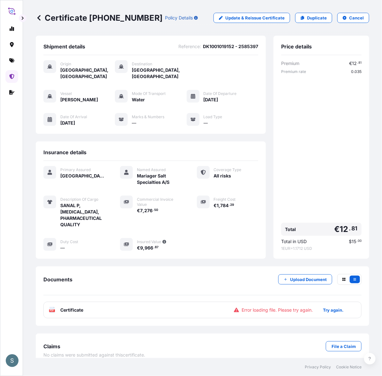
click at [97, 301] on div "PDF Certificate Error loading file. Please try again. Try again." at bounding box center [202, 310] width 318 height 17
click at [305, 301] on p "Try again." at bounding box center [333, 310] width 20 height 6
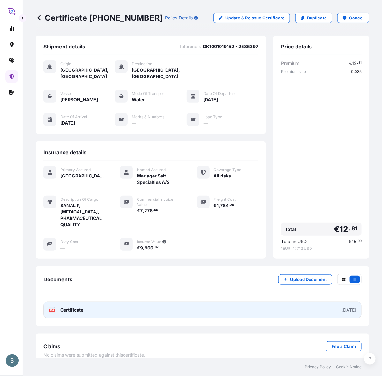
click at [195, 301] on link "PDF Certificate 2025-08-14" at bounding box center [202, 310] width 318 height 17
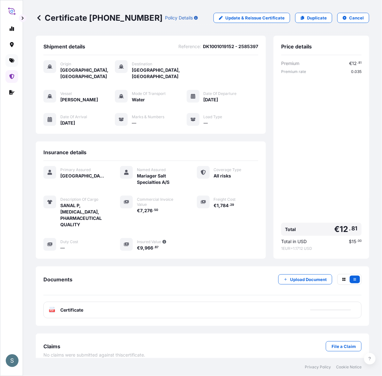
click at [9, 64] on link at bounding box center [11, 60] width 13 height 13
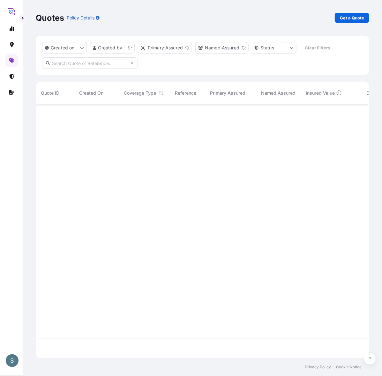
scroll to position [248, 326]
click at [305, 18] on p "Get a Quote" at bounding box center [352, 18] width 24 height 6
select select "Water"
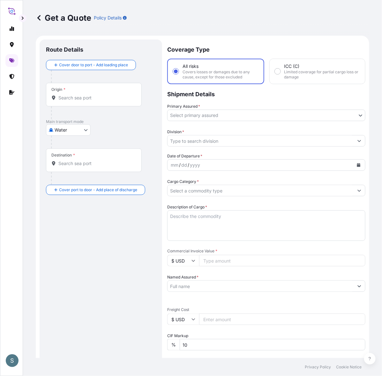
scroll to position [11, 0]
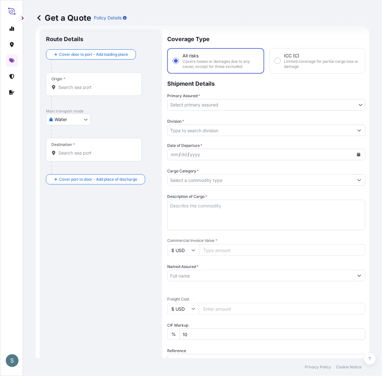
click at [92, 86] on div "Origin *" at bounding box center [94, 84] width 96 height 24
click at [92, 86] on input "Origin *" at bounding box center [95, 87] width 75 height 6
paste input "AARHUS, DENMARK"
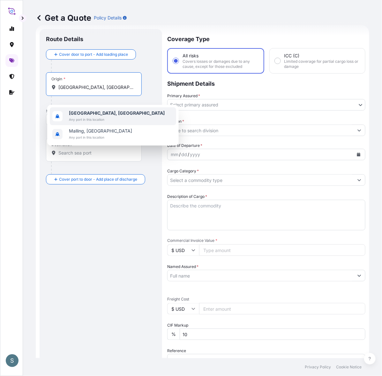
click at [96, 116] on b "Aarhus, Denmark" at bounding box center [117, 112] width 96 height 5
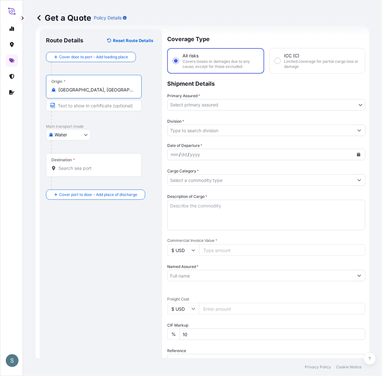
type input "Aarhus, Denmark"
click at [89, 173] on div "Destination *" at bounding box center [95, 165] width 98 height 24
click at [89, 172] on input "Destination *" at bounding box center [97, 168] width 78 height 6
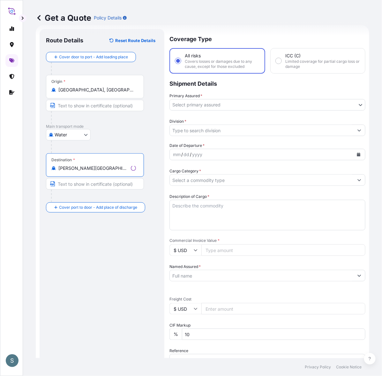
type input "BRSSZ - Santos, Brazil"
click at [231, 111] on body "2 options available. 0 options available. 5 options available. S Get a Quote Po…" at bounding box center [191, 188] width 382 height 376
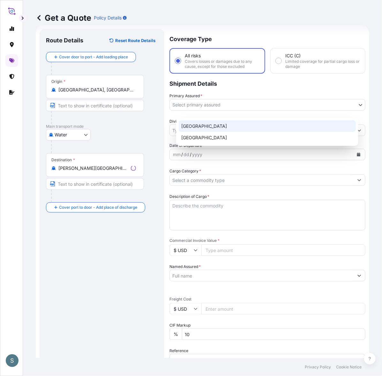
click at [203, 125] on div "Denmark" at bounding box center [267, 126] width 177 height 11
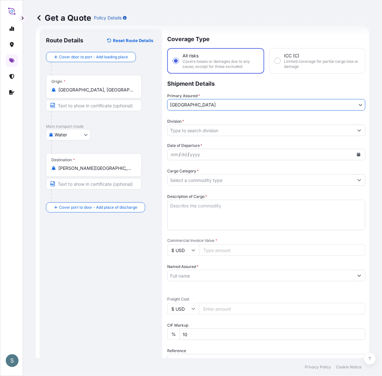
click at [204, 136] on input "Division *" at bounding box center [260, 130] width 186 height 11
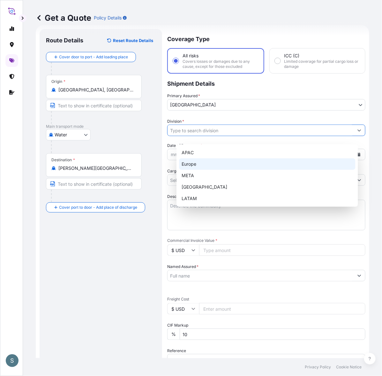
click at [195, 167] on div "Europe" at bounding box center [267, 164] width 176 height 11
type input "Europe"
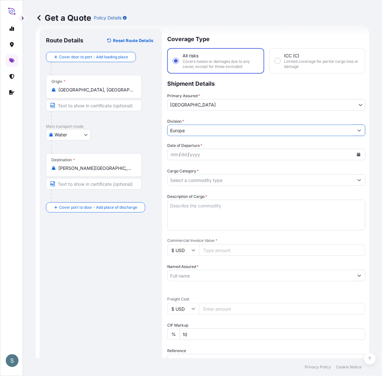
click at [198, 159] on div "yyyy" at bounding box center [194, 155] width 11 height 8
click at [305, 157] on icon "Calendar" at bounding box center [359, 155] width 4 height 4
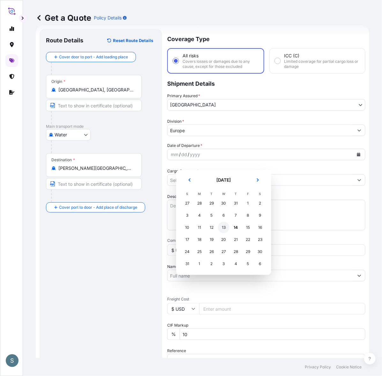
click at [224, 231] on div "13" at bounding box center [223, 227] width 11 height 11
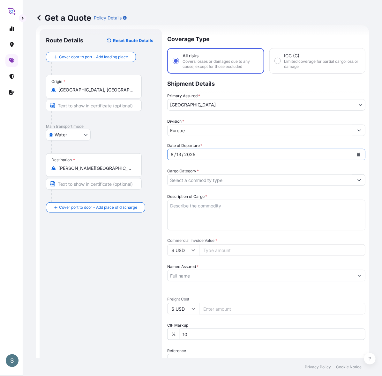
click at [202, 186] on input "Cargo Category *" at bounding box center [260, 179] width 186 height 11
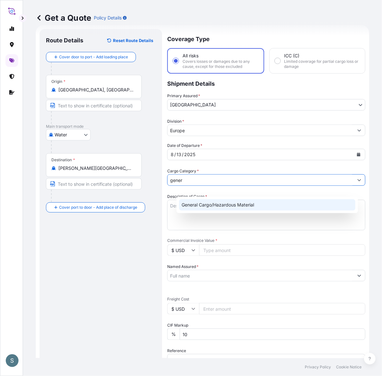
click at [208, 206] on div "General Cargo/Hazardous Material" at bounding box center [267, 204] width 176 height 11
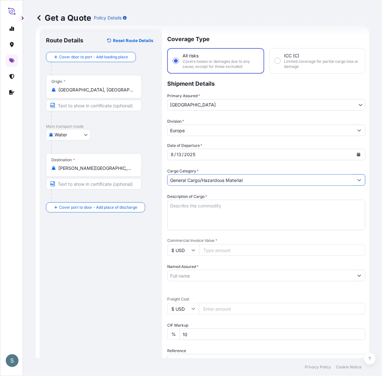
type input "General Cargo/Hazardous Material"
click at [155, 243] on div "Route Details Reset Route Details Cover door to port - Add loading place Place …" at bounding box center [101, 259] width 110 height 448
click at [201, 226] on textarea "Description of Cargo *" at bounding box center [266, 215] width 198 height 31
click at [215, 230] on textarea "Description of Cargo *" at bounding box center [266, 215] width 198 height 31
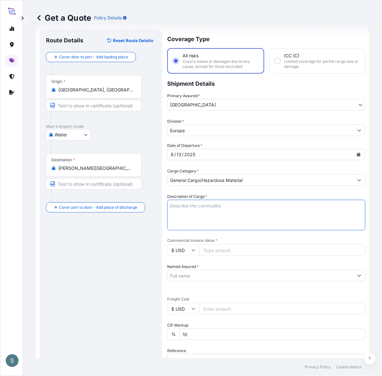
click at [184, 214] on textarea "Description of Cargo *" at bounding box center [266, 215] width 198 height 31
paste textarea "SANAL P, SODIUM CHLORIDE PHARMACEUTICAL QUALITY"
click at [179, 222] on textarea "SANAL P, SODIUM CHLORIDE PHARMACEUTICAL QUALITY" at bounding box center [266, 215] width 198 height 31
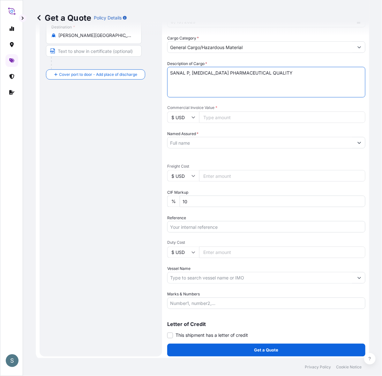
type textarea "SANAL P, SODIUM CHLORIDE PHARMACEUTICAL QUALITY"
click at [195, 123] on input "$ USD" at bounding box center [183, 117] width 32 height 11
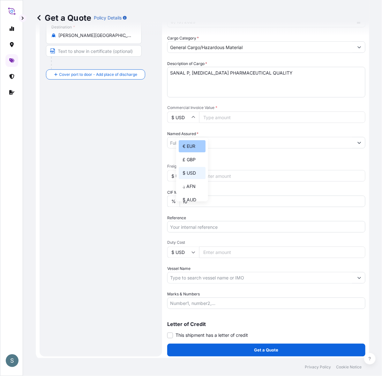
click at [194, 147] on div "€ EUR" at bounding box center [192, 146] width 27 height 12
type input "€ EUR"
click at [190, 182] on input "$ USD" at bounding box center [183, 175] width 32 height 11
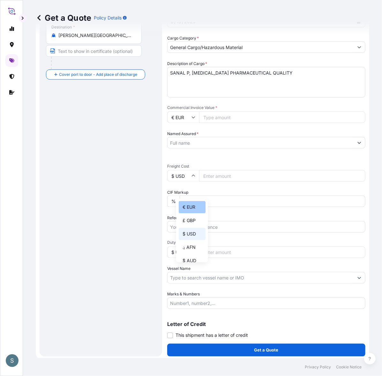
click at [191, 205] on div "€ EUR" at bounding box center [192, 207] width 27 height 12
type input "€ EUR"
click at [120, 210] on div "Route Details Reset Route Details Cover door to port - Add loading place Place …" at bounding box center [101, 126] width 110 height 448
click at [209, 149] on input "Named Assured *" at bounding box center [260, 142] width 186 height 11
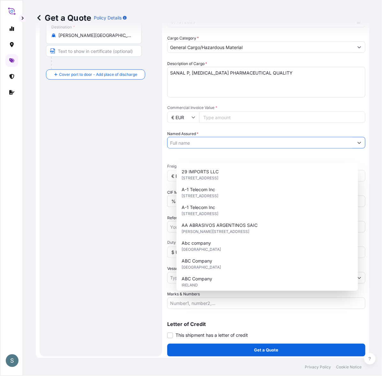
paste input "Mariager Salt Specialties A/S"
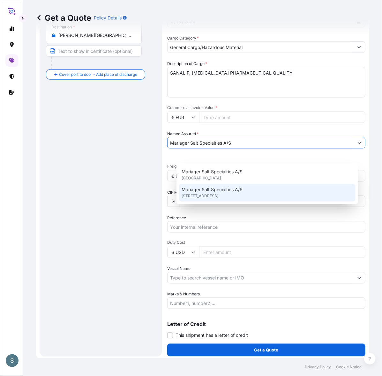
click at [201, 190] on span "Mariager Salt Specialties A/S" at bounding box center [211, 190] width 61 height 6
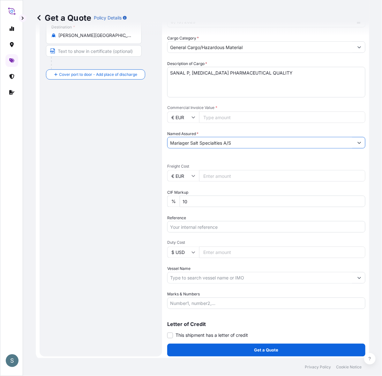
type input "Mariager Salt Specialties A/S"
click at [100, 218] on div "Route Details Reset Route Details Cover door to port - Add loading place Place …" at bounding box center [101, 126] width 110 height 448
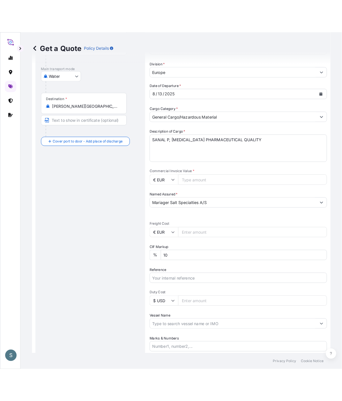
scroll to position [77, 0]
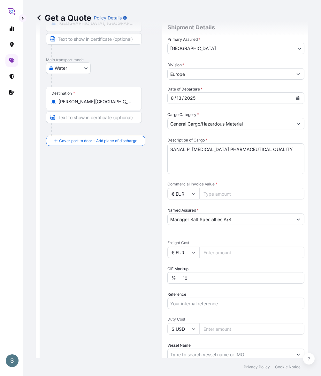
click at [84, 227] on div "Route Details Reset Route Details Cover door to port - Add loading place Place …" at bounding box center [101, 198] width 110 height 458
click at [216, 258] on input "Freight Cost" at bounding box center [251, 252] width 105 height 11
paste input "2000.81"
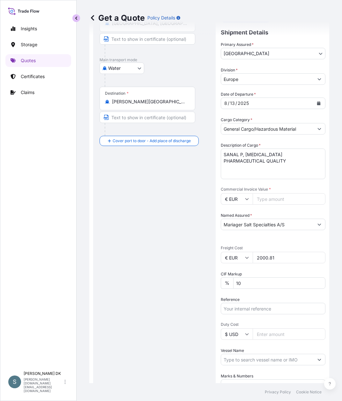
type input "2000.81"
click at [77, 22] on button "button" at bounding box center [76, 18] width 8 height 8
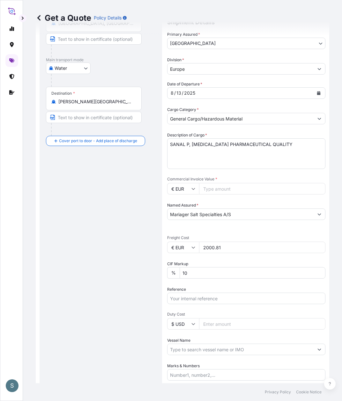
click at [216, 195] on input "Commercial Invoice Value *" at bounding box center [262, 188] width 126 height 11
paste input "7276.50"
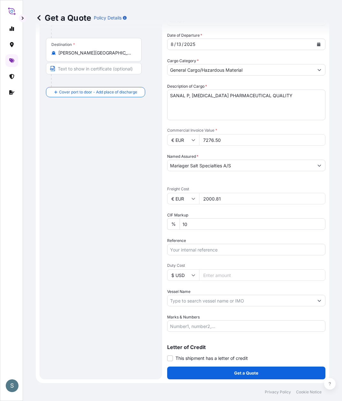
scroll to position [154, 0]
type input "7276.50"
click at [188, 295] on input "Vessel Name" at bounding box center [240, 300] width 146 height 11
paste input "LAURA MAERSK"
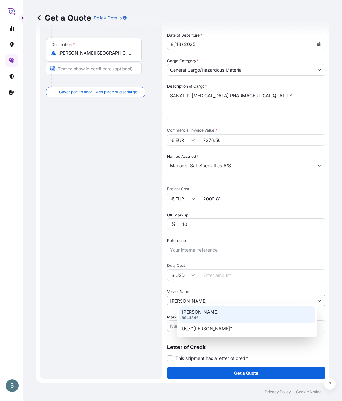
click at [198, 301] on p "LAURA MAERSK" at bounding box center [200, 312] width 37 height 6
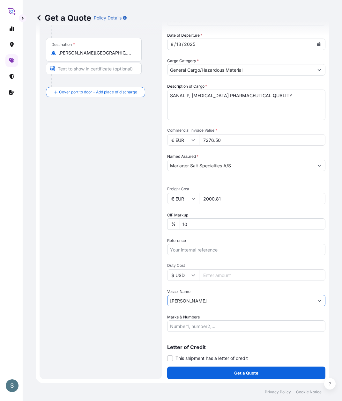
type input "LAURA MAERSK"
click at [222, 244] on input "Reference" at bounding box center [246, 249] width 158 height 11
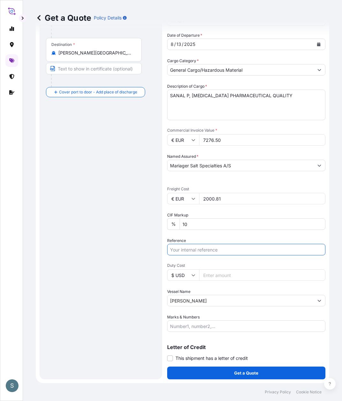
paste input "DK1001020090 2600208"
click at [215, 244] on input "DK1001020090 2600208" at bounding box center [246, 249] width 158 height 11
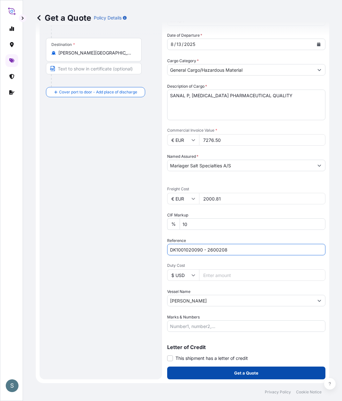
type input "DK1001020090 - 2600208"
click at [220, 301] on button "Get a Quote" at bounding box center [246, 373] width 158 height 13
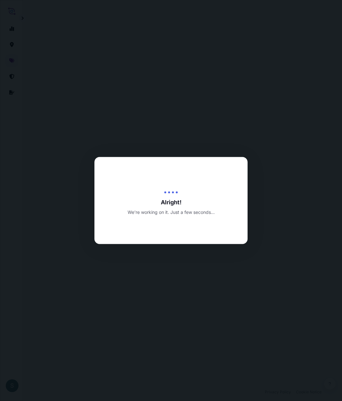
select select "Water"
select select "31589"
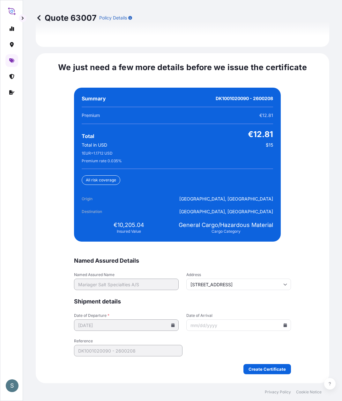
scroll to position [1546, 0]
drag, startPoint x: 283, startPoint y: 323, endPoint x: 292, endPoint y: 327, distance: 10.4
click at [284, 301] on icon at bounding box center [286, 325] width 4 height 4
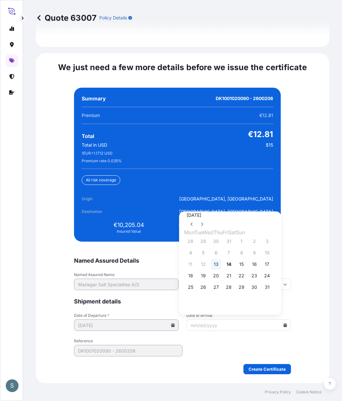
click at [221, 266] on button "13" at bounding box center [216, 264] width 10 height 10
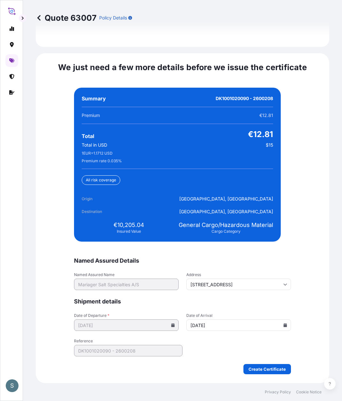
click at [283, 301] on icon at bounding box center [285, 325] width 4 height 4
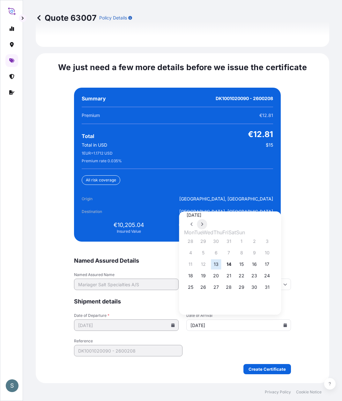
click at [207, 219] on button at bounding box center [202, 224] width 10 height 10
click at [259, 253] on button "13" at bounding box center [254, 253] width 10 height 10
type input "09/13/2025"
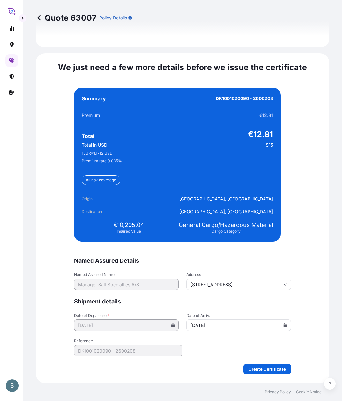
click at [303, 301] on div "We just need a few more details before we issue the certificate Named Assured D…" at bounding box center [182, 218] width 293 height 330
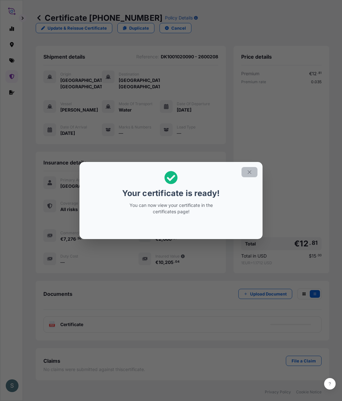
click at [252, 171] on icon "button" at bounding box center [250, 172] width 6 height 6
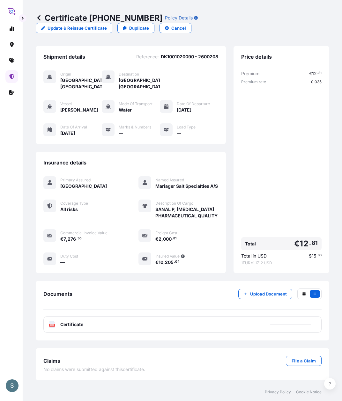
click at [140, 301] on footer "Privacy Policy Cookie Notice" at bounding box center [182, 392] width 319 height 18
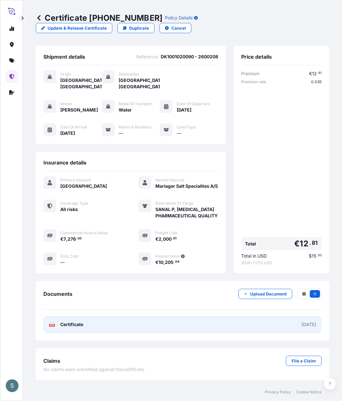
click at [140, 301] on link "PDF Certificate 2025-08-14" at bounding box center [182, 324] width 278 height 17
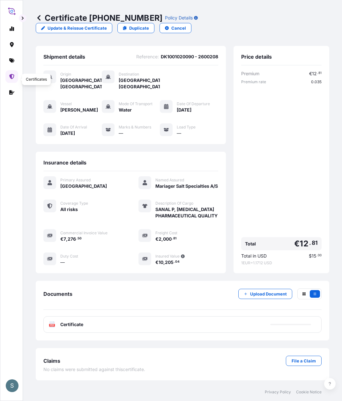
click at [10, 63] on icon at bounding box center [11, 60] width 5 height 5
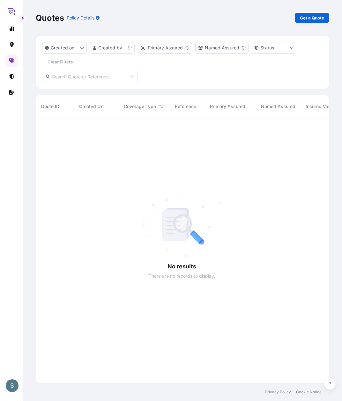
scroll to position [258, 286]
click at [305, 18] on p "Get a Quote" at bounding box center [312, 18] width 24 height 6
select select "Water"
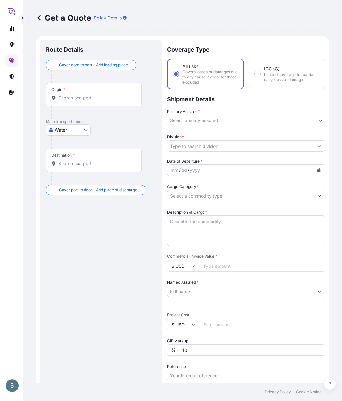
scroll to position [11, 0]
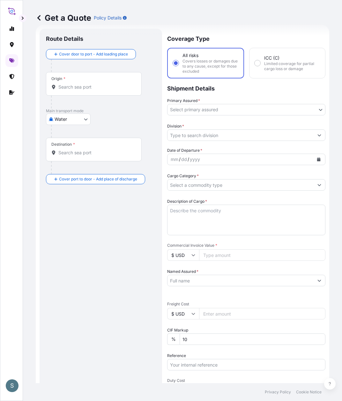
click at [87, 156] on input "Destination *" at bounding box center [95, 153] width 75 height 6
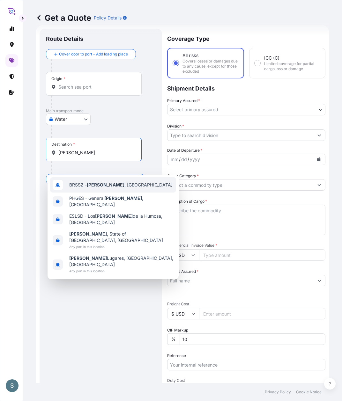
click at [87, 187] on span "BRSSZ - Santos , Brazil" at bounding box center [120, 185] width 103 height 6
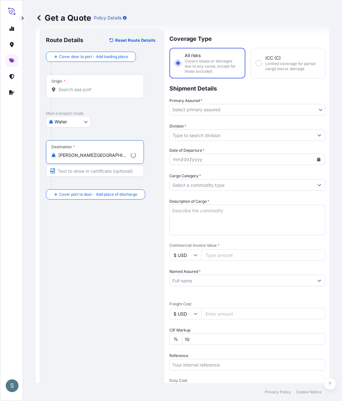
type input "BRSSZ - Santos, Brazil"
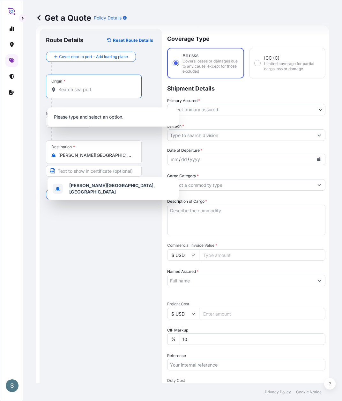
click at [89, 93] on input "Origin *" at bounding box center [95, 89] width 75 height 6
paste input "AARHUS, DENMARK"
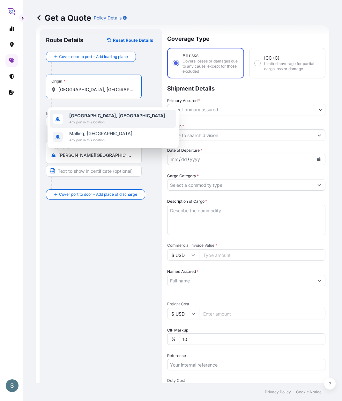
click at [95, 121] on span "Any port in this location" at bounding box center [117, 122] width 96 height 6
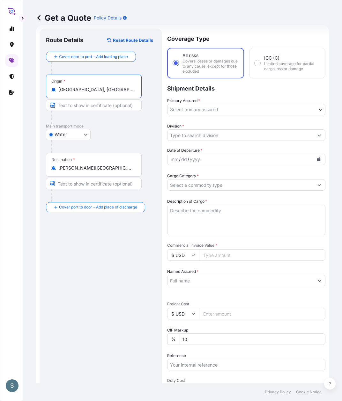
type input "Aarhus, Denmark"
click at [227, 118] on body "0 options available. 5 options available. 1 option available. 0 options availab…" at bounding box center [171, 200] width 342 height 401
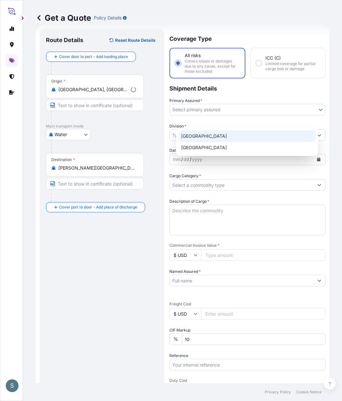
click at [202, 137] on div "Denmark" at bounding box center [247, 135] width 137 height 11
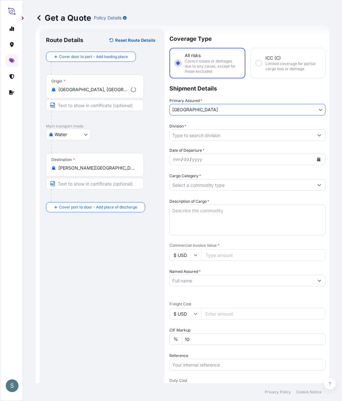
click at [210, 141] on input "Division *" at bounding box center [242, 134] width 144 height 11
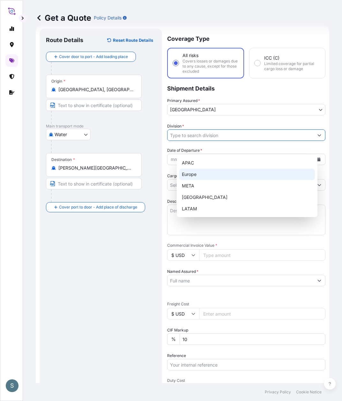
click at [194, 173] on div "Europe" at bounding box center [247, 174] width 136 height 11
type input "Europe"
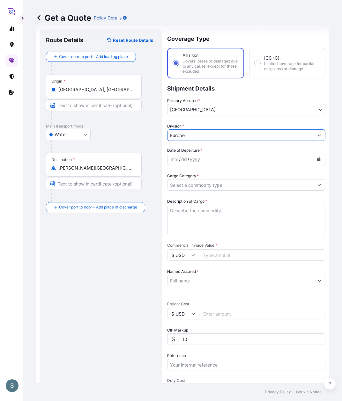
click at [305, 165] on button "Calendar" at bounding box center [319, 159] width 10 height 10
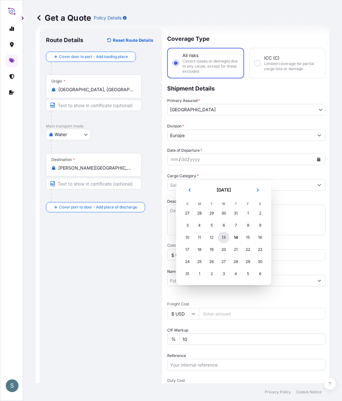
click at [229, 243] on div "13" at bounding box center [223, 237] width 11 height 11
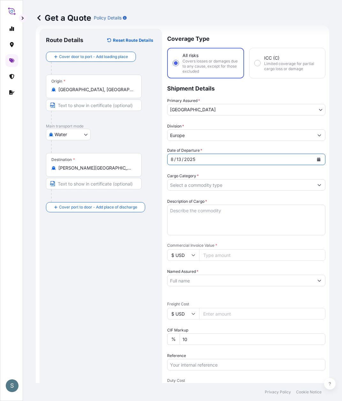
click at [162, 255] on div "Route Details Reset Route Details Cover door to port - Add loading place Place …" at bounding box center [101, 262] width 122 height 466
click at [206, 191] on input "Cargo Category *" at bounding box center [240, 184] width 146 height 11
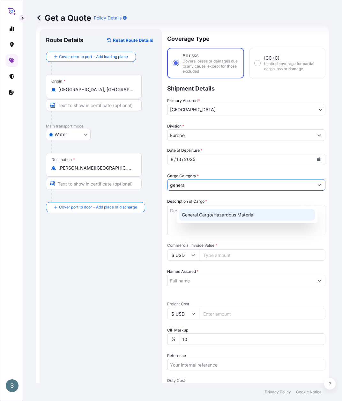
click at [216, 215] on div "General Cargo/Hazardous Material" at bounding box center [247, 214] width 136 height 11
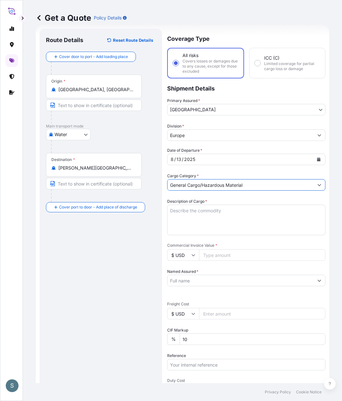
type input "General Cargo/Hazardous Material"
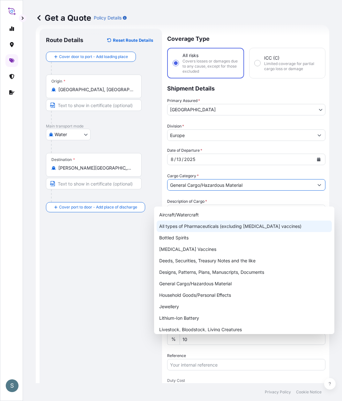
click at [96, 262] on div "Route Details Reset Route Details Cover door to port - Add loading place Place …" at bounding box center [101, 261] width 110 height 453
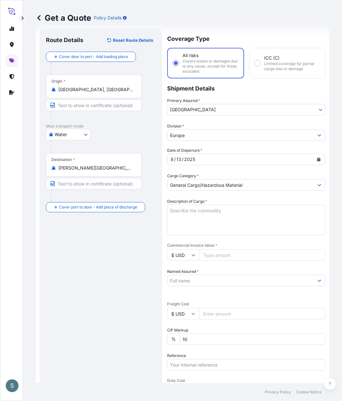
click at [214, 228] on textarea "Description of Cargo *" at bounding box center [246, 220] width 158 height 31
paste textarea "SANAL P, SODIUM CHLORIDE, PHARMACEUTICAL QUALITY"
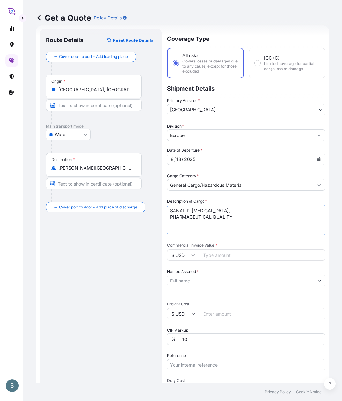
click at [179, 234] on textarea "SANAL P, SODIUM CHLORIDE, PHARMACEUTICAL QUALITY" at bounding box center [246, 220] width 158 height 31
type textarea "SANAL P, SODIUM CHLORIDE, PHARMACEUTICAL QUALITY"
click at [184, 261] on input "$ USD" at bounding box center [183, 254] width 32 height 11
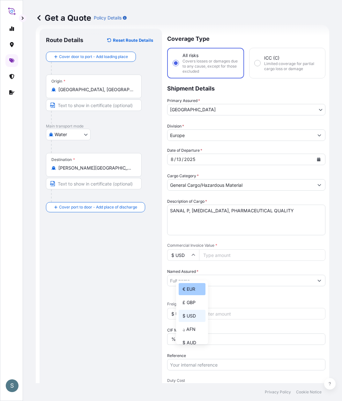
click at [189, 295] on div "€ EUR" at bounding box center [192, 289] width 27 height 12
type input "€ EUR"
click at [188, 301] on input "$ USD" at bounding box center [183, 313] width 32 height 11
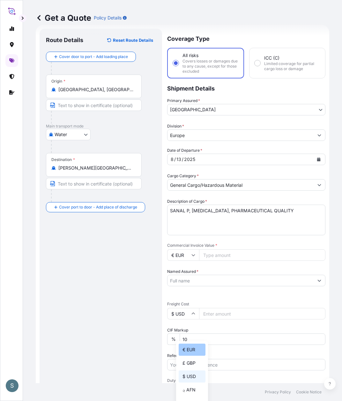
click at [194, 301] on div "€ EUR" at bounding box center [192, 350] width 27 height 12
type input "€ EUR"
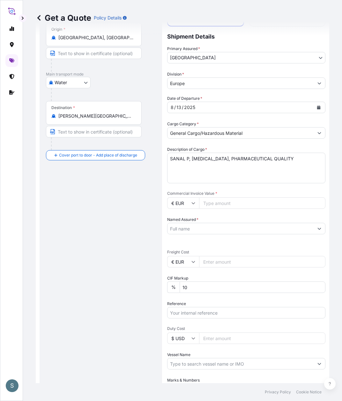
scroll to position [82, 0]
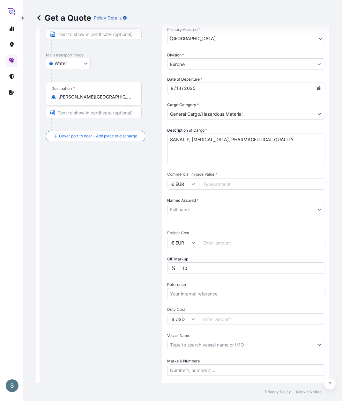
click at [235, 190] on input "Commercial Invoice Value *" at bounding box center [262, 183] width 126 height 11
paste input "7276.50"
type input "7276.50"
click at [127, 239] on div "Route Details Reset Route Details Cover door to port - Add loading place Place …" at bounding box center [101, 190] width 110 height 453
click at [196, 215] on input "Named Assured *" at bounding box center [240, 209] width 146 height 11
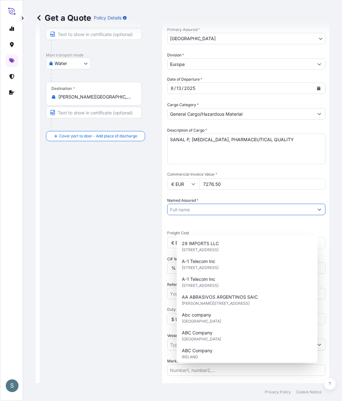
paste input "Mariager Salt Specialties A/S"
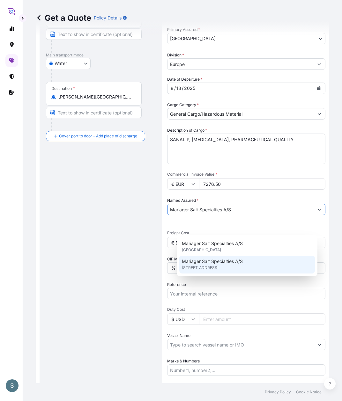
click at [211, 262] on span "Mariager Salt Specialties A/S" at bounding box center [212, 261] width 61 height 6
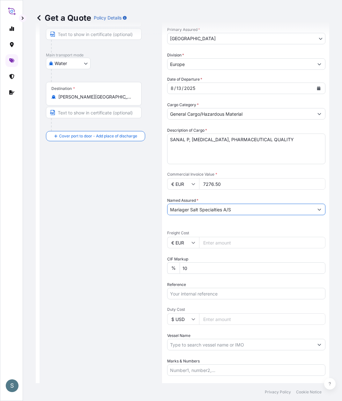
type input "Mariager Salt Specialties A/S"
click at [107, 272] on div "Route Details Reset Route Details Cover door to port - Add loading place Place …" at bounding box center [101, 190] width 110 height 453
click at [215, 248] on input "Freight Cost" at bounding box center [262, 242] width 126 height 11
paste input "2002.80"
type input "2002.80"
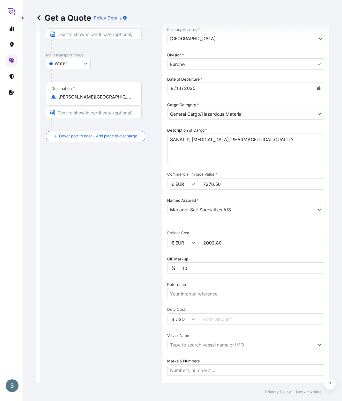
click at [118, 277] on div "Route Details Reset Route Details Cover door to port - Add loading place Place …" at bounding box center [101, 190] width 110 height 453
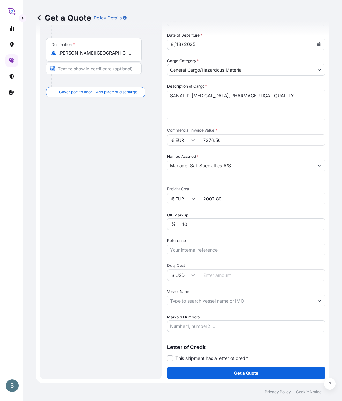
scroll to position [154, 0]
drag, startPoint x: 236, startPoint y: 189, endPoint x: 183, endPoint y: 188, distance: 53.0
click at [183, 193] on div "€ EUR 2002.80" at bounding box center [246, 198] width 158 height 11
click at [99, 233] on div "Route Details Reset Route Details Cover door to port - Add loading place Place …" at bounding box center [101, 146] width 110 height 453
click at [199, 244] on input "Reference" at bounding box center [246, 249] width 158 height 11
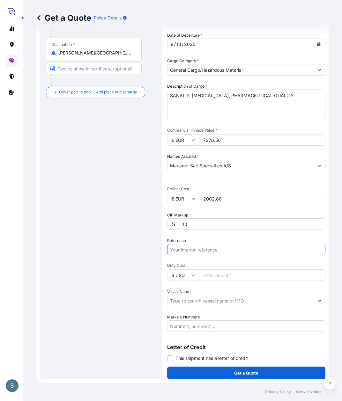
paste input "DK1001020089 2600225"
click at [216, 244] on input "DK1001020089 2600225" at bounding box center [246, 249] width 158 height 11
type input "DK1001020089 - 2600225"
click at [124, 301] on div "Route Details Reset Route Details Cover door to port - Add loading place Place …" at bounding box center [101, 146] width 110 height 453
click at [211, 295] on input "Vessel Name" at bounding box center [240, 300] width 146 height 11
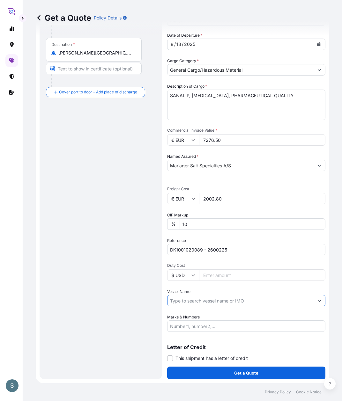
paste input "LAURA MAERSK"
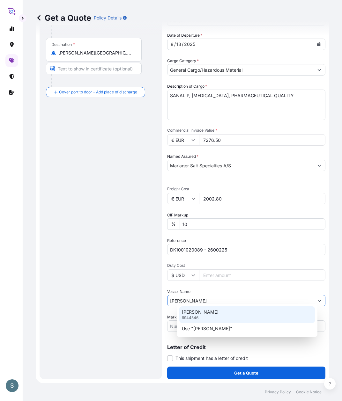
click at [203, 301] on p "LAURA MAERSK" at bounding box center [200, 312] width 37 height 6
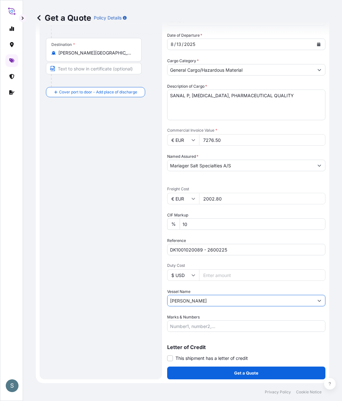
type input "LAURA MAERSK"
click at [135, 301] on div "Route Details Reset Route Details Cover door to port - Add loading place Place …" at bounding box center [101, 146] width 110 height 453
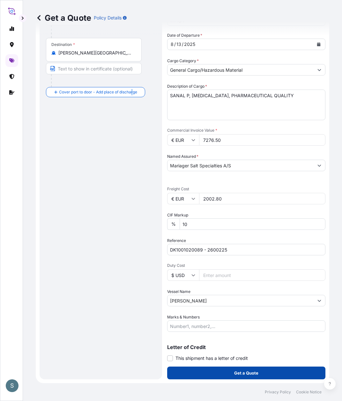
click at [245, 301] on p "Get a Quote" at bounding box center [246, 373] width 24 height 6
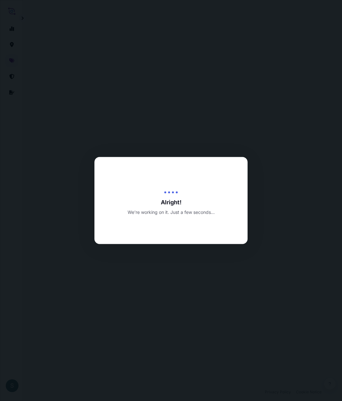
select select "Water"
select select "31589"
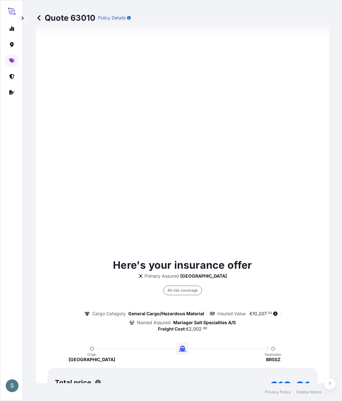
scroll to position [509, 0]
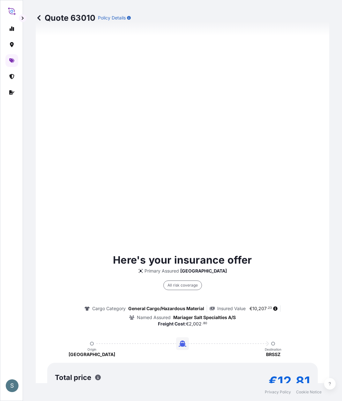
drag, startPoint x: 251, startPoint y: 251, endPoint x: 257, endPoint y: 261, distance: 10.7
click at [252, 251] on div "Here's your insurance offer Primary Assured Denmark All risk coverage Cargo Cat…" at bounding box center [183, 339] width 276 height 646
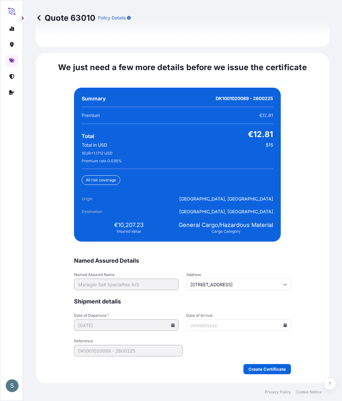
scroll to position [1546, 0]
drag, startPoint x: 282, startPoint y: 324, endPoint x: 288, endPoint y: 326, distance: 5.7
click at [284, 301] on icon at bounding box center [286, 325] width 4 height 4
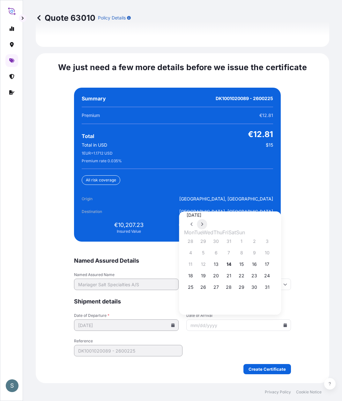
click at [203, 223] on icon at bounding box center [202, 225] width 2 height 4
click at [259, 254] on button "13" at bounding box center [254, 253] width 10 height 10
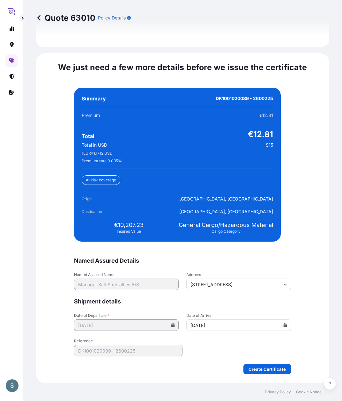
type input "09/13/2025"
click at [305, 301] on div "We just need a few more details before we issue the certificate Named Assured D…" at bounding box center [182, 218] width 293 height 330
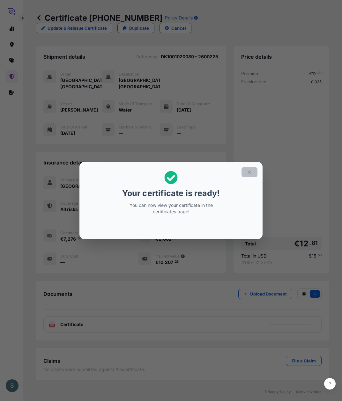
click at [257, 171] on button "button" at bounding box center [249, 172] width 16 height 10
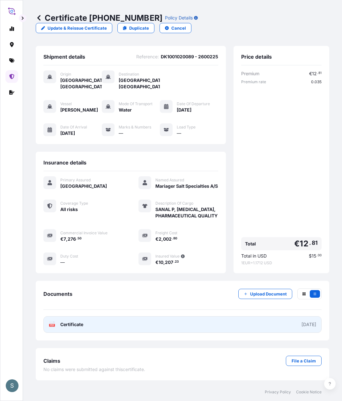
click at [111, 301] on link "PDF Certificate 2025-08-14" at bounding box center [182, 324] width 278 height 17
